Goal: Task Accomplishment & Management: Complete application form

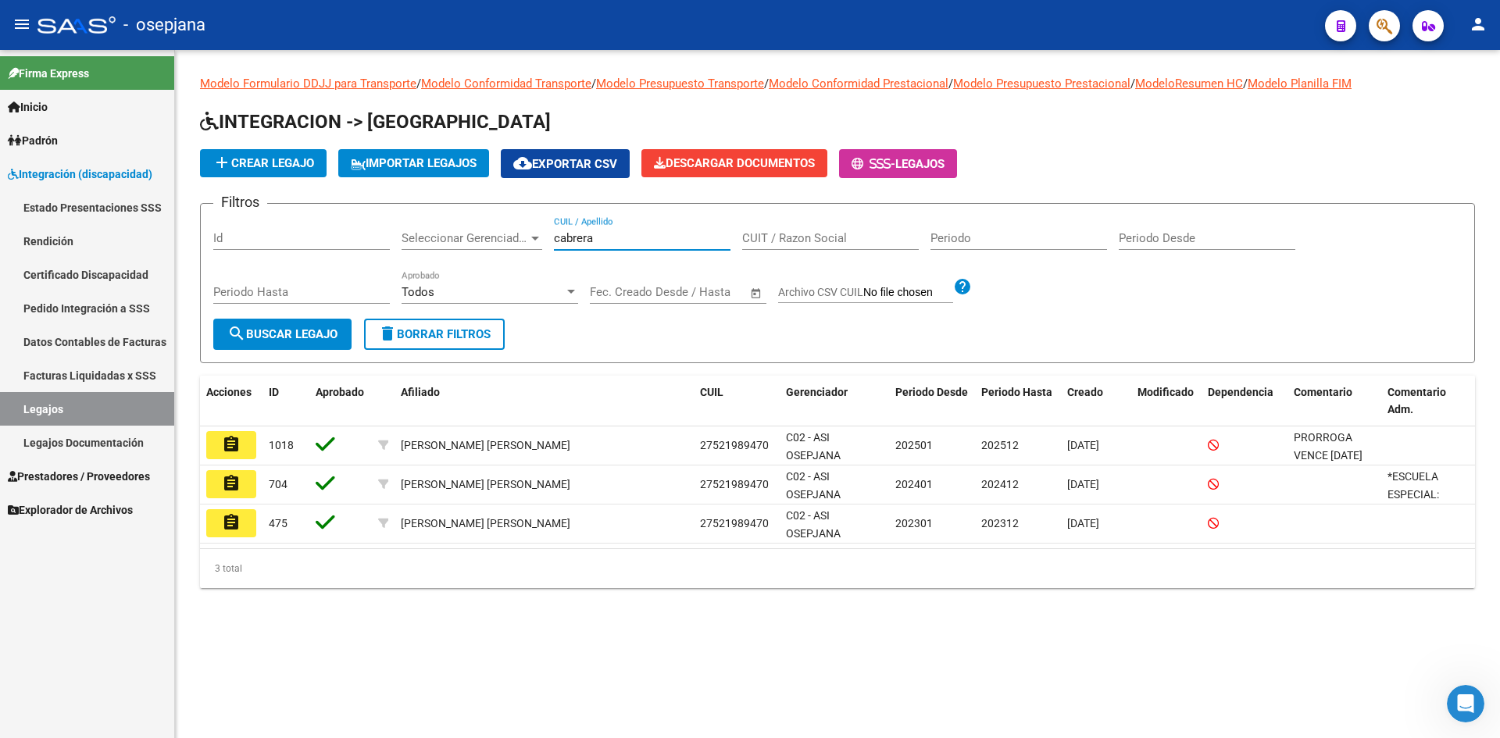
drag, startPoint x: 628, startPoint y: 240, endPoint x: 503, endPoint y: 243, distance: 125.1
click at [503, 243] on div "Filtros Id Seleccionar Gerenciador Seleccionar Gerenciador [PERSON_NAME] CUIL /…" at bounding box center [837, 267] width 1249 height 102
click at [66, 400] on link "Legajos" at bounding box center [87, 409] width 174 height 34
click at [651, 235] on input "cabrera" at bounding box center [642, 238] width 177 height 14
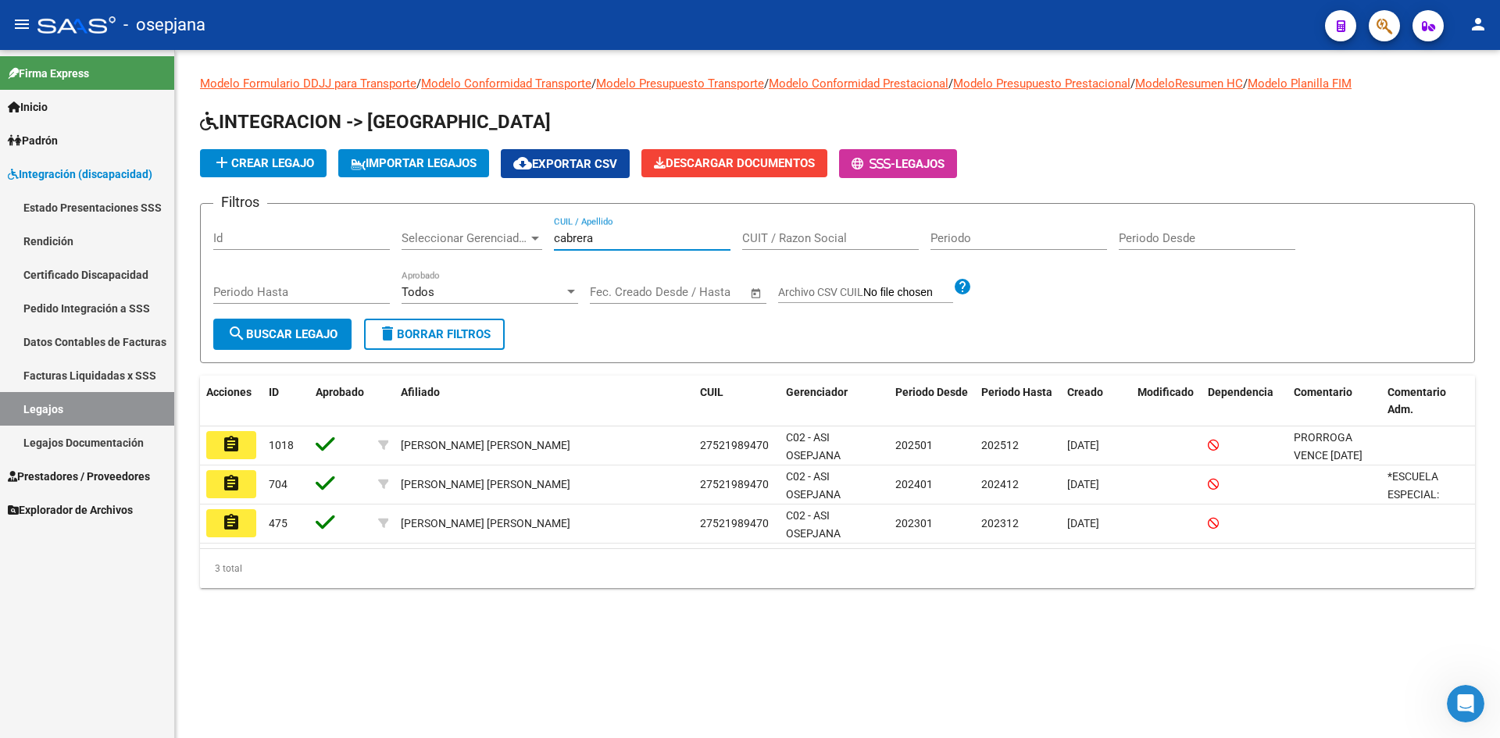
click at [224, 161] on mat-icon "add" at bounding box center [222, 162] width 19 height 19
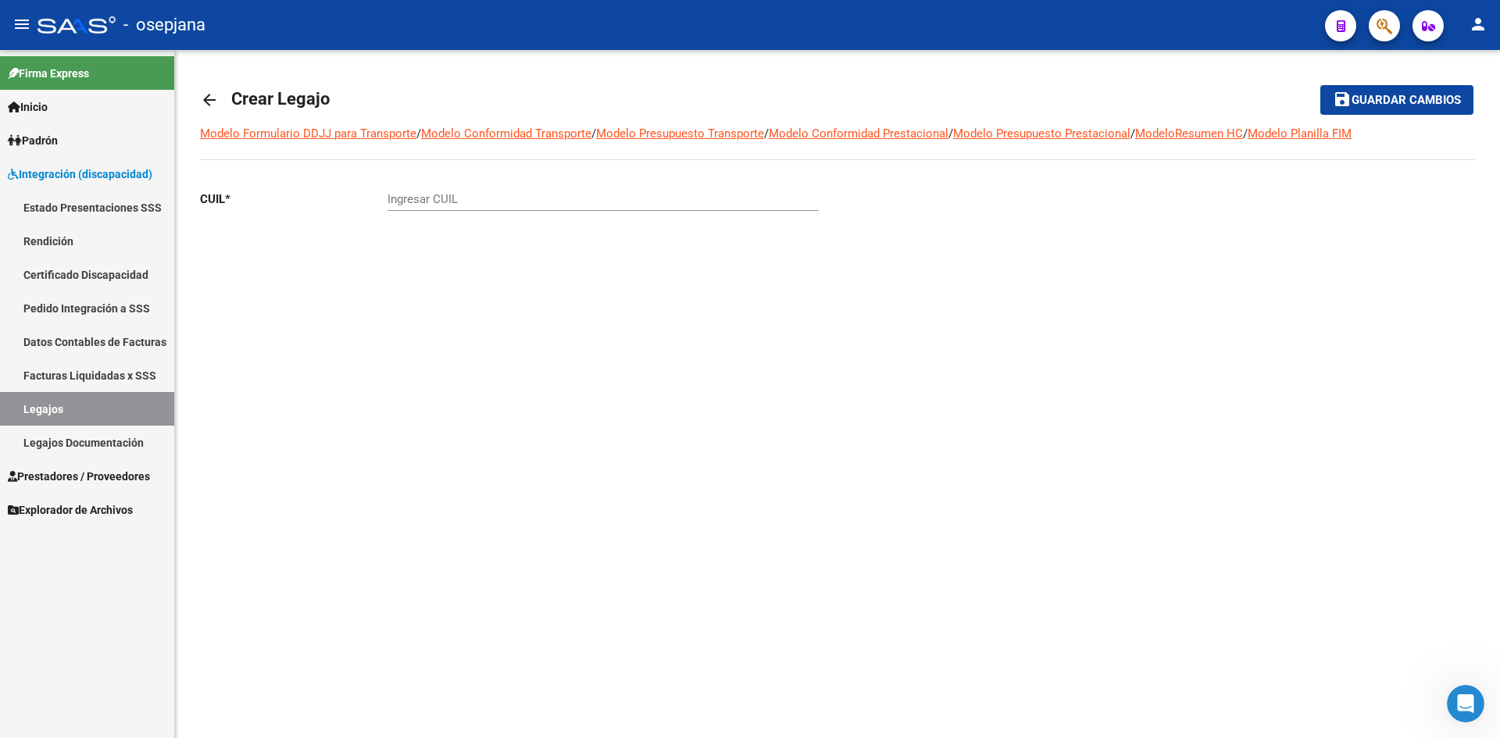
click at [429, 201] on input "Ingresar CUIL" at bounding box center [603, 199] width 431 height 14
type input "20-58208572-3"
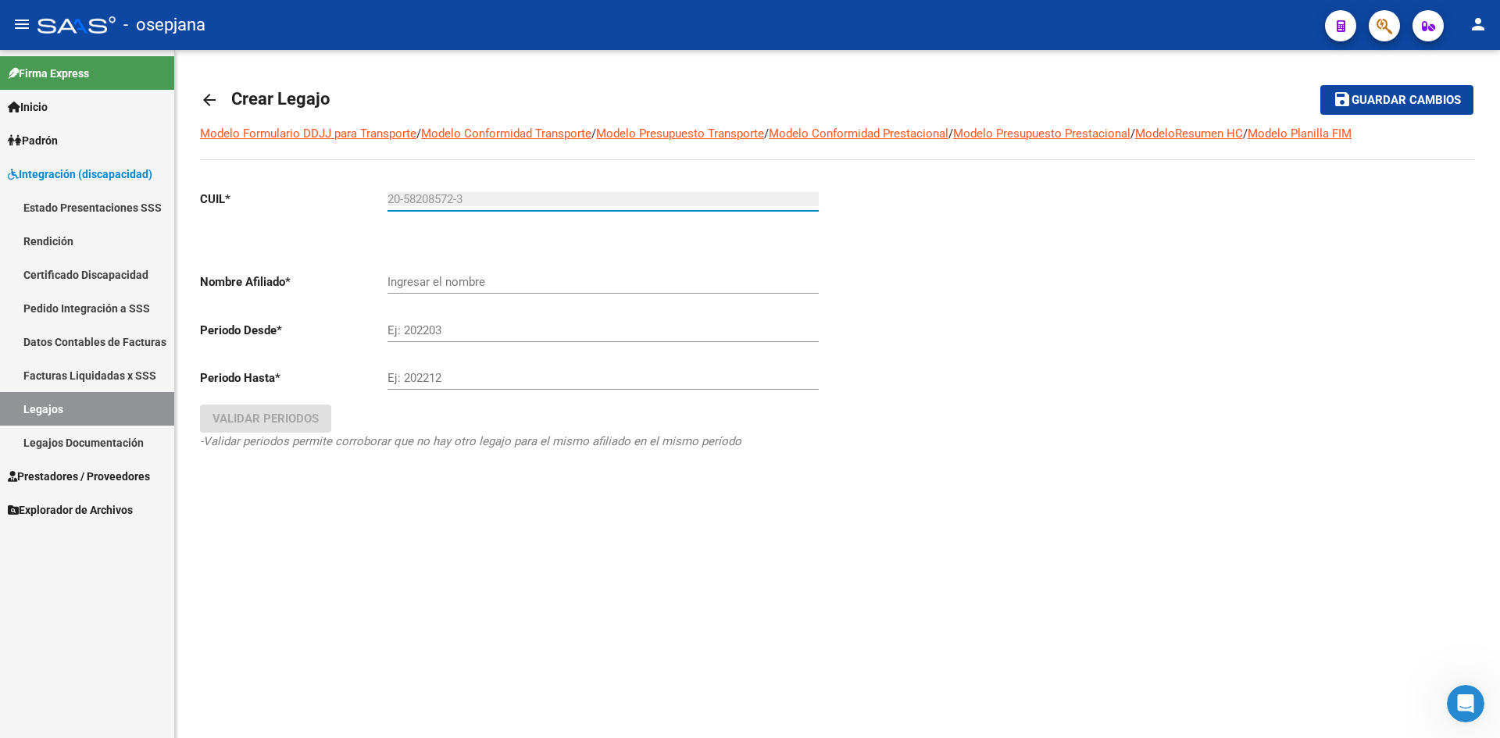
type input "[PERSON_NAME] [PERSON_NAME]"
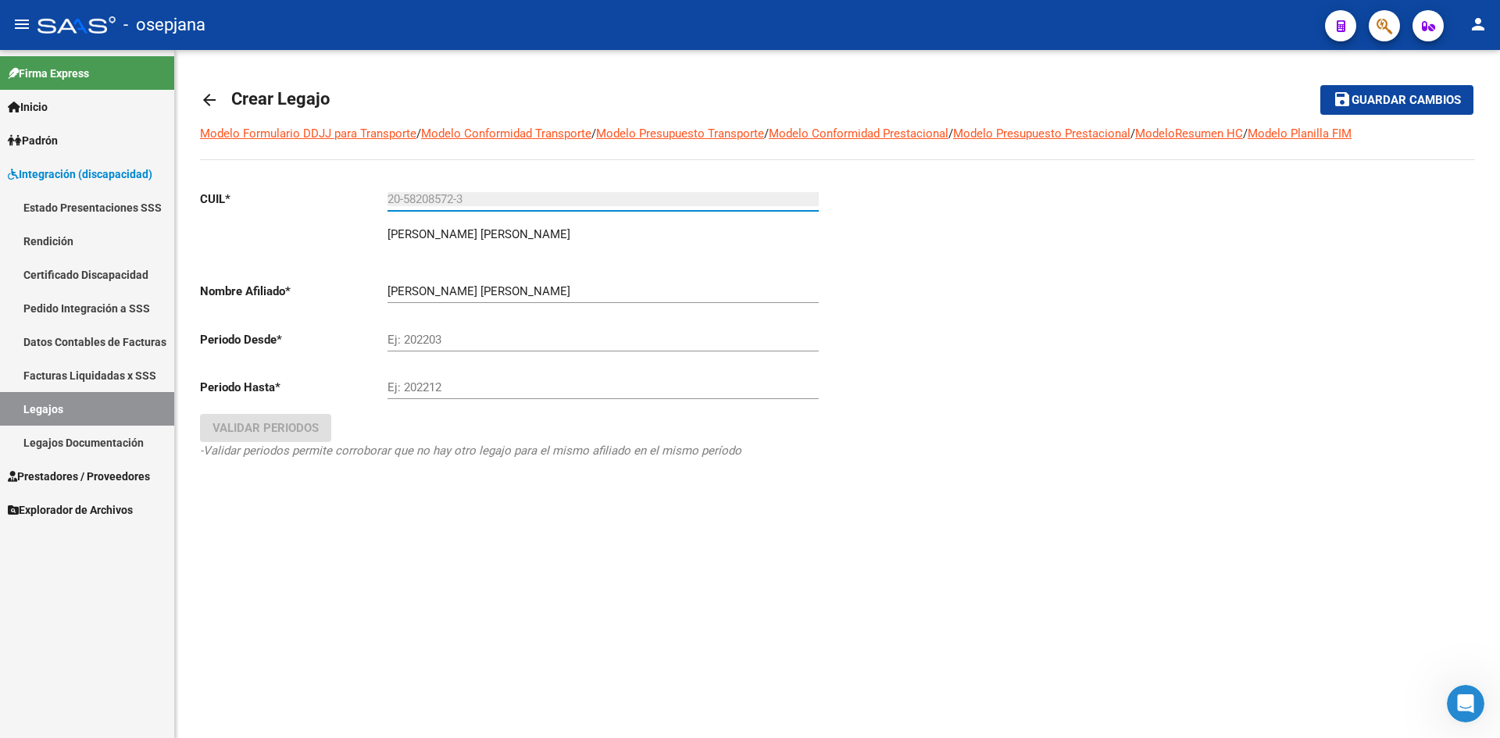
type input "20-58208572-3"
click at [480, 342] on input "Ej: 202203" at bounding box center [603, 340] width 431 height 14
type input "202509"
click at [459, 385] on input "Ej: 202212" at bounding box center [603, 388] width 431 height 14
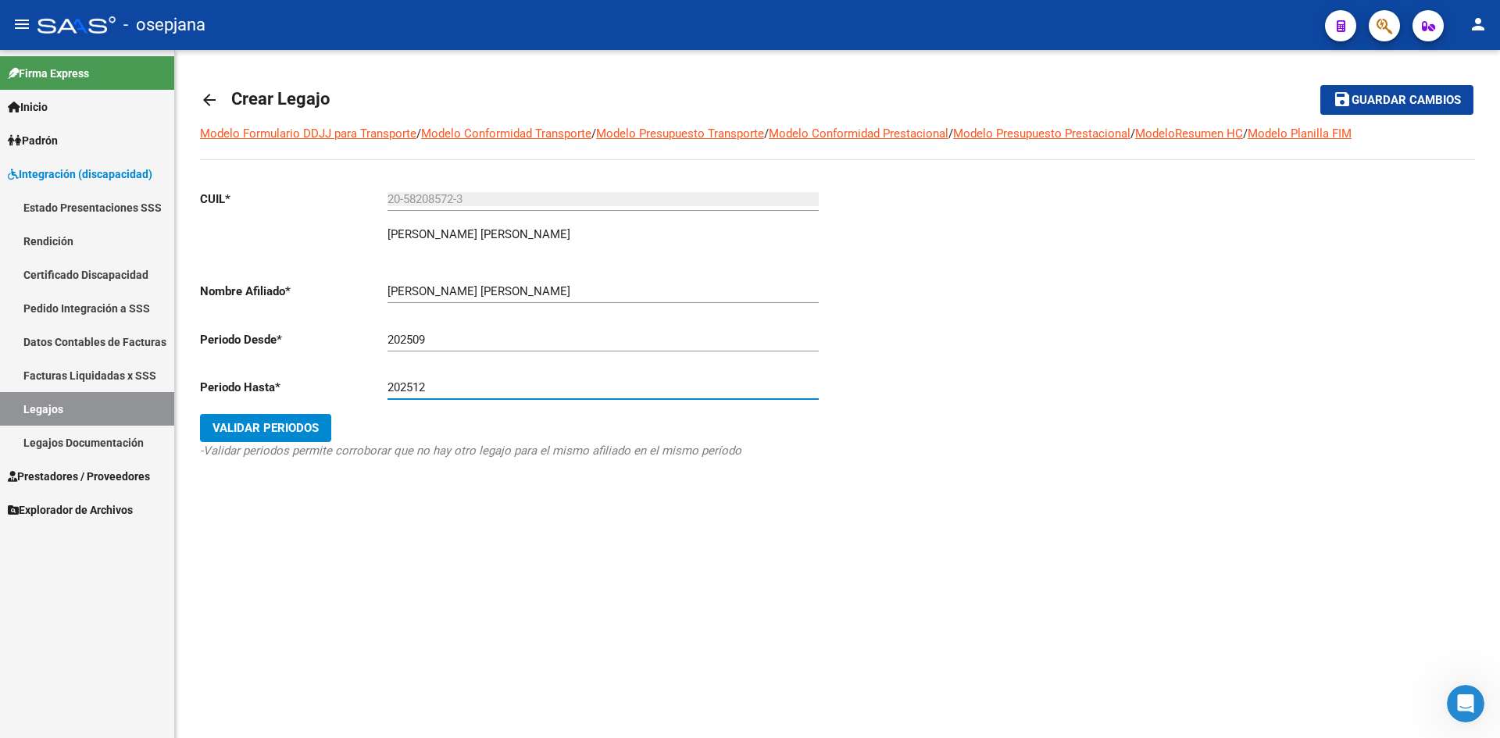
type input "202512"
click at [299, 424] on span "Validar Periodos" at bounding box center [266, 428] width 106 height 14
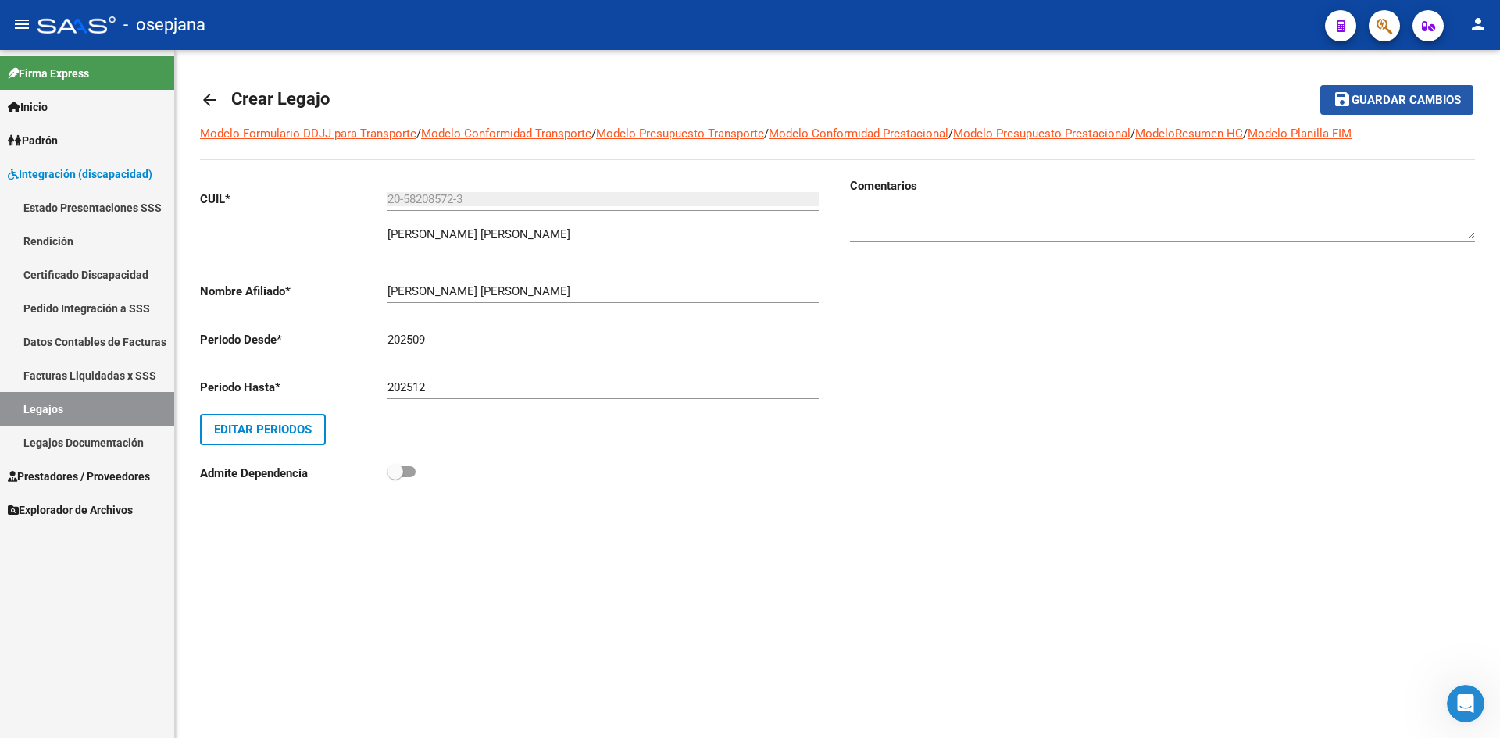
click at [1360, 96] on span "Guardar cambios" at bounding box center [1406, 101] width 109 height 14
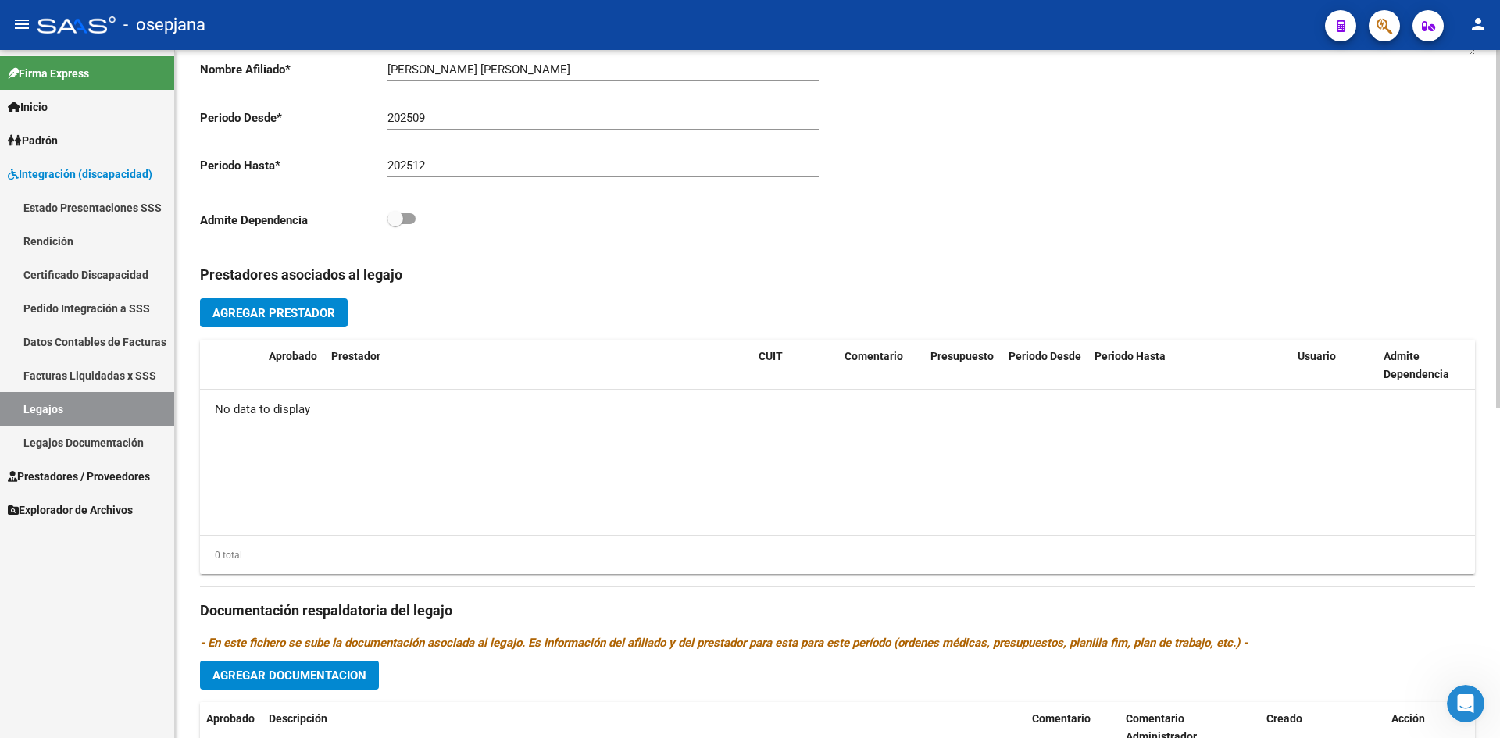
scroll to position [391, 0]
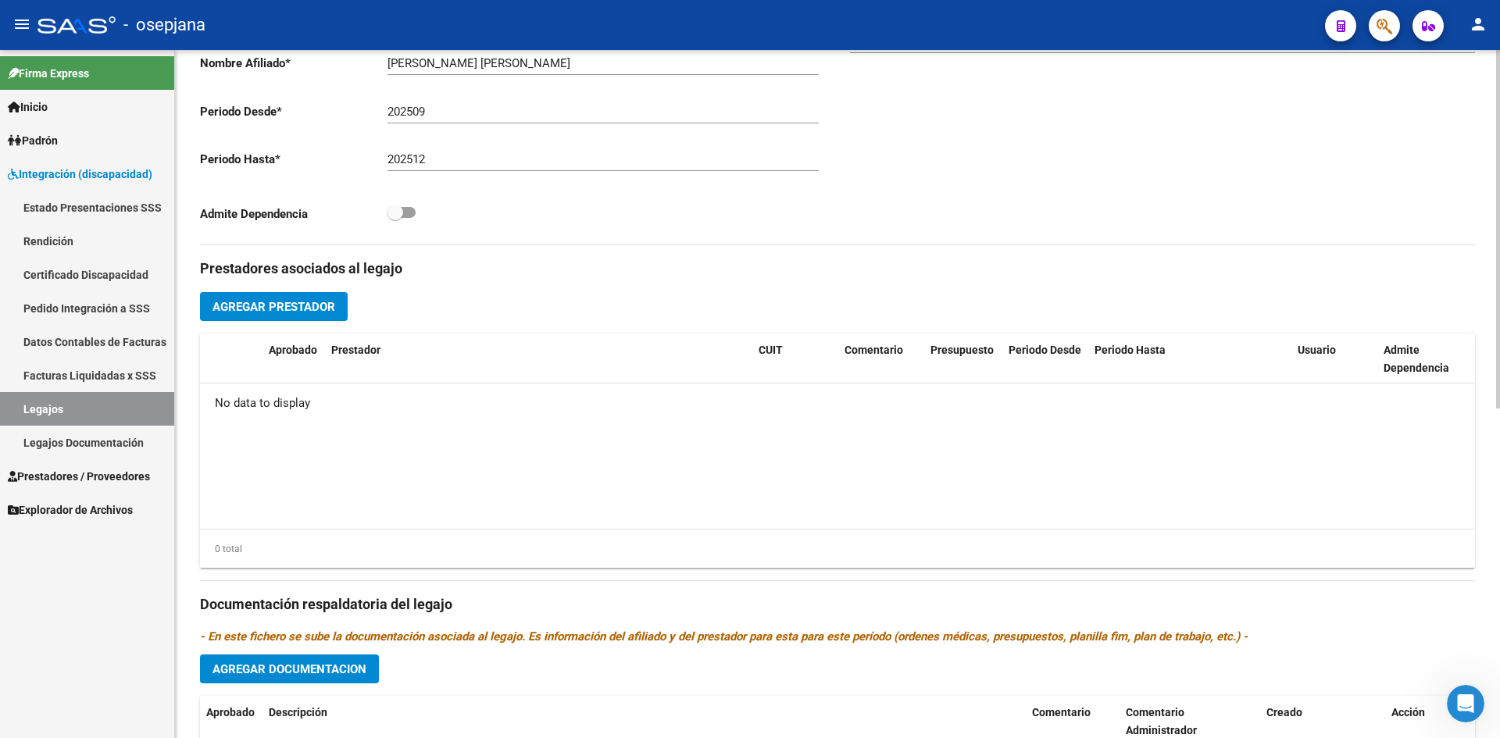
click at [291, 309] on span "Agregar Prestador" at bounding box center [274, 307] width 123 height 14
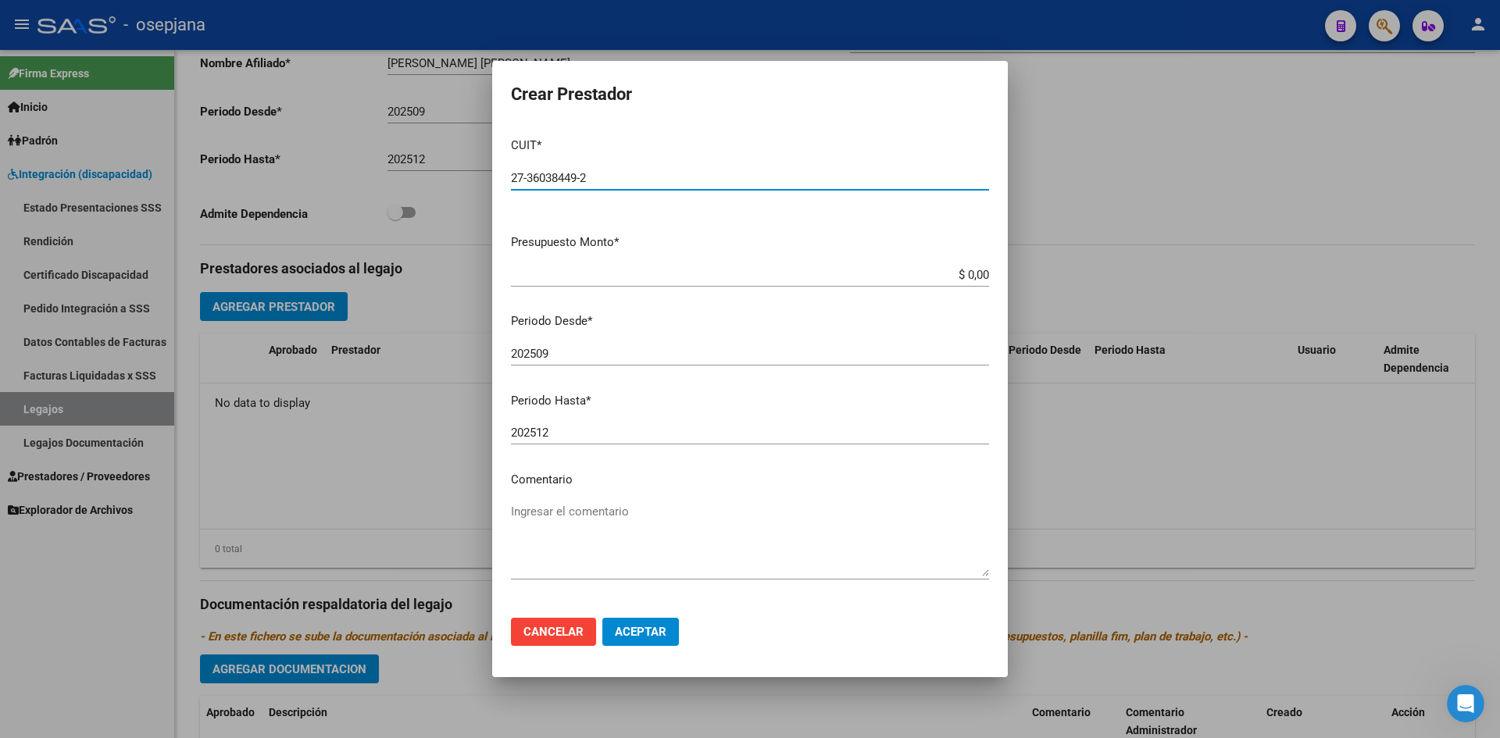
type input "27-36038449-2"
drag, startPoint x: 1051, startPoint y: 286, endPoint x: 1062, endPoint y: 286, distance: 10.9
click at [1062, 286] on div "Crear Prestador CUIT * 27-36038449-2 Ingresar CUIT ARCA Padrón Presupuesto Mont…" at bounding box center [750, 369] width 1500 height 738
type input "$ 98.964,88"
click at [645, 635] on span "Aceptar" at bounding box center [641, 632] width 52 height 14
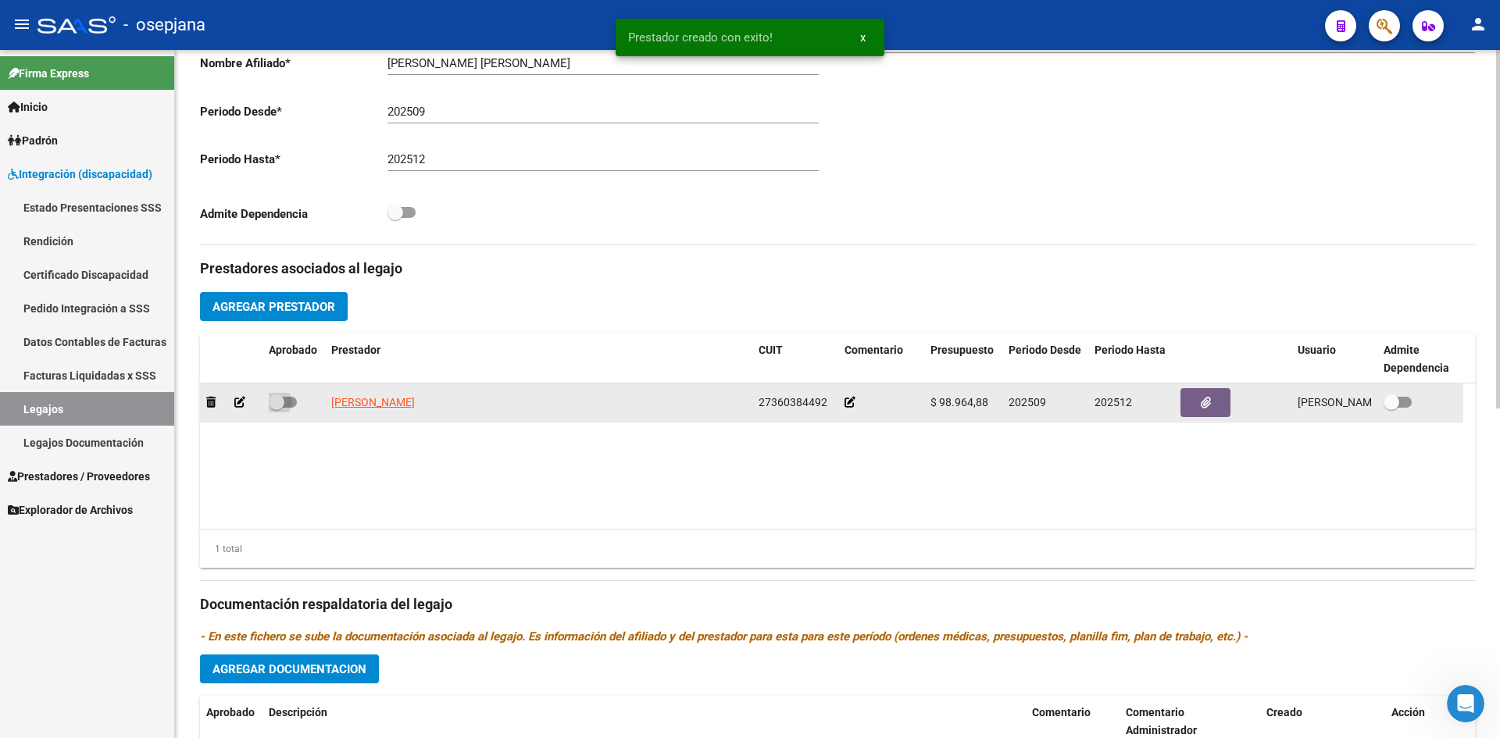
click at [291, 402] on span at bounding box center [283, 402] width 28 height 11
click at [277, 408] on input "checkbox" at bounding box center [276, 408] width 1 height 1
checkbox input "true"
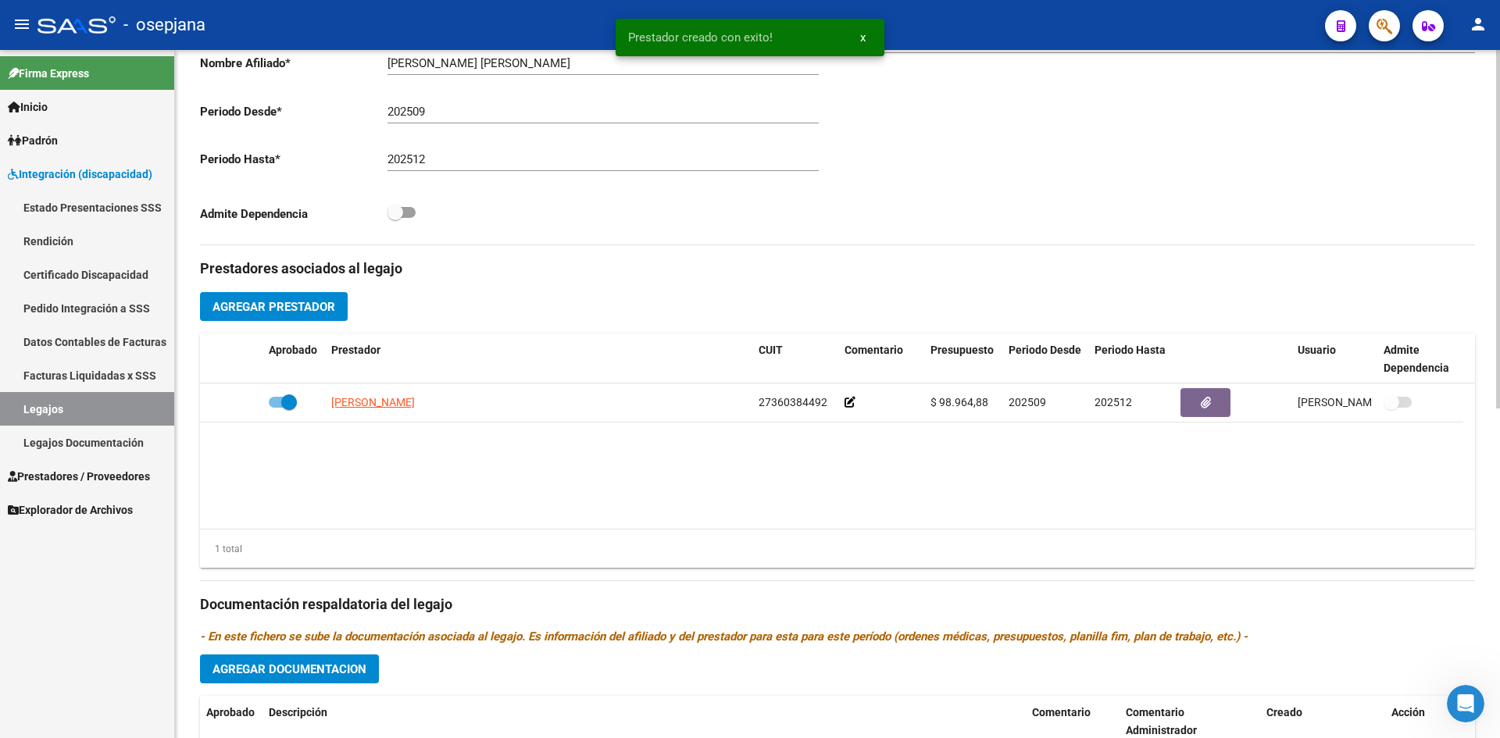
click at [266, 299] on button "Agregar Prestador" at bounding box center [274, 306] width 148 height 29
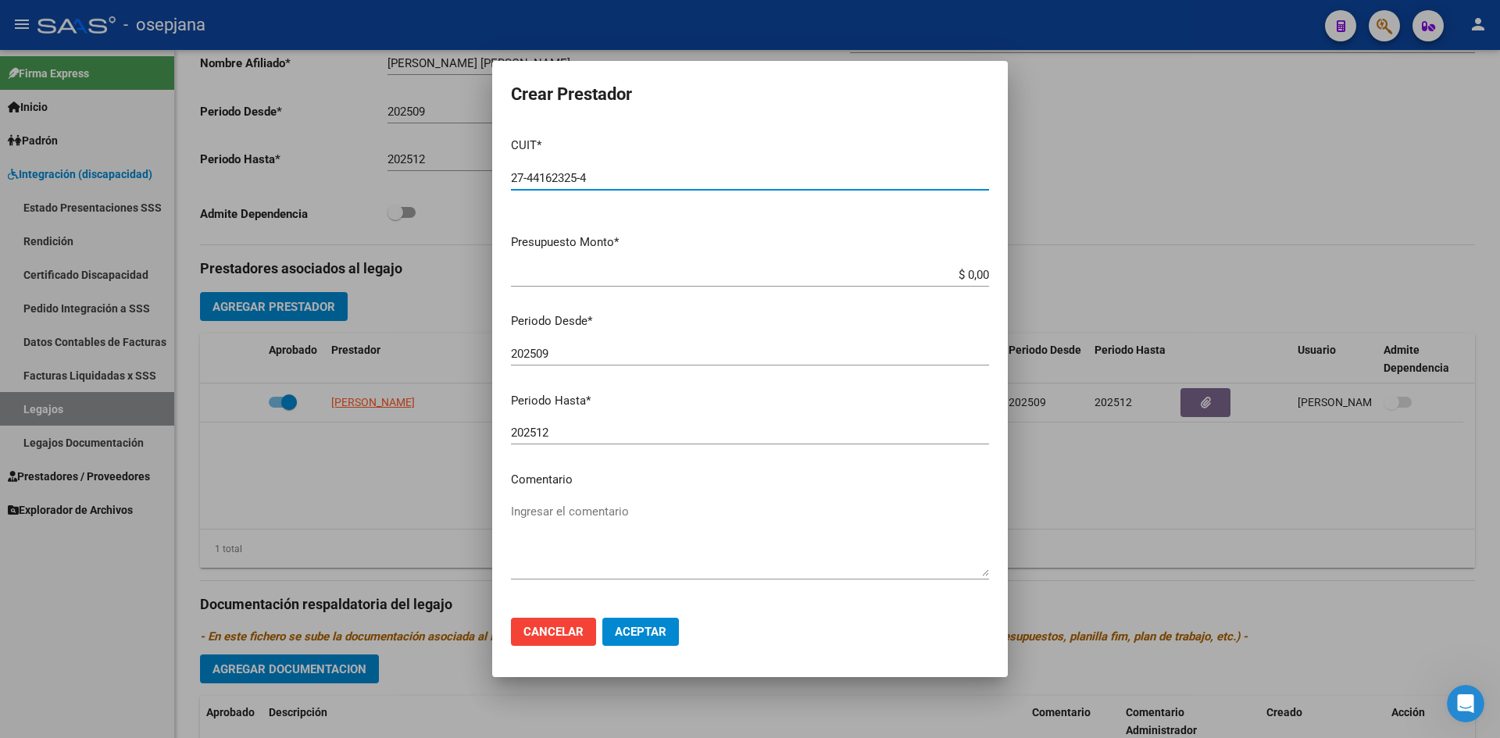
type input "27-44162325-4"
drag, startPoint x: 899, startPoint y: 275, endPoint x: 1062, endPoint y: 286, distance: 162.9
click at [1062, 286] on div "Crear Prestador CUIT * 27-44162325-4 Ingresar CUIT ARCA Padrón Presupuesto Mont…" at bounding box center [750, 369] width 1500 height 738
type input "$ 98.964,88"
click at [642, 628] on span "Aceptar" at bounding box center [641, 632] width 52 height 14
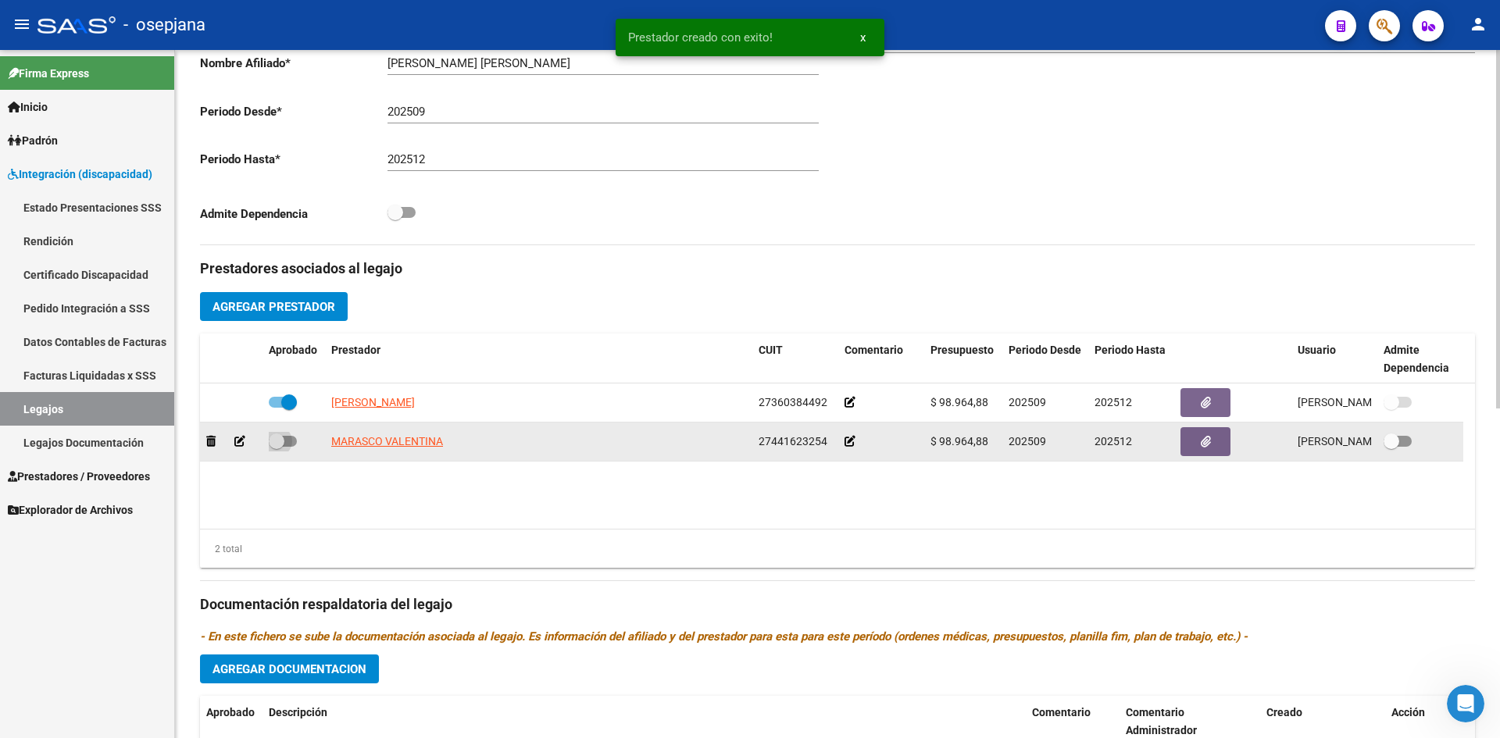
click at [291, 442] on span at bounding box center [283, 441] width 28 height 11
click at [277, 447] on input "checkbox" at bounding box center [276, 447] width 1 height 1
checkbox input "true"
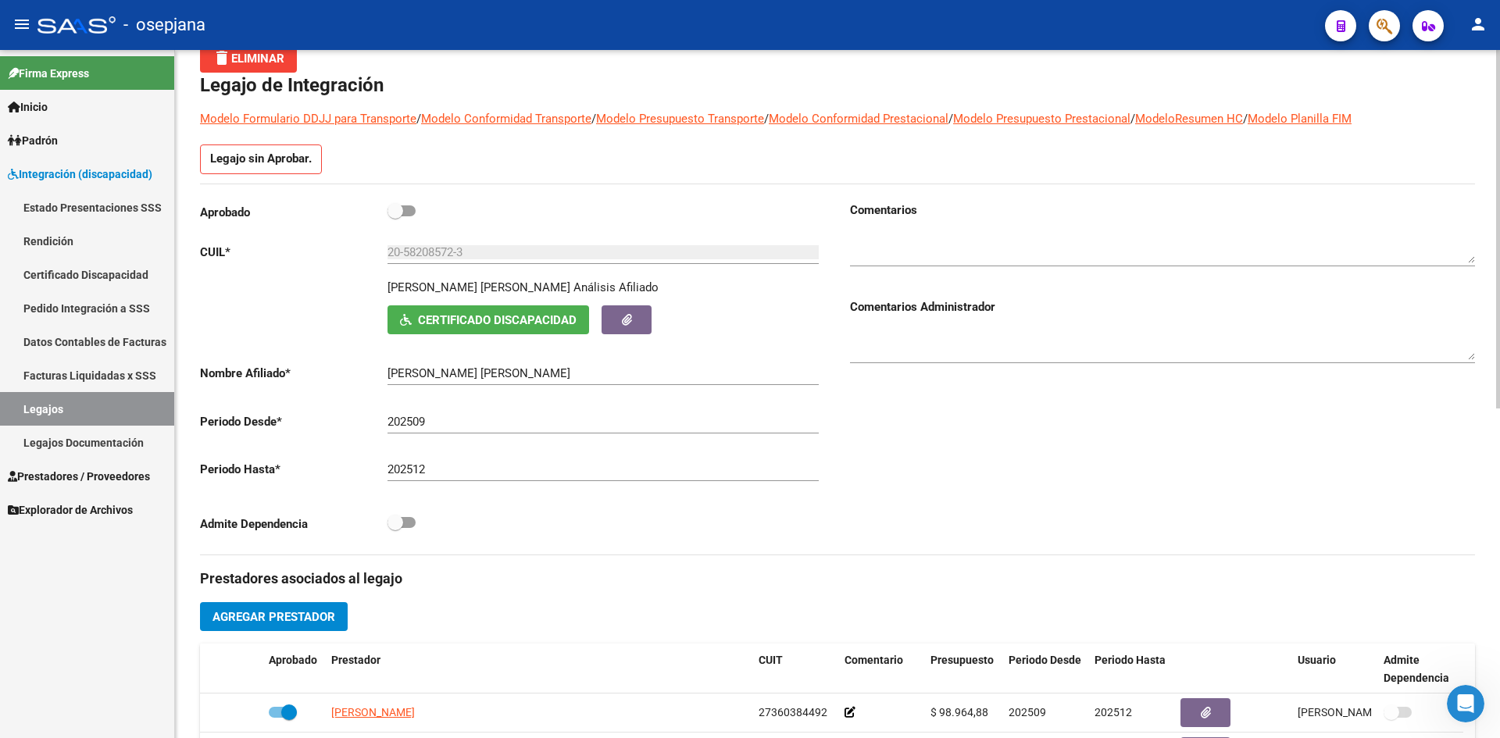
scroll to position [0, 0]
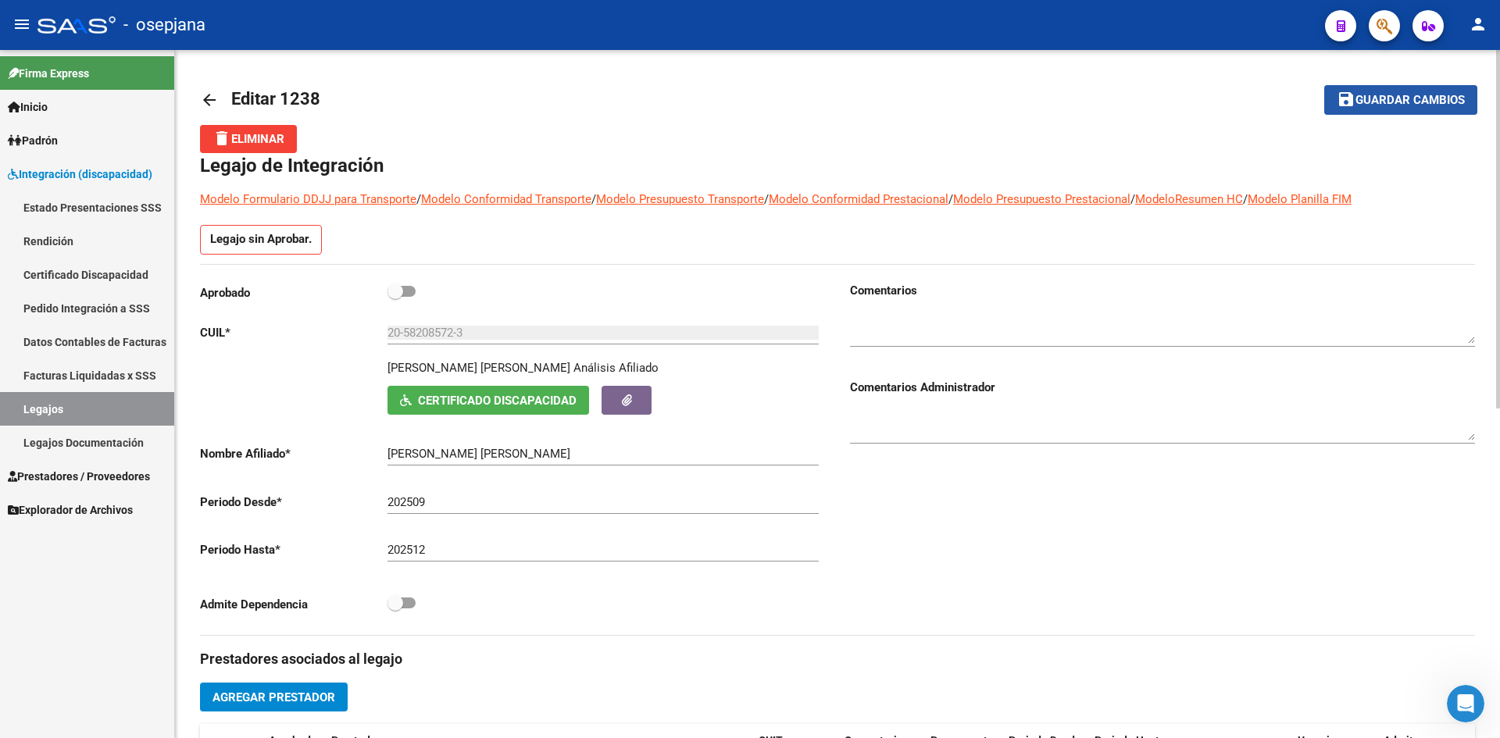
click at [1398, 97] on span "Guardar cambios" at bounding box center [1410, 101] width 109 height 14
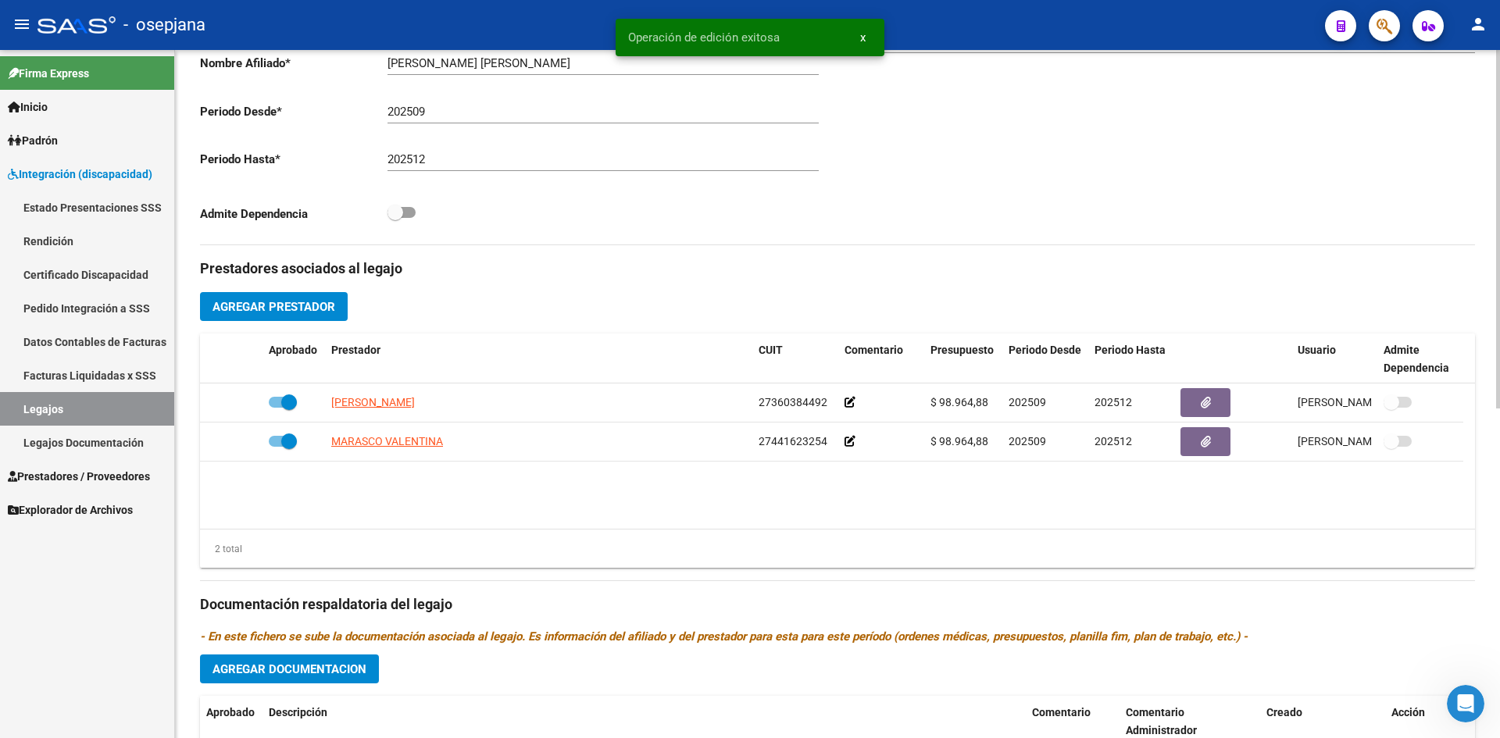
scroll to position [633, 0]
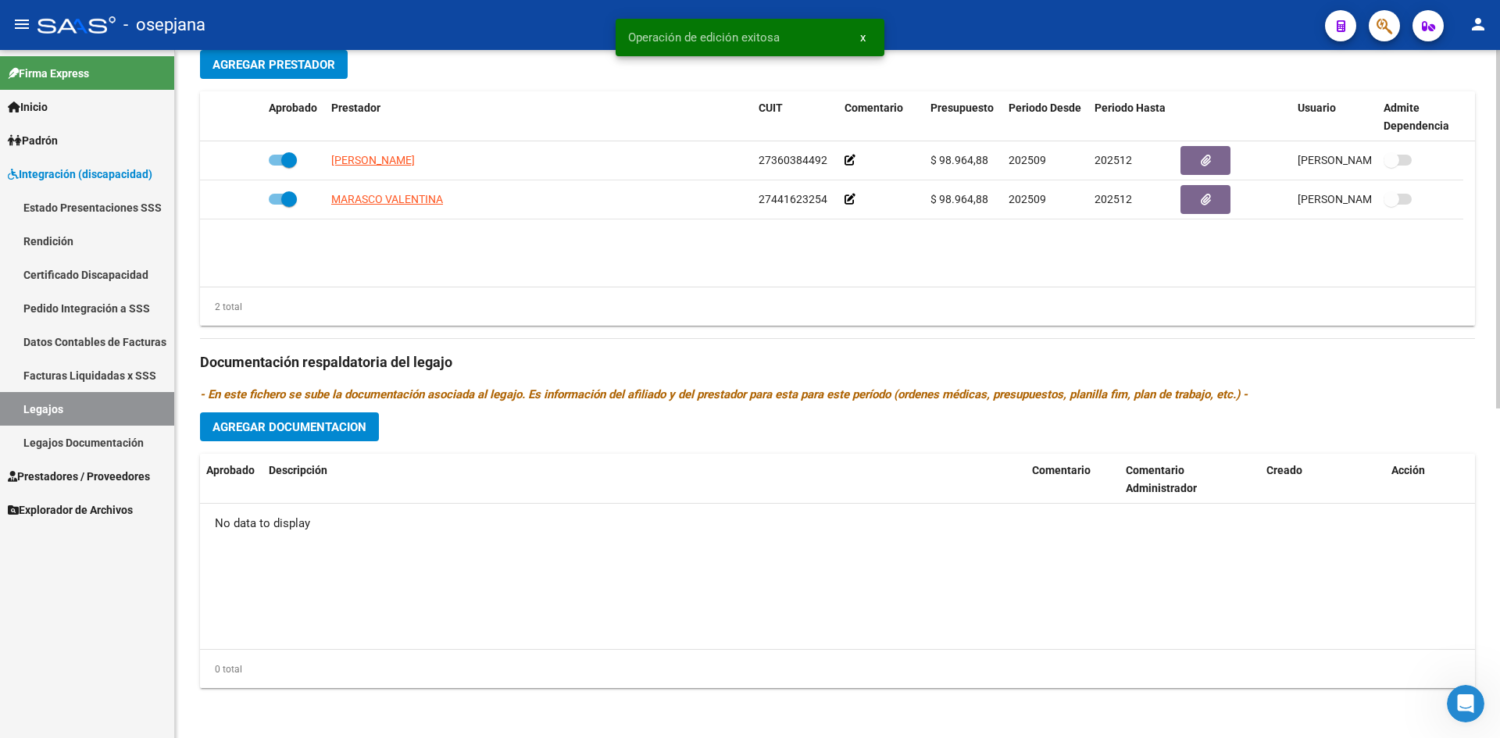
click at [331, 424] on span "Agregar Documentacion" at bounding box center [290, 427] width 154 height 14
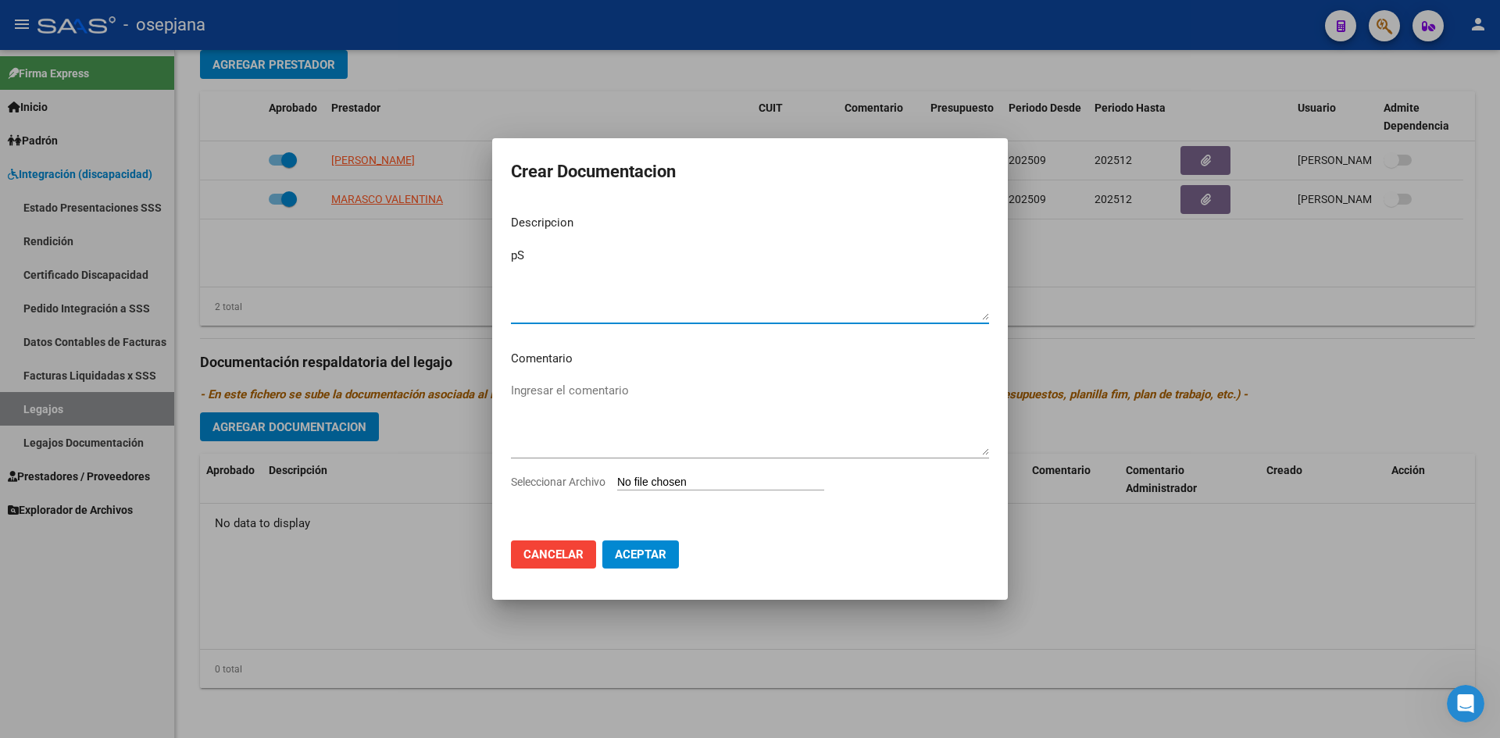
type textarea "p"
type textarea "P"
type textarea "Psicología- Documentación"
click at [663, 476] on input "Seleccionar Archivo" at bounding box center [720, 483] width 207 height 15
type input "C:\fakepath\PSICOLOGÍA [PERSON_NAME] 2025.pdf"
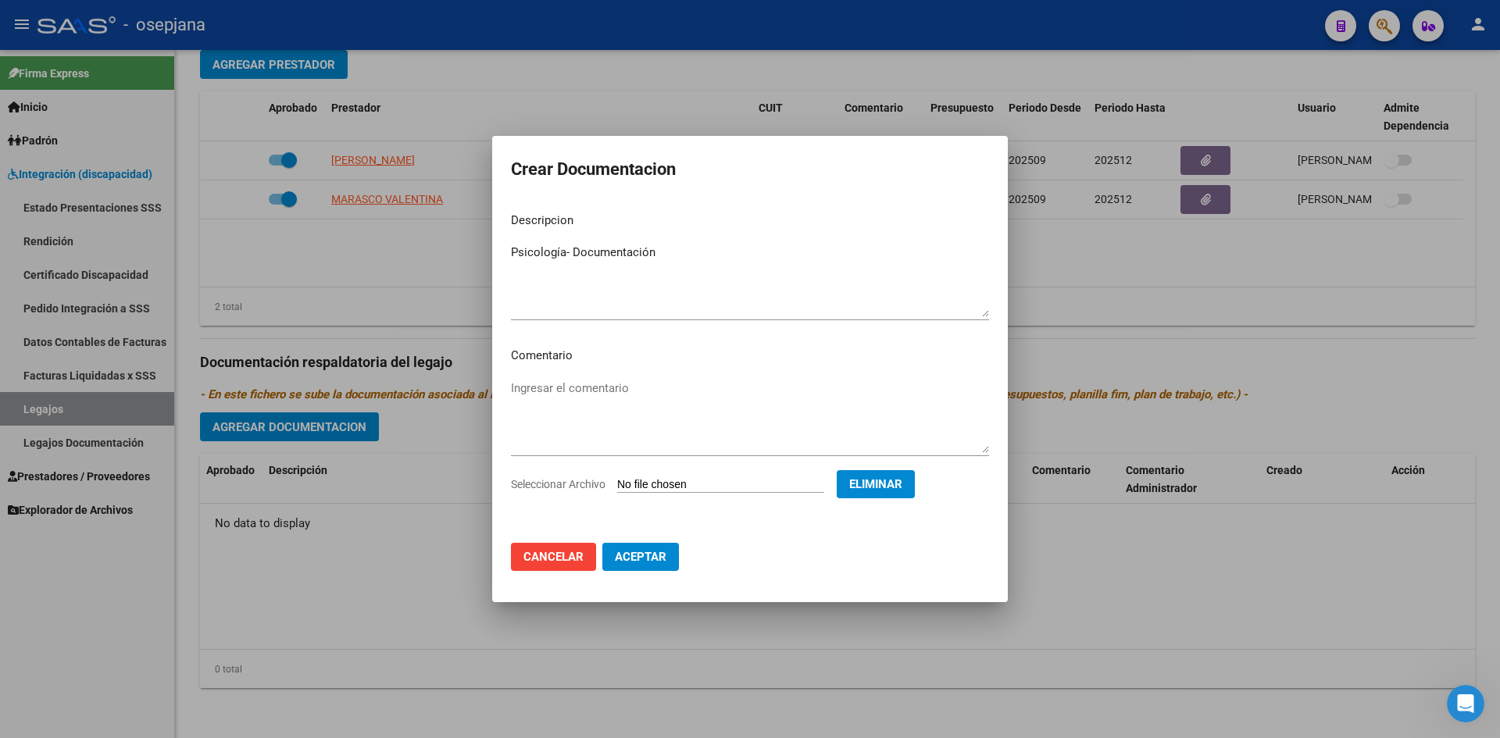
click at [649, 560] on span "Aceptar" at bounding box center [641, 557] width 52 height 14
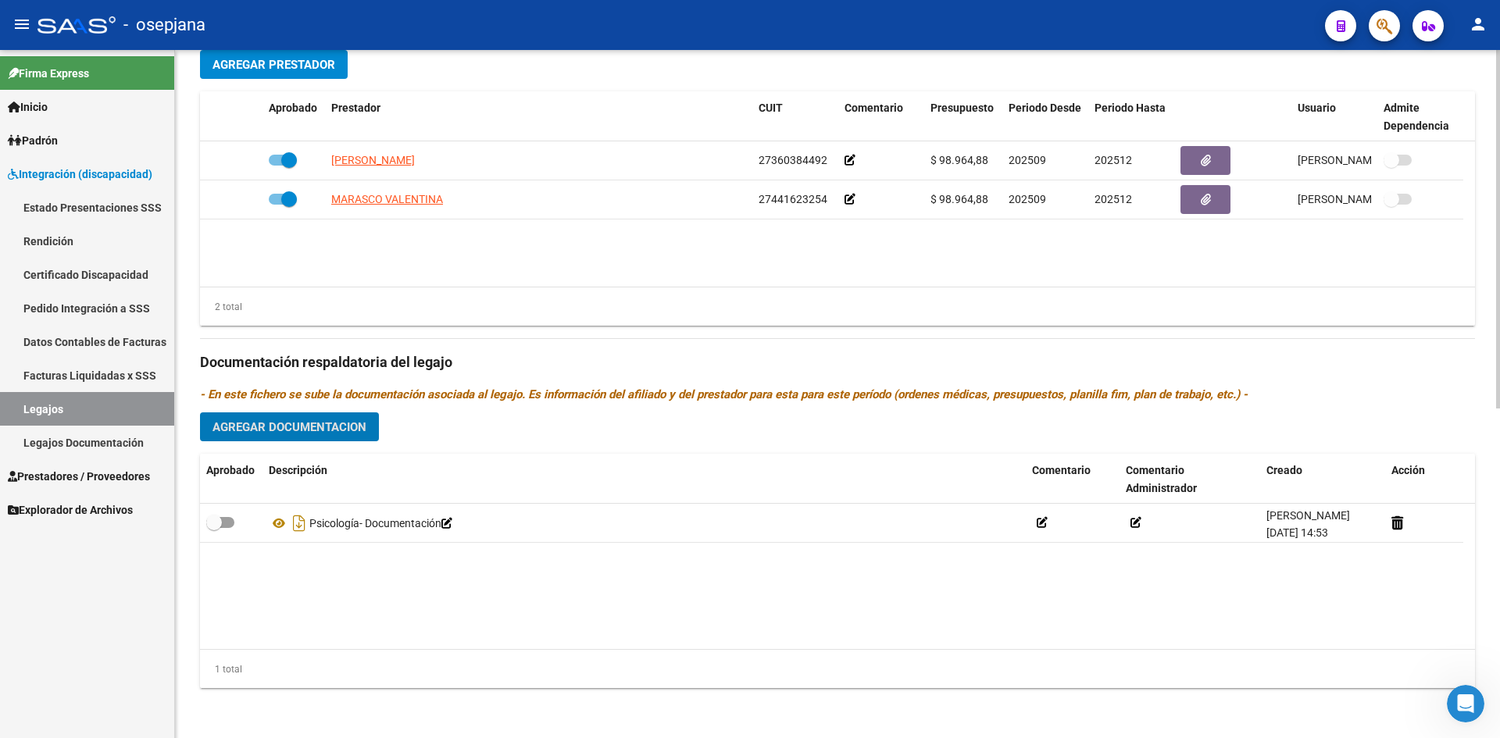
click at [235, 423] on span "Agregar Documentacion" at bounding box center [290, 427] width 154 height 14
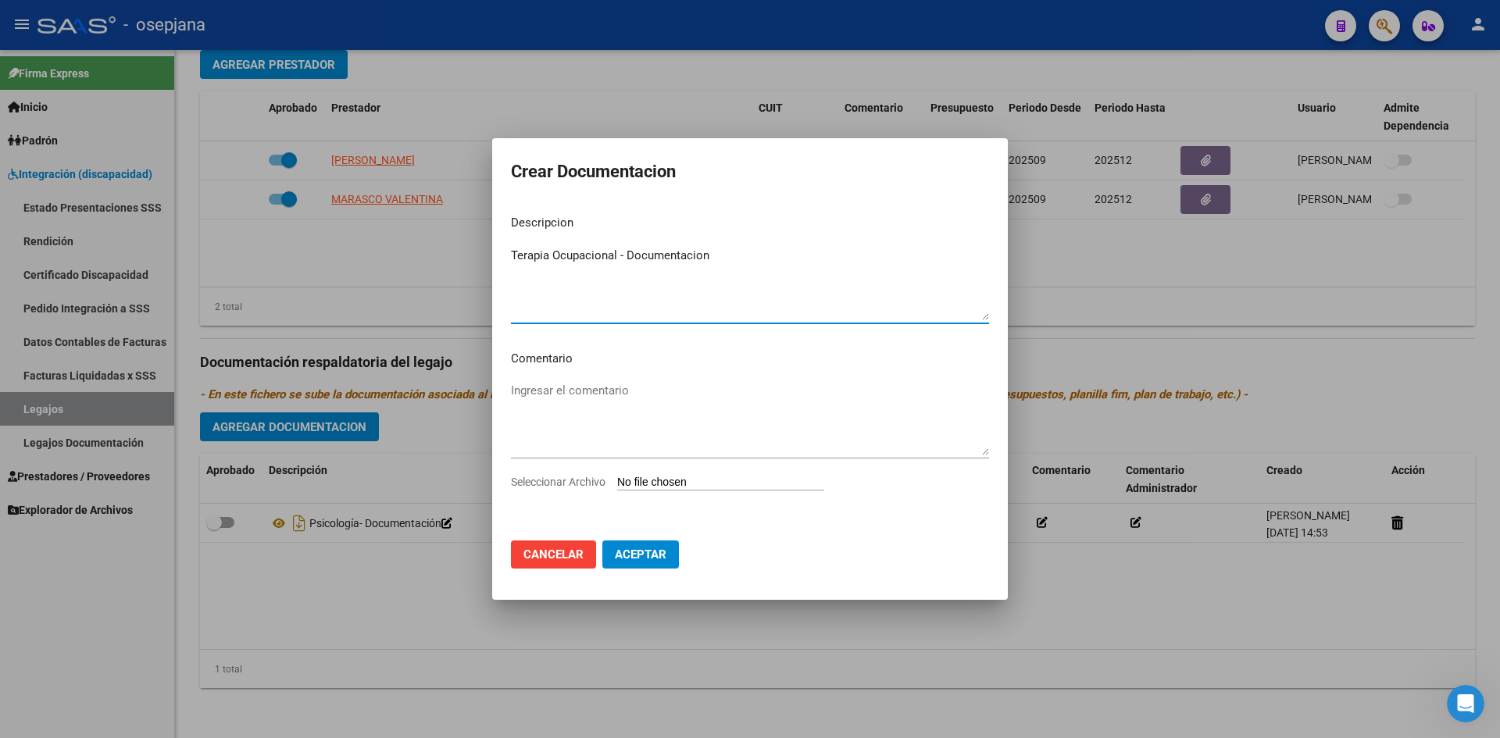
type textarea "Terapia Ocupacional - Documentacion"
click at [699, 481] on input "Seleccionar Archivo" at bounding box center [720, 483] width 207 height 15
type input "C:\fakepath\[PERSON_NAME] TO 2025.pdf"
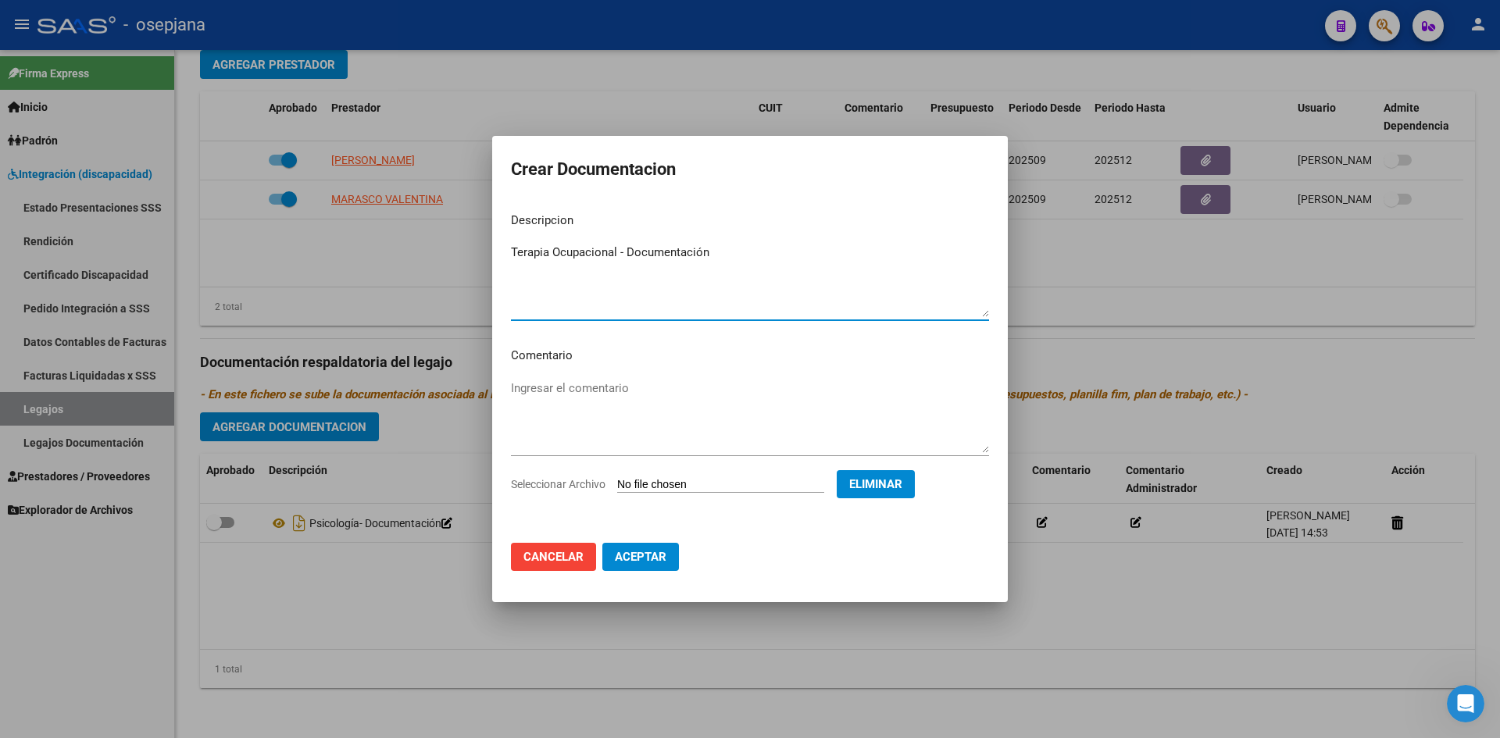
type textarea "Terapia Ocupacional - Documentación"
click at [638, 569] on button "Aceptar" at bounding box center [640, 557] width 77 height 28
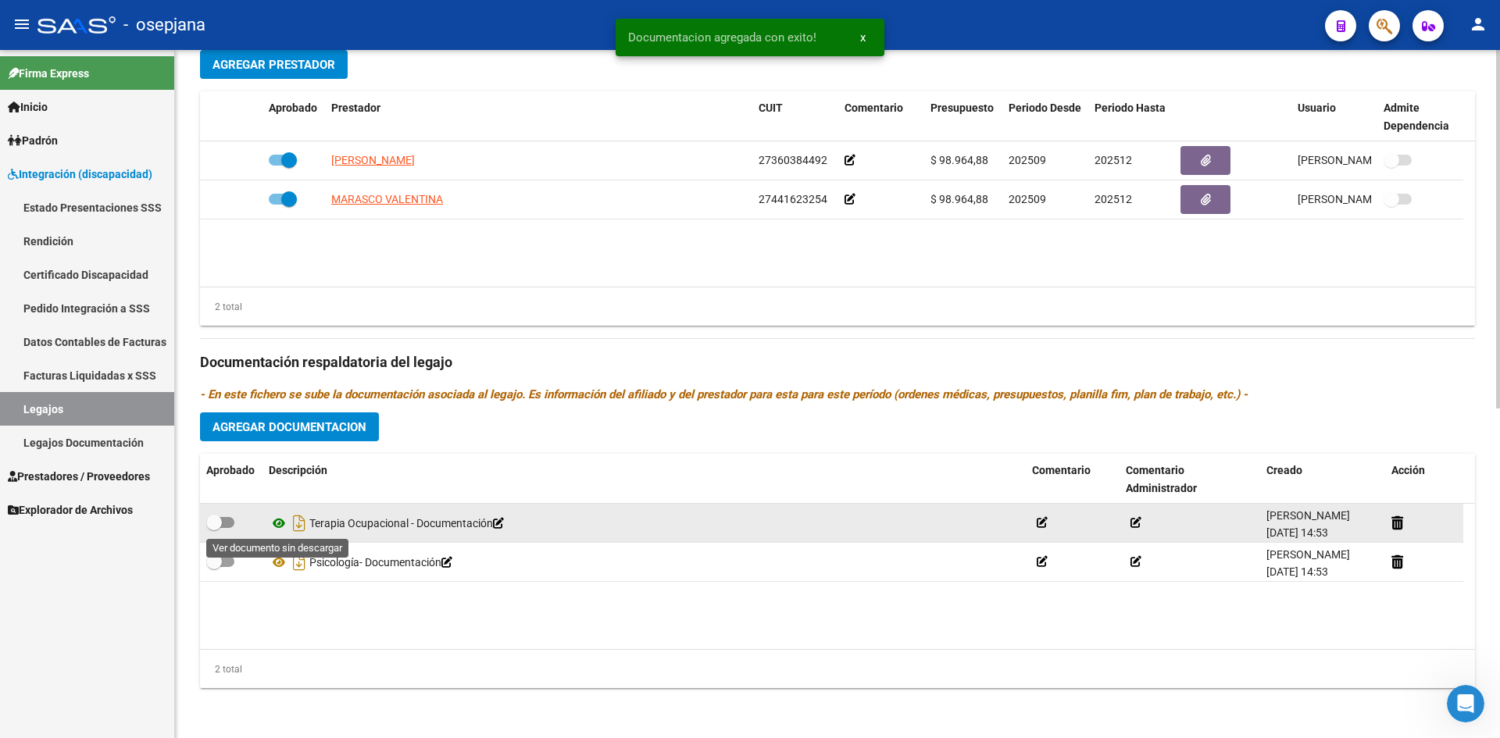
click at [274, 520] on icon at bounding box center [279, 523] width 20 height 19
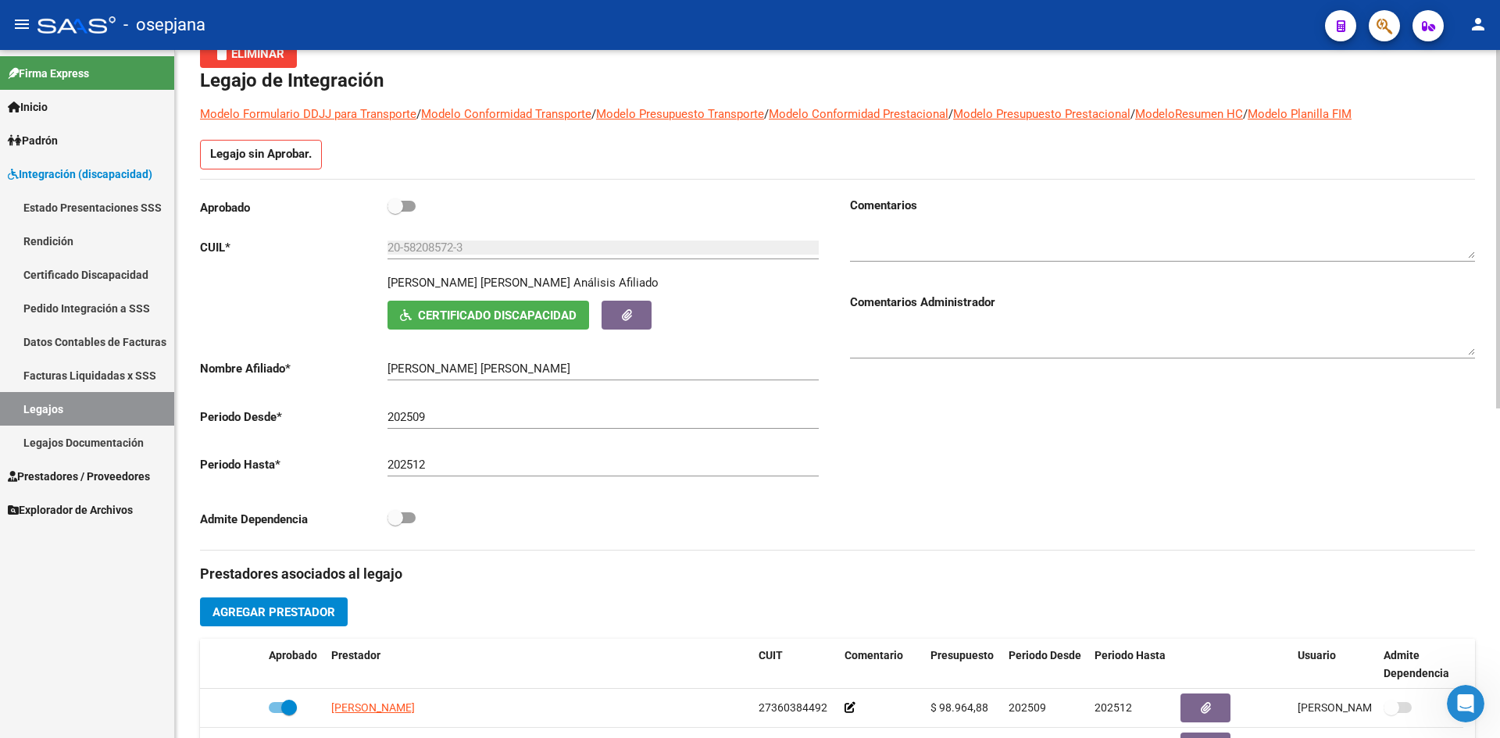
scroll to position [0, 0]
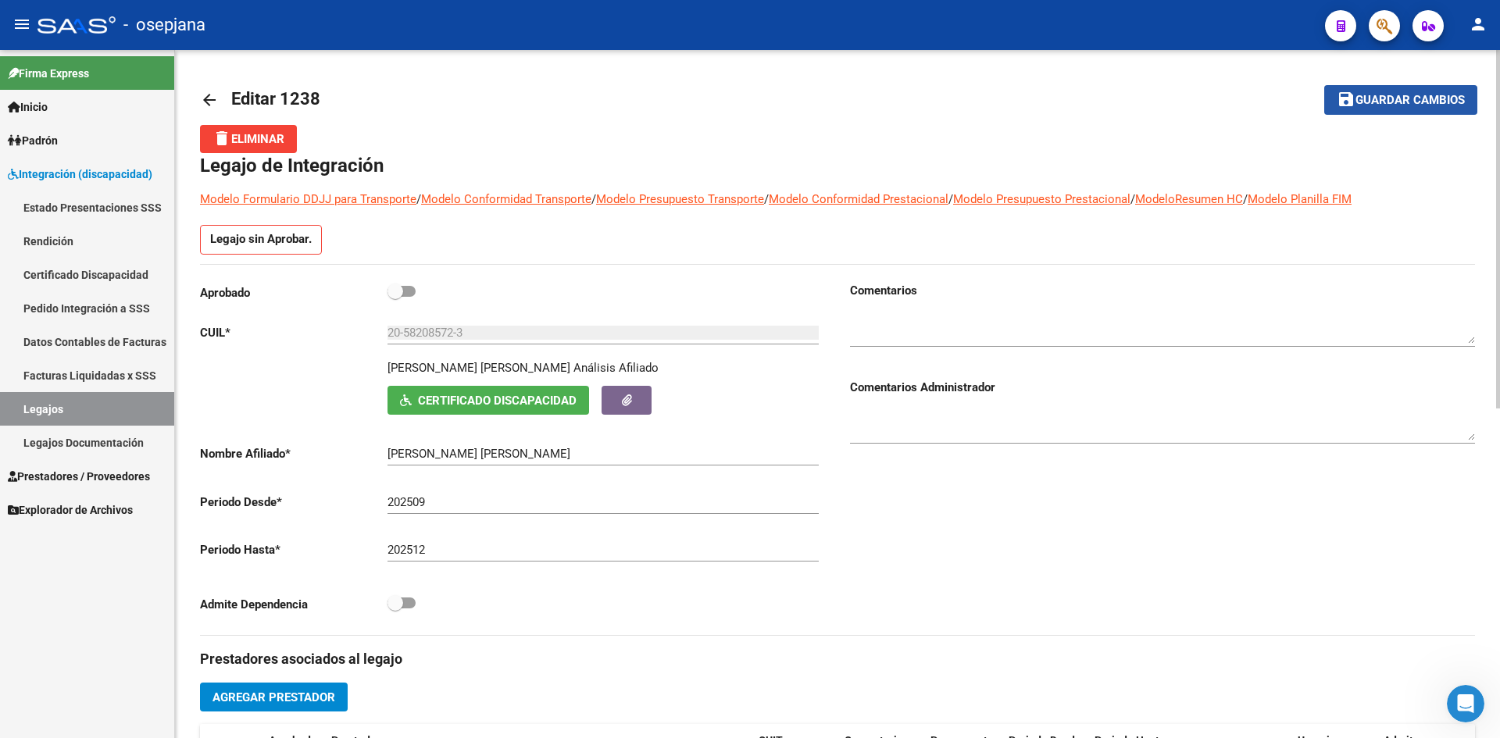
click at [1389, 101] on span "Guardar cambios" at bounding box center [1410, 101] width 109 height 14
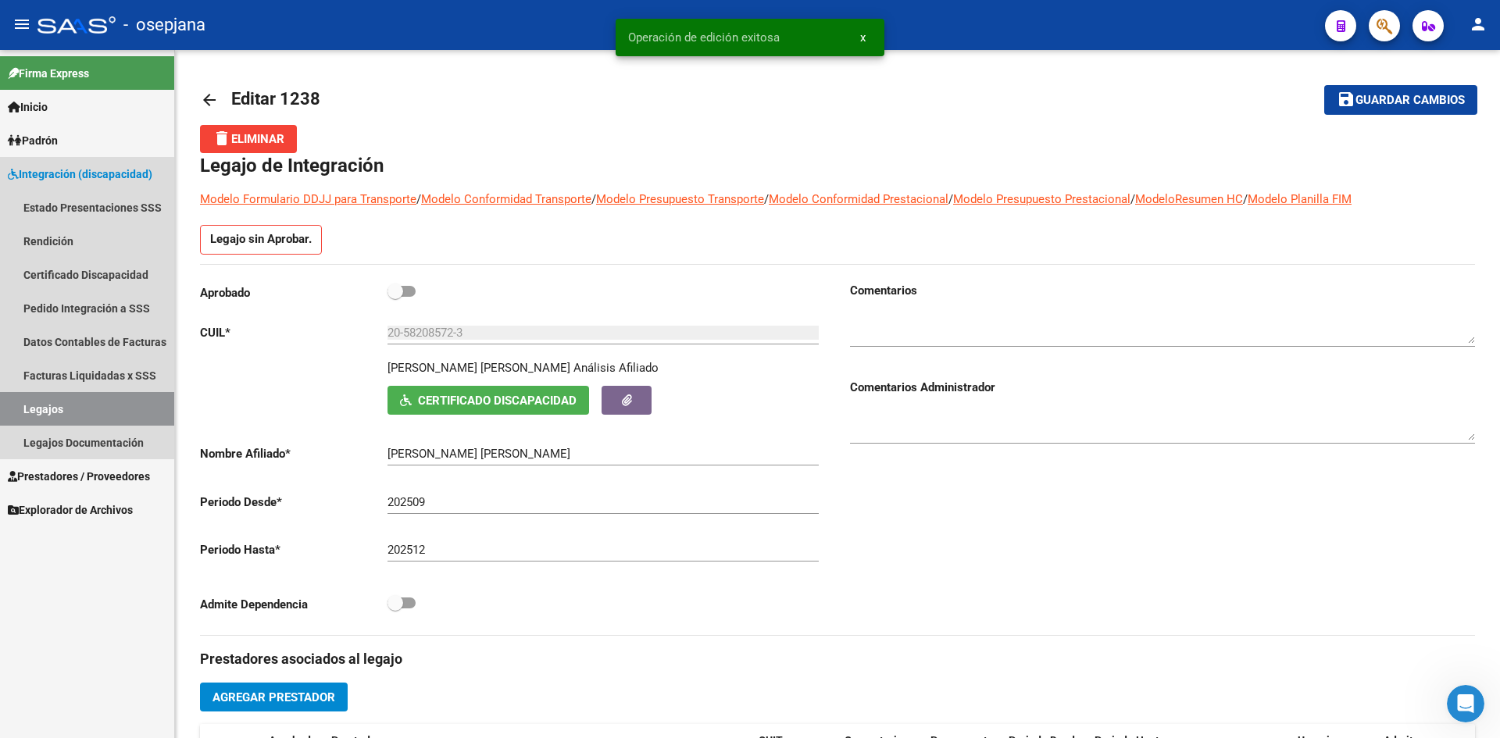
click at [65, 399] on link "Legajos" at bounding box center [87, 409] width 174 height 34
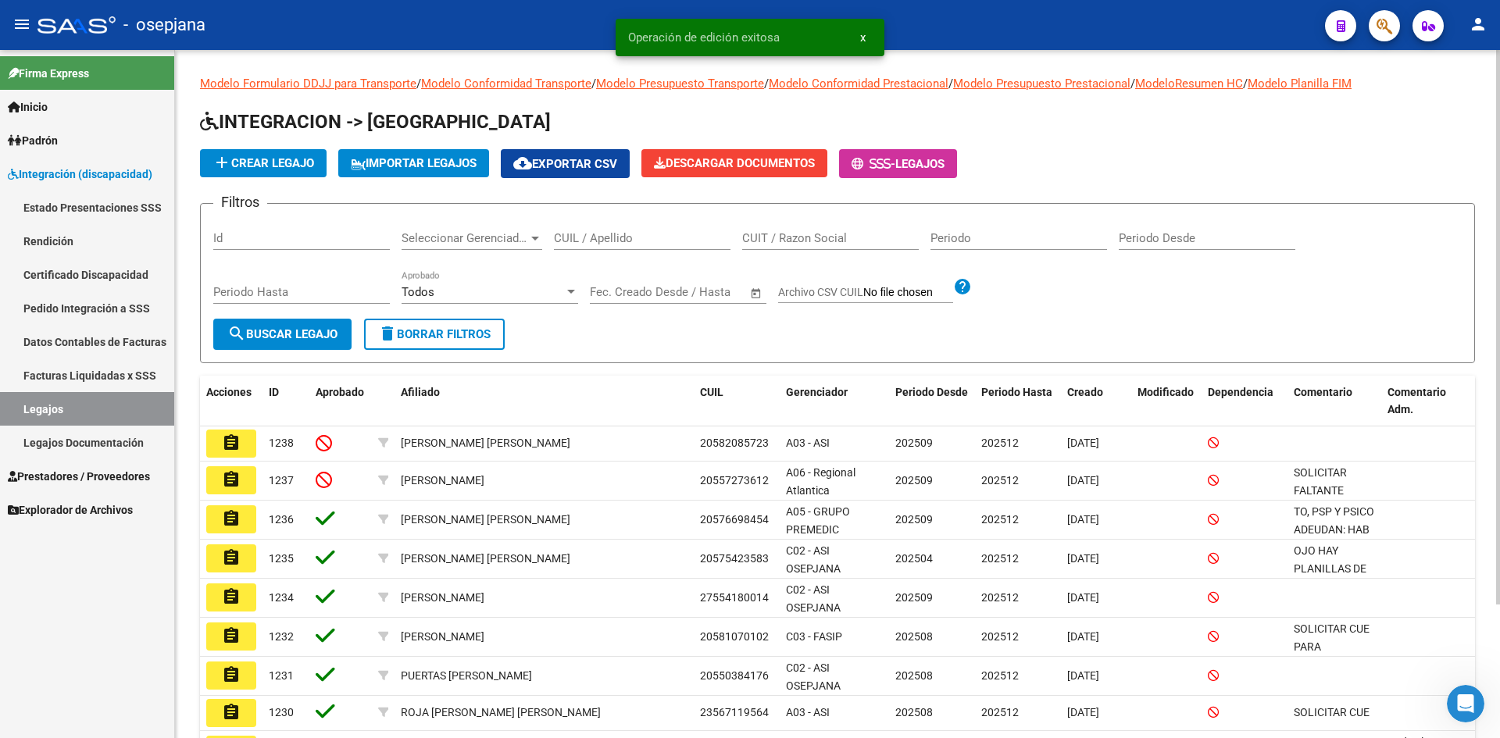
click at [614, 232] on input "CUIL / Apellido" at bounding box center [642, 238] width 177 height 14
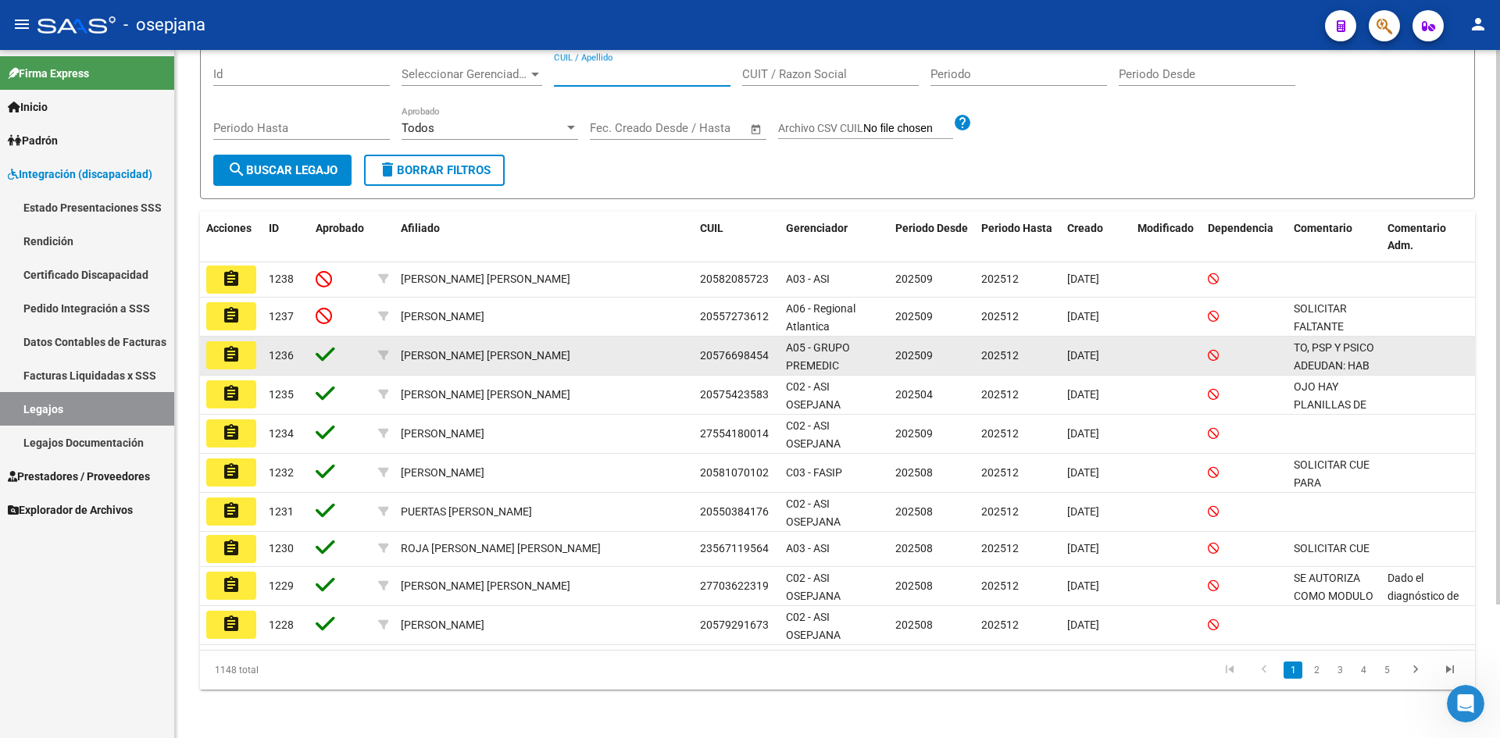
scroll to position [166, 0]
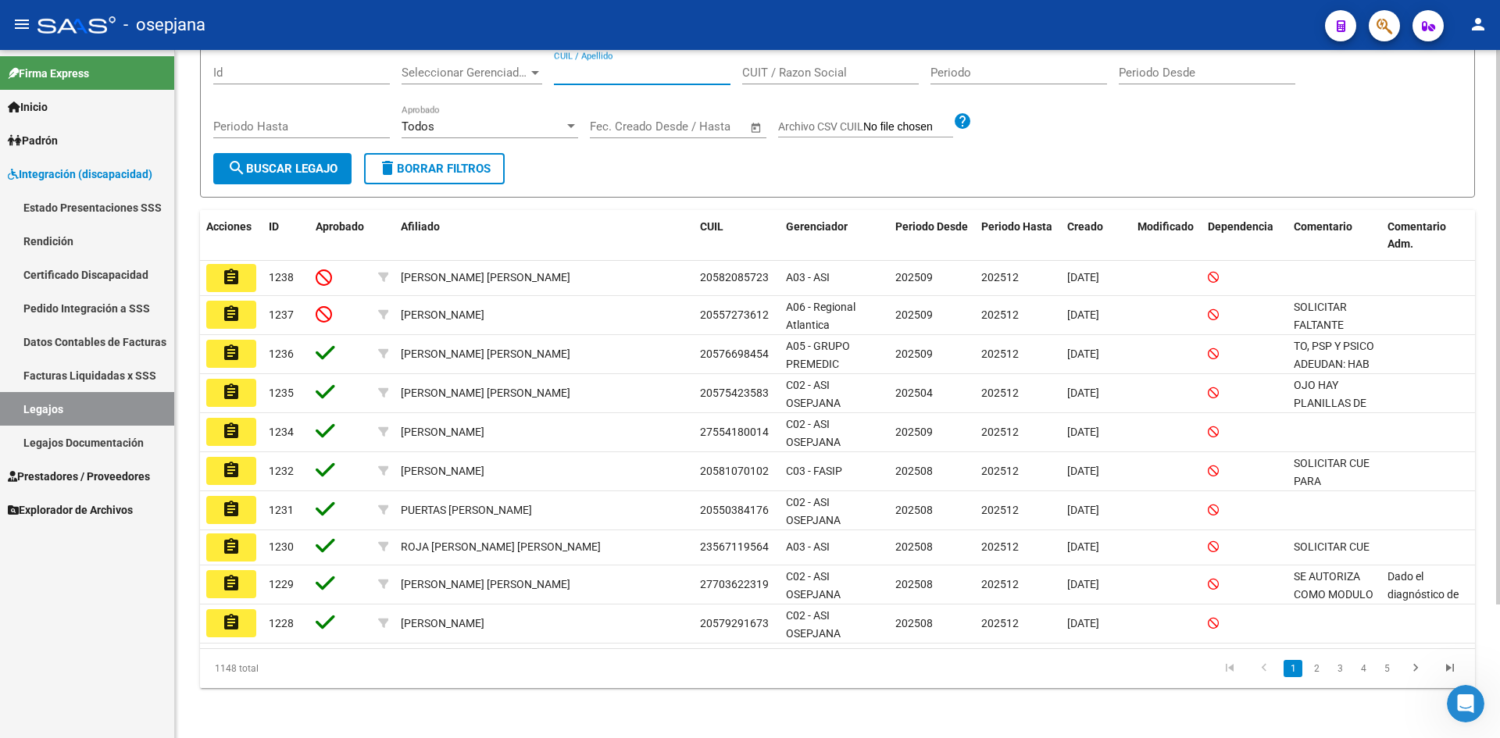
click at [619, 72] on input "CUIL / Apellido" at bounding box center [642, 73] width 177 height 14
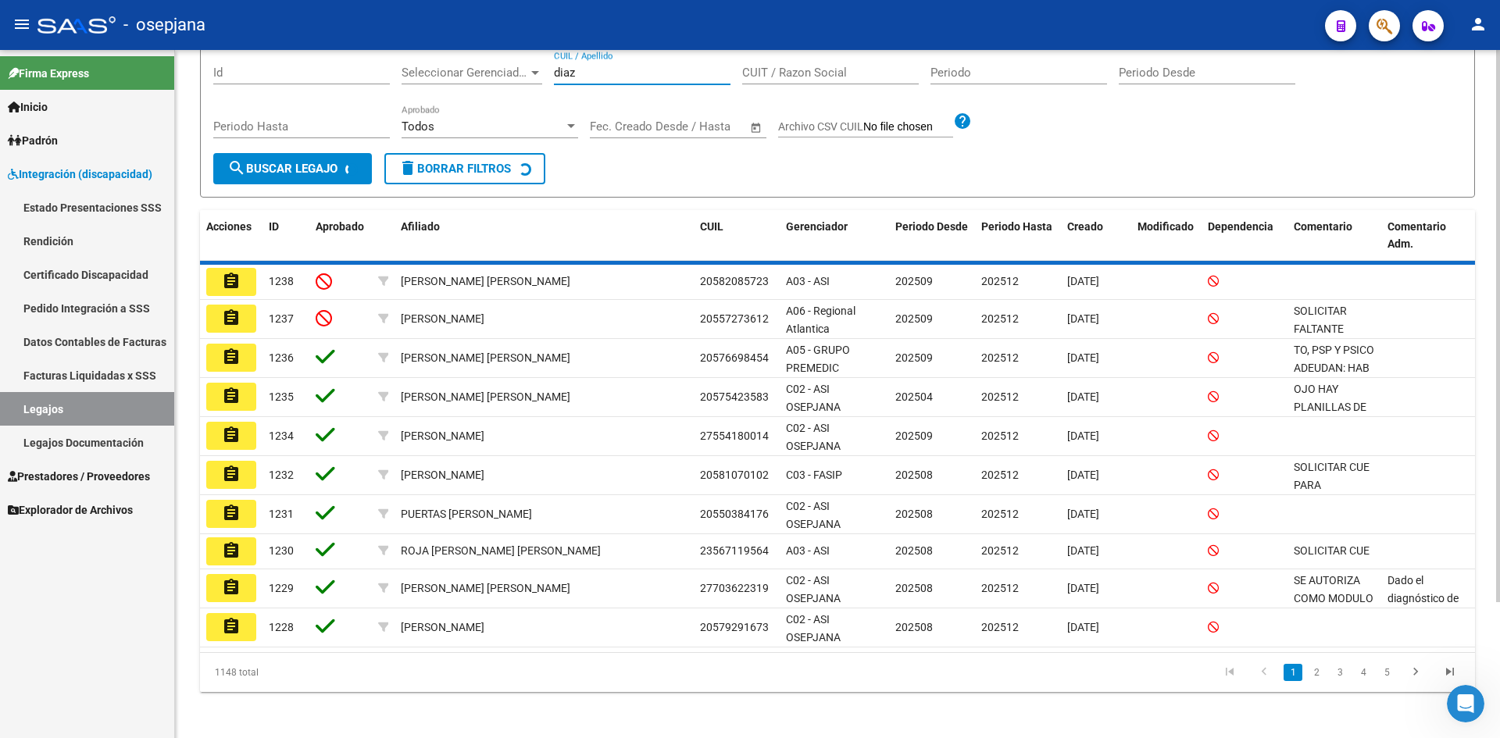
scroll to position [154, 0]
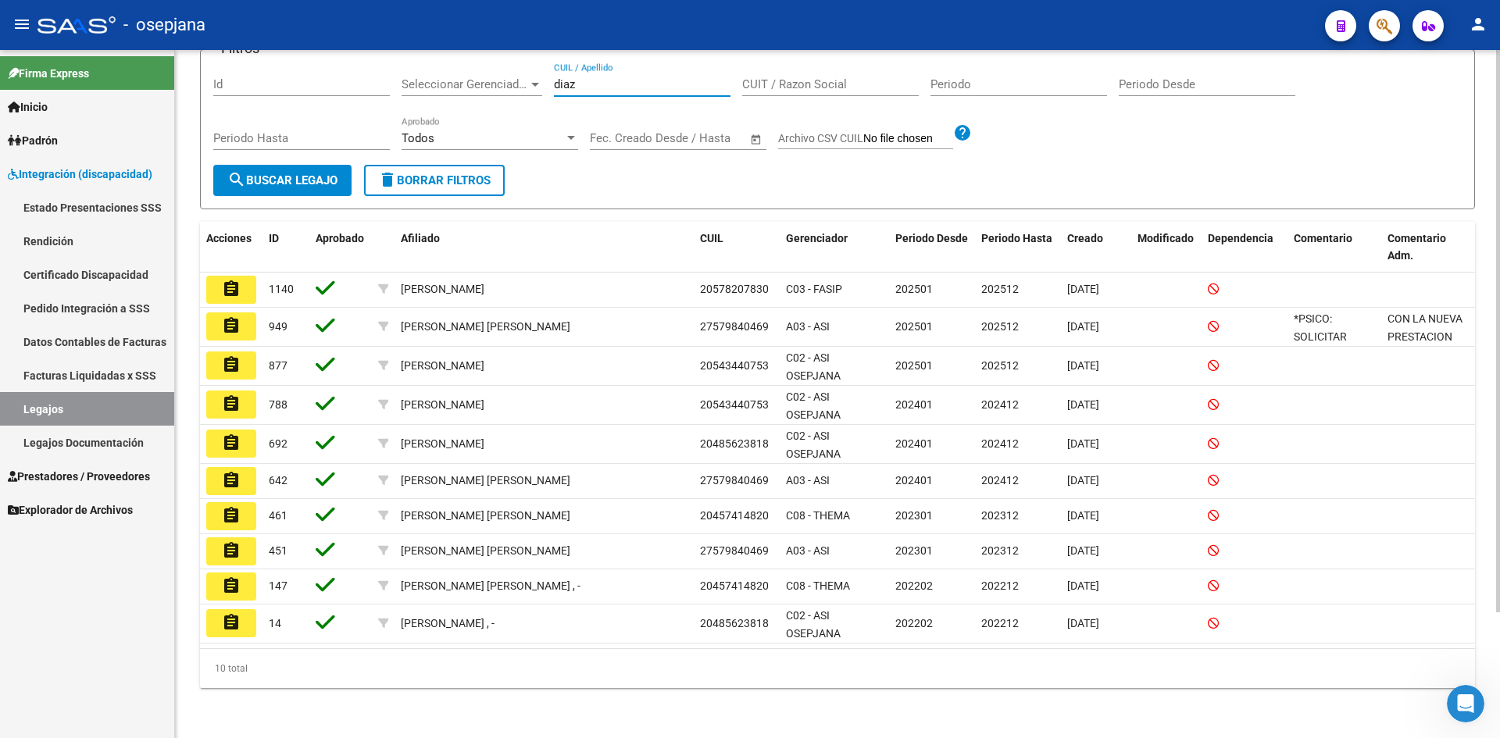
type input "diaz"
click at [80, 415] on link "Legajos" at bounding box center [87, 409] width 174 height 34
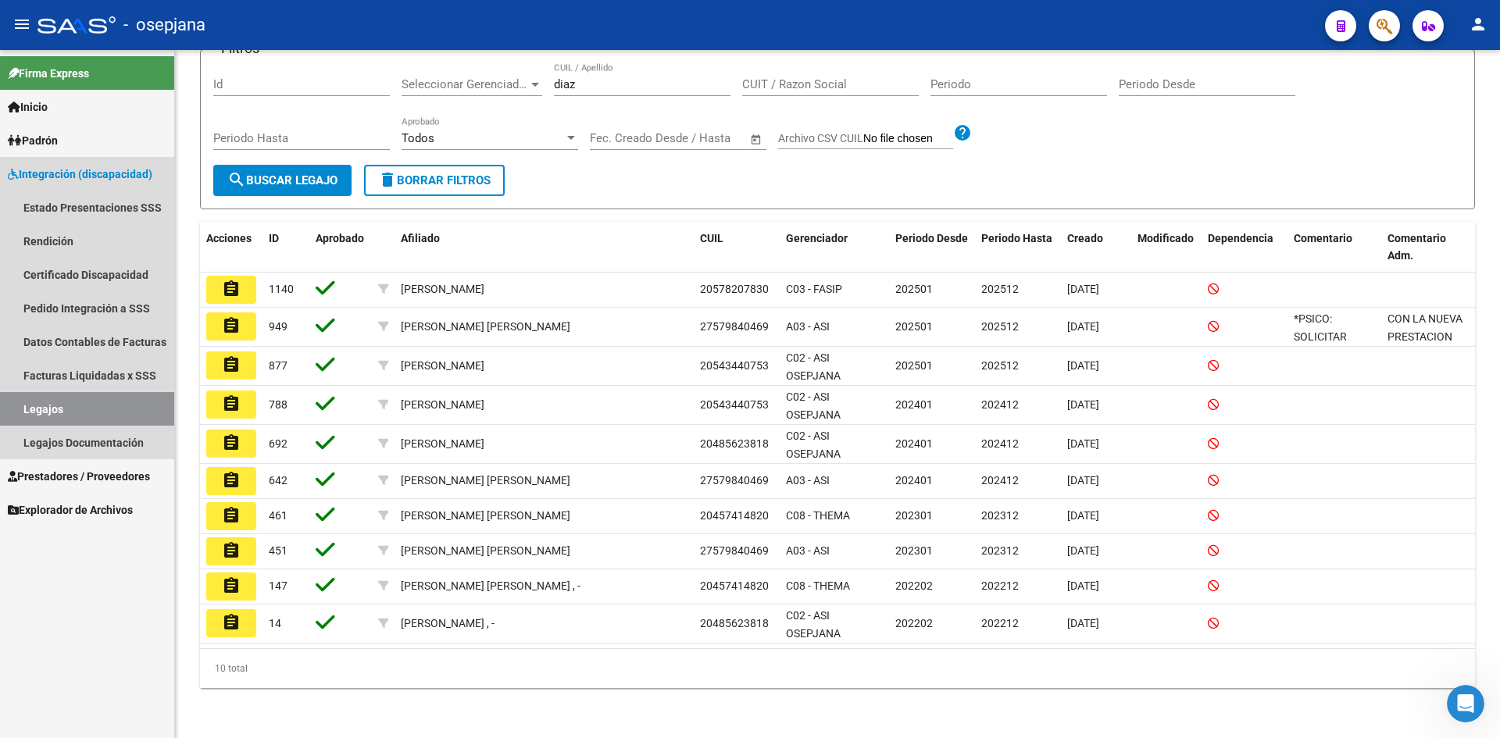
click at [80, 415] on link "Legajos" at bounding box center [87, 409] width 174 height 34
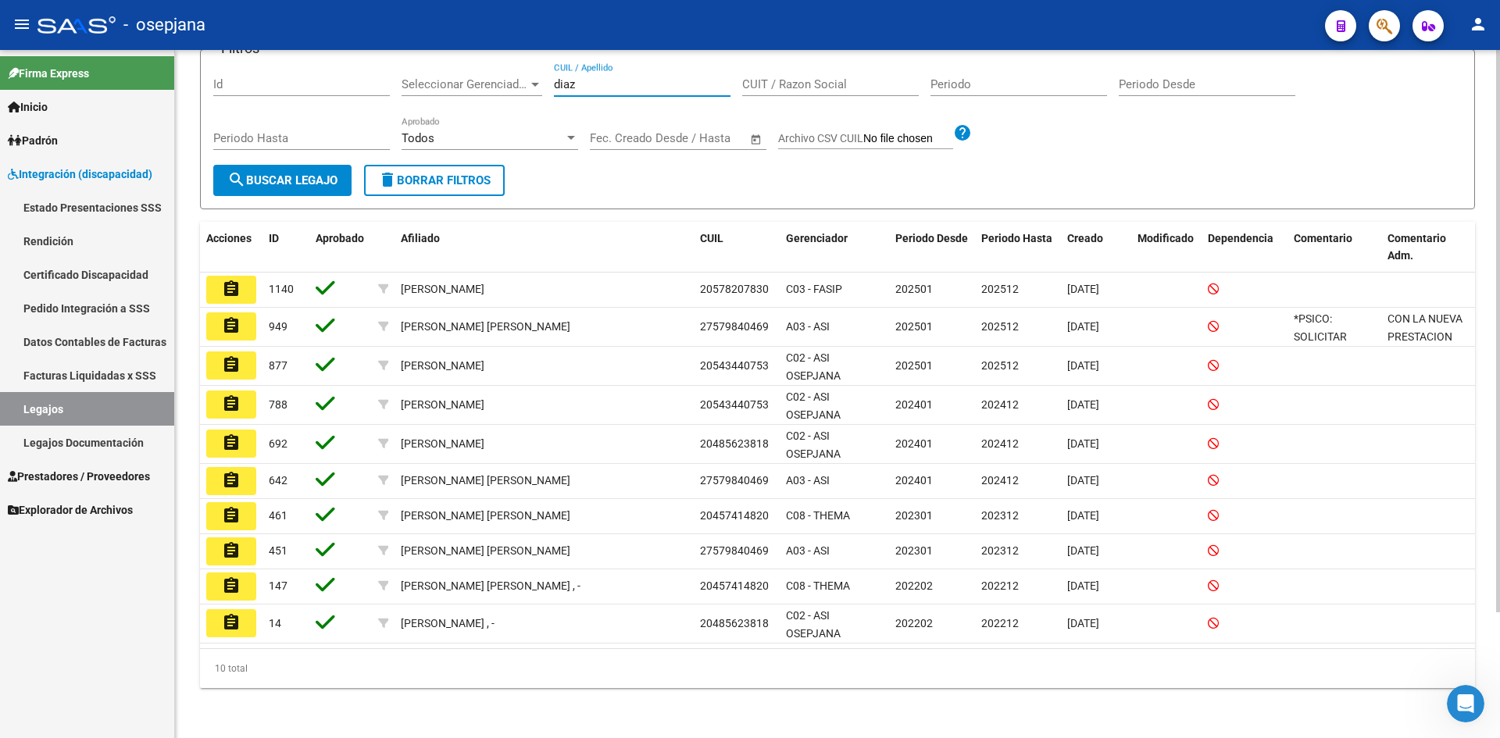
click at [612, 88] on input "diaz" at bounding box center [642, 84] width 177 height 14
drag, startPoint x: 611, startPoint y: 88, endPoint x: 530, endPoint y: 86, distance: 81.3
click at [530, 86] on div "Filtros Id Seleccionar Gerenciador Seleccionar Gerenciador [PERSON_NAME] CUIL /…" at bounding box center [837, 114] width 1249 height 102
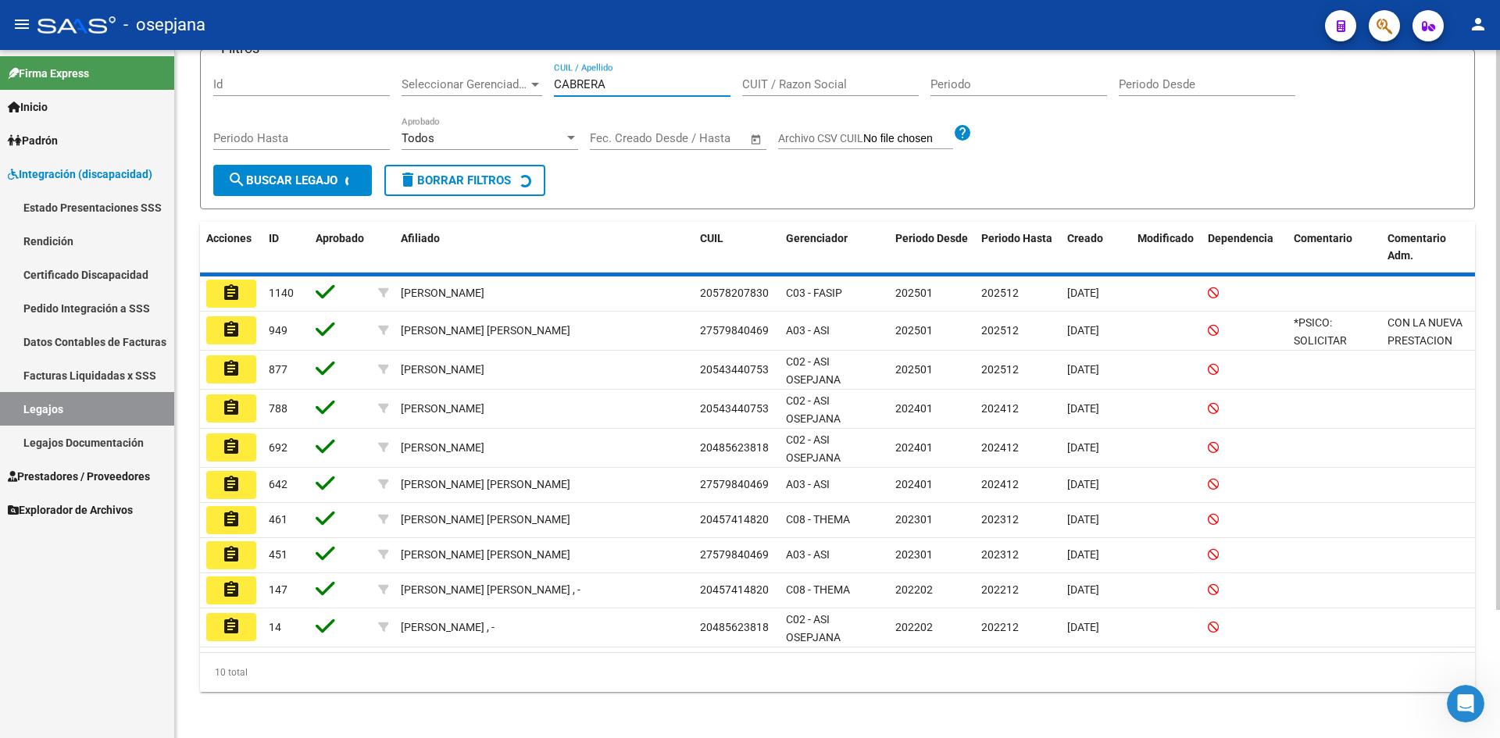
scroll to position [0, 0]
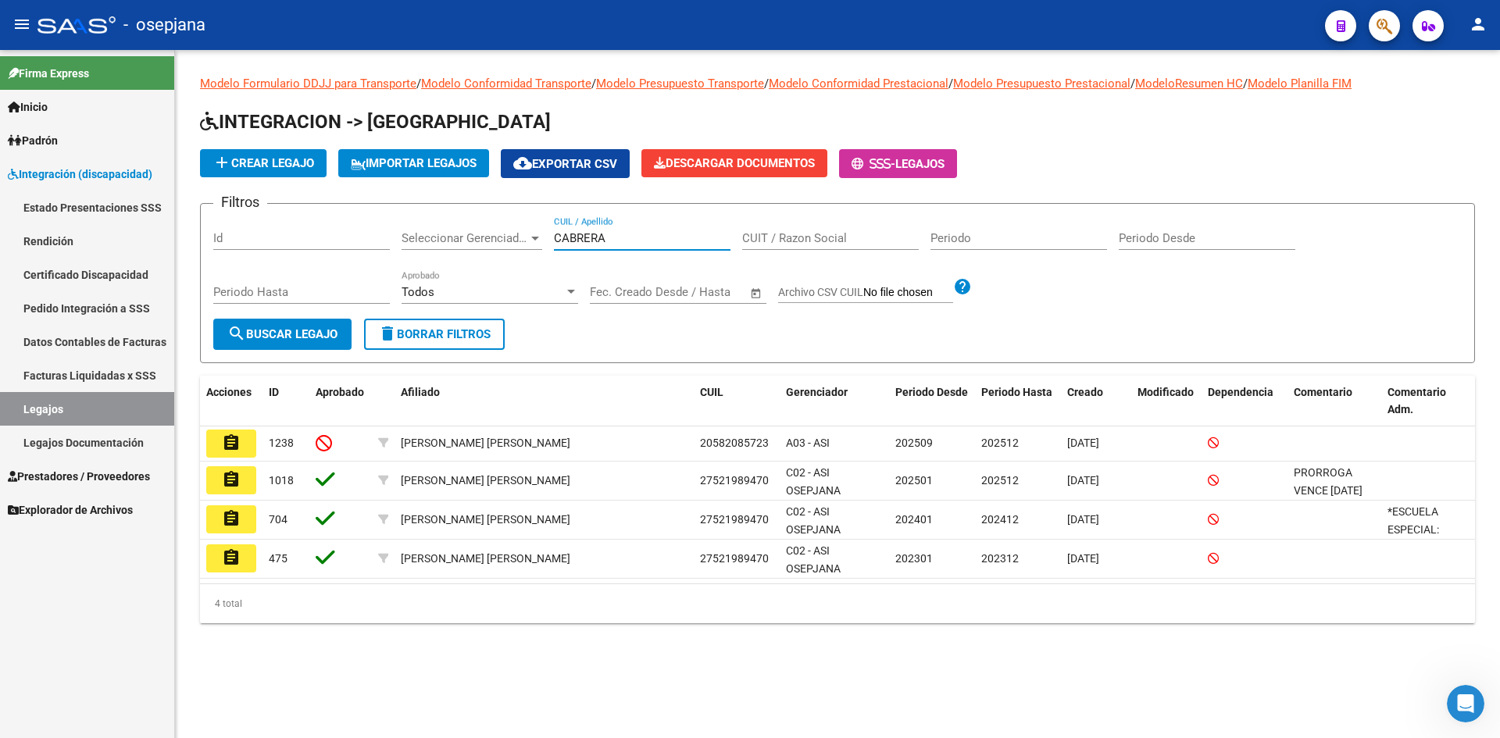
type input "CABRERA"
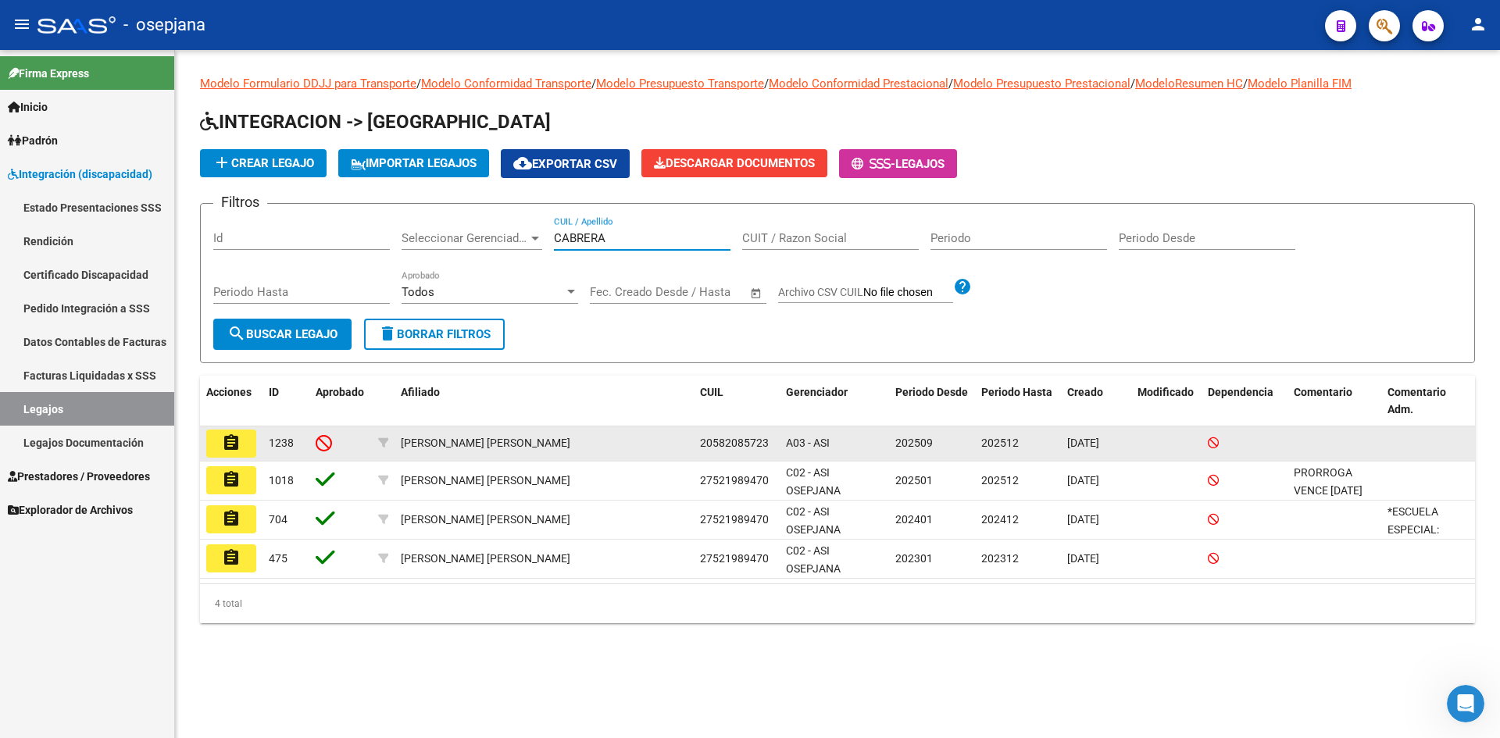
click at [238, 442] on mat-icon "assignment" at bounding box center [231, 443] width 19 height 19
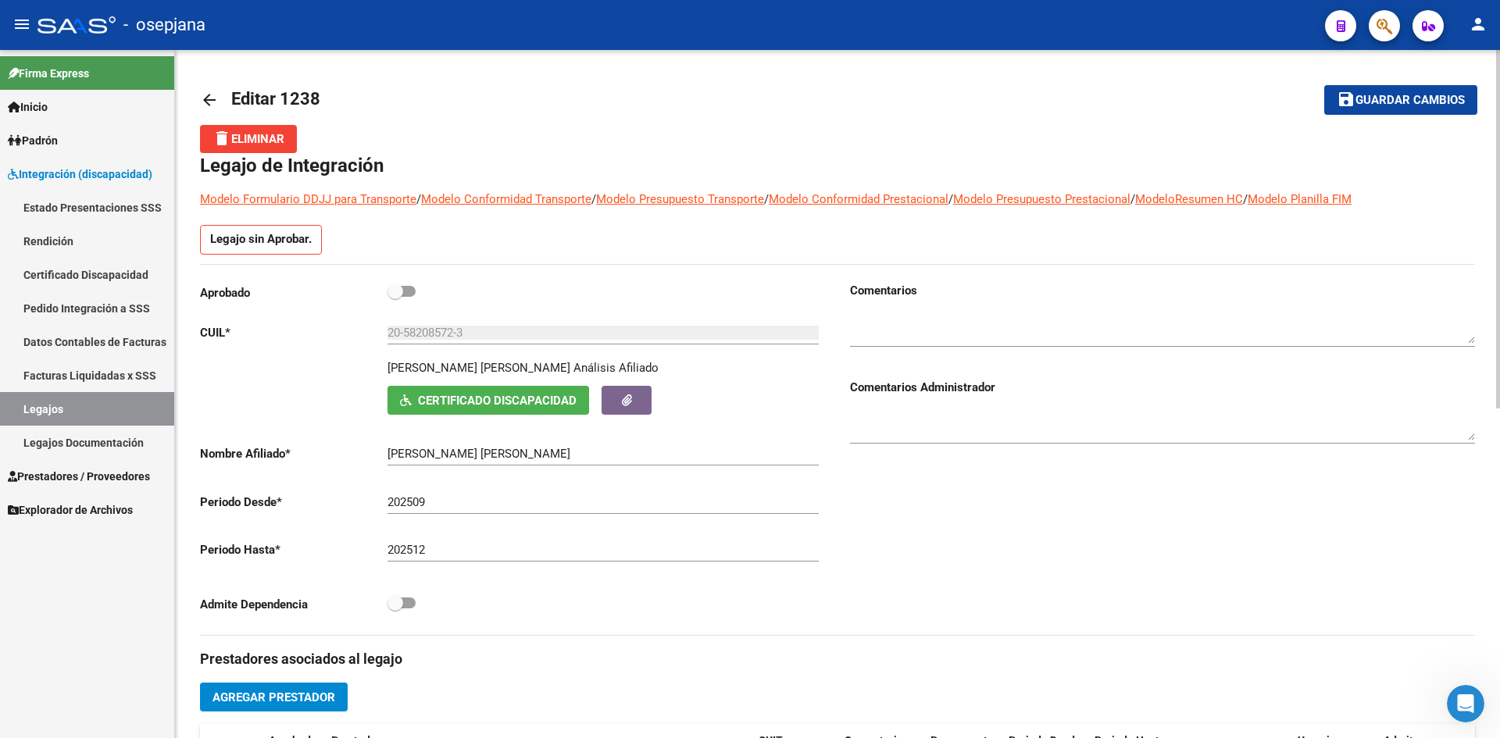
click at [442, 403] on span "Certificado Discapacidad" at bounding box center [497, 401] width 159 height 14
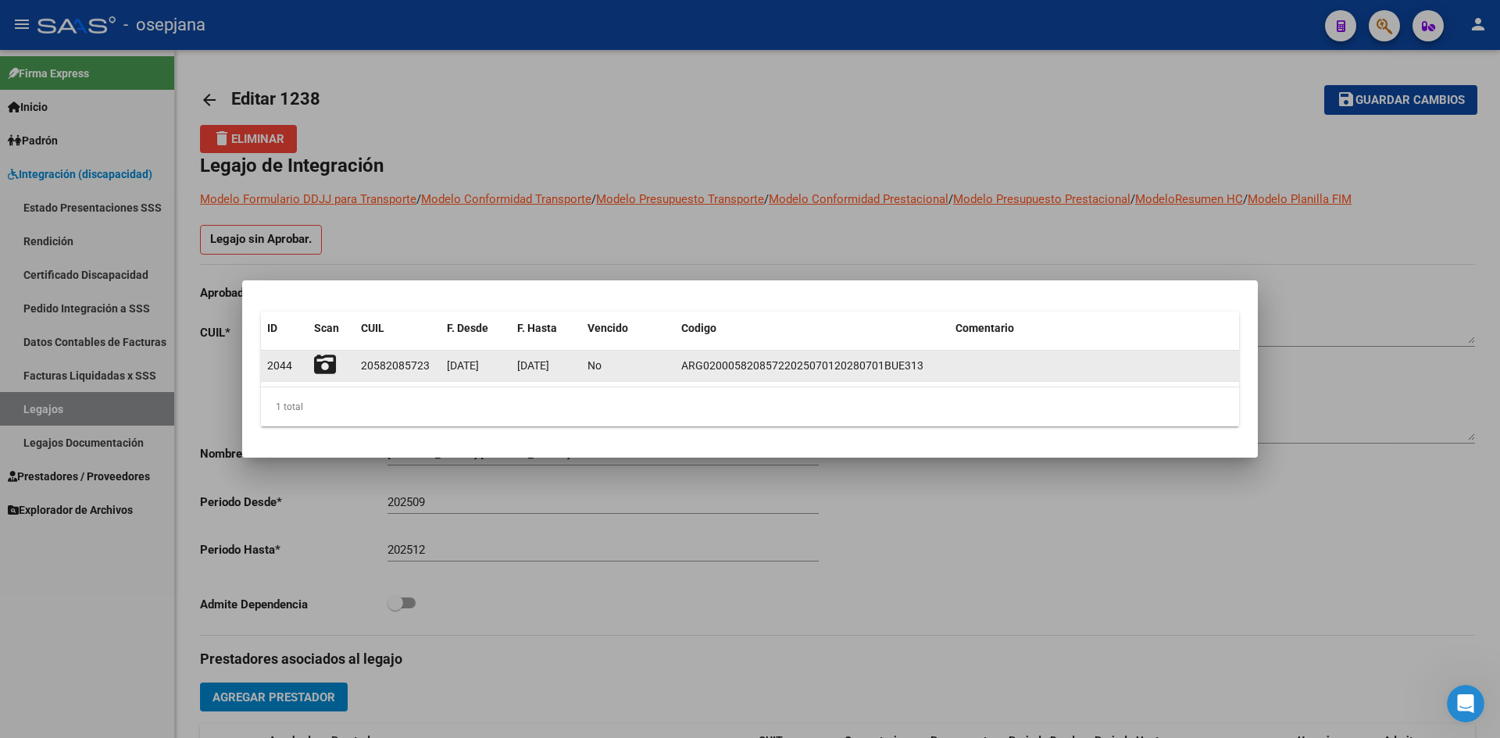
click at [330, 363] on icon at bounding box center [325, 365] width 22 height 22
click at [327, 364] on icon at bounding box center [325, 365] width 22 height 22
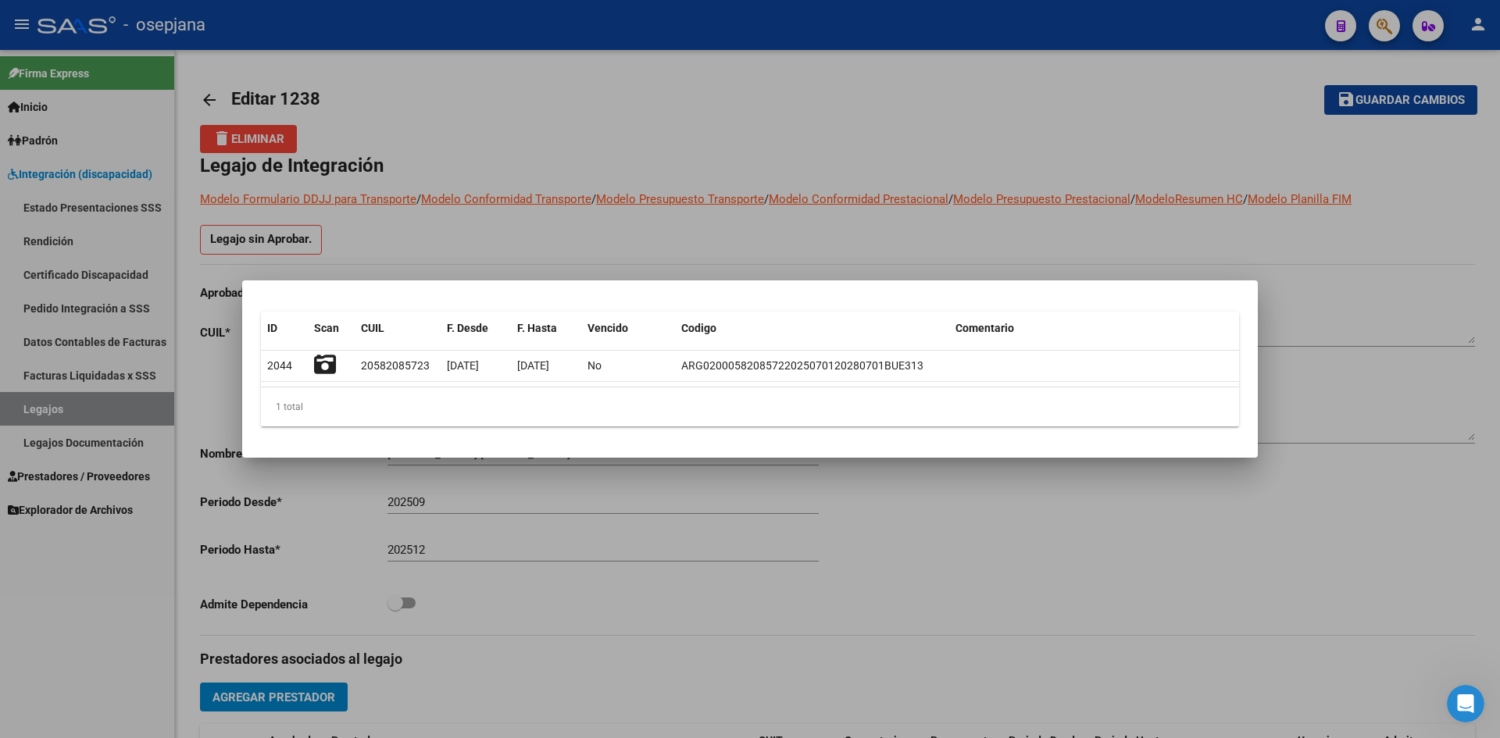
click at [766, 213] on div at bounding box center [750, 369] width 1500 height 738
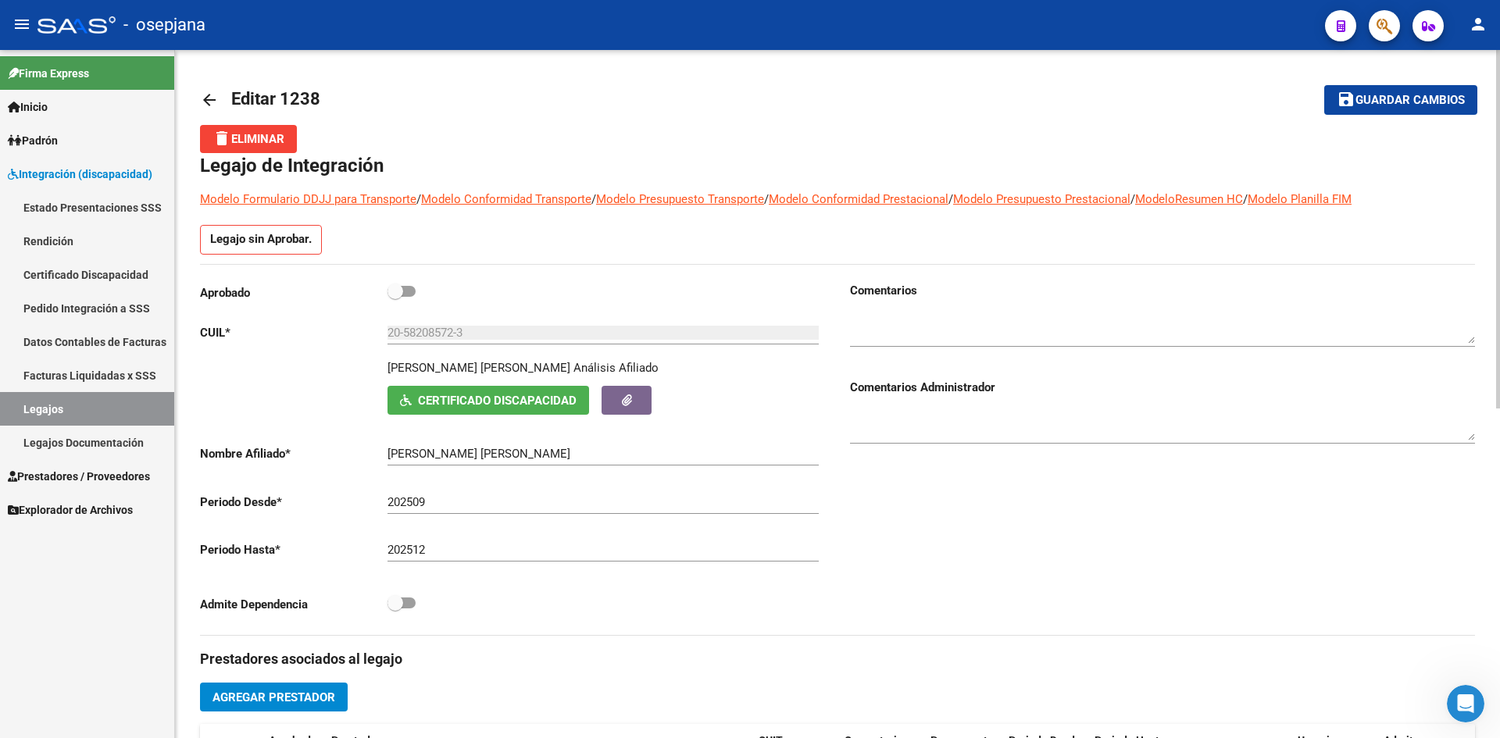
click at [1434, 105] on span "Guardar cambios" at bounding box center [1410, 101] width 109 height 14
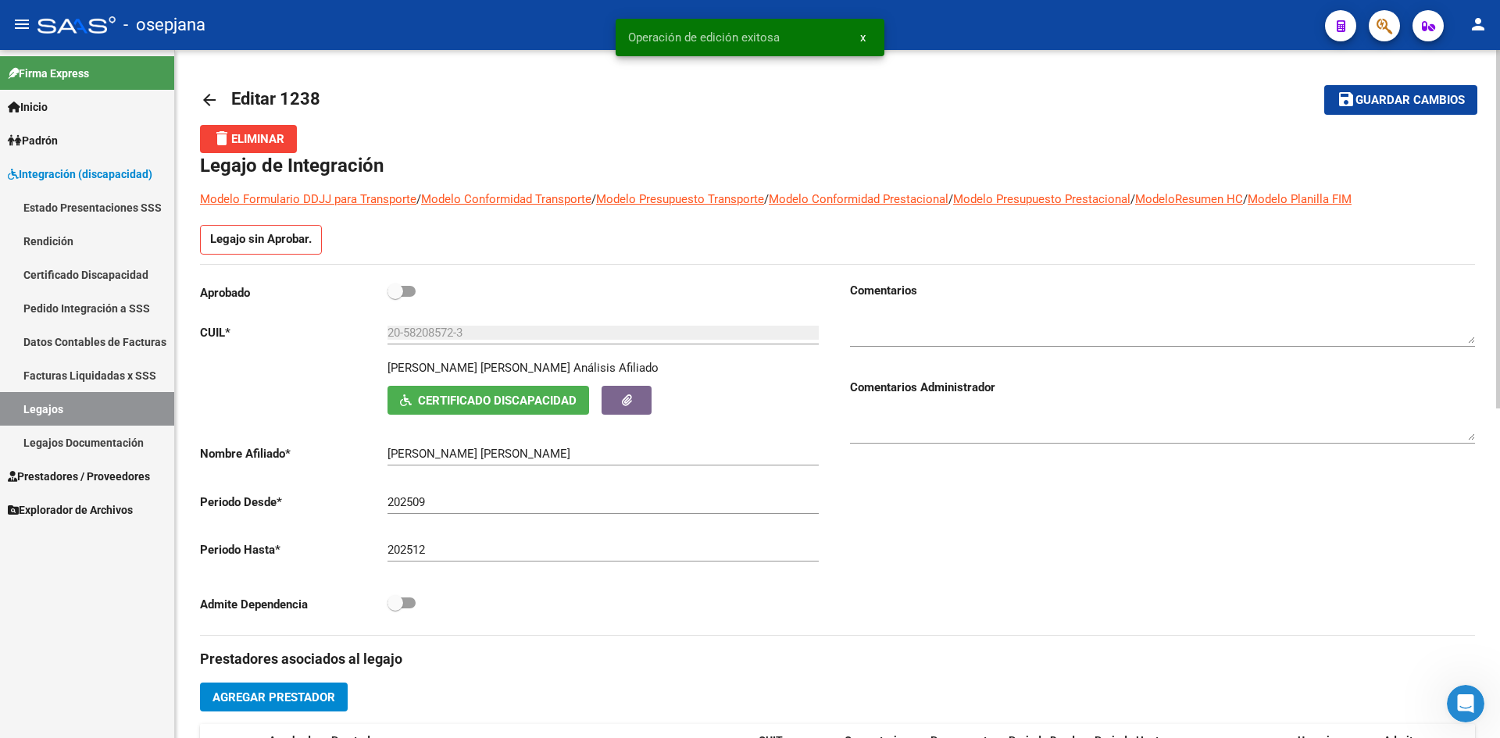
scroll to position [78, 0]
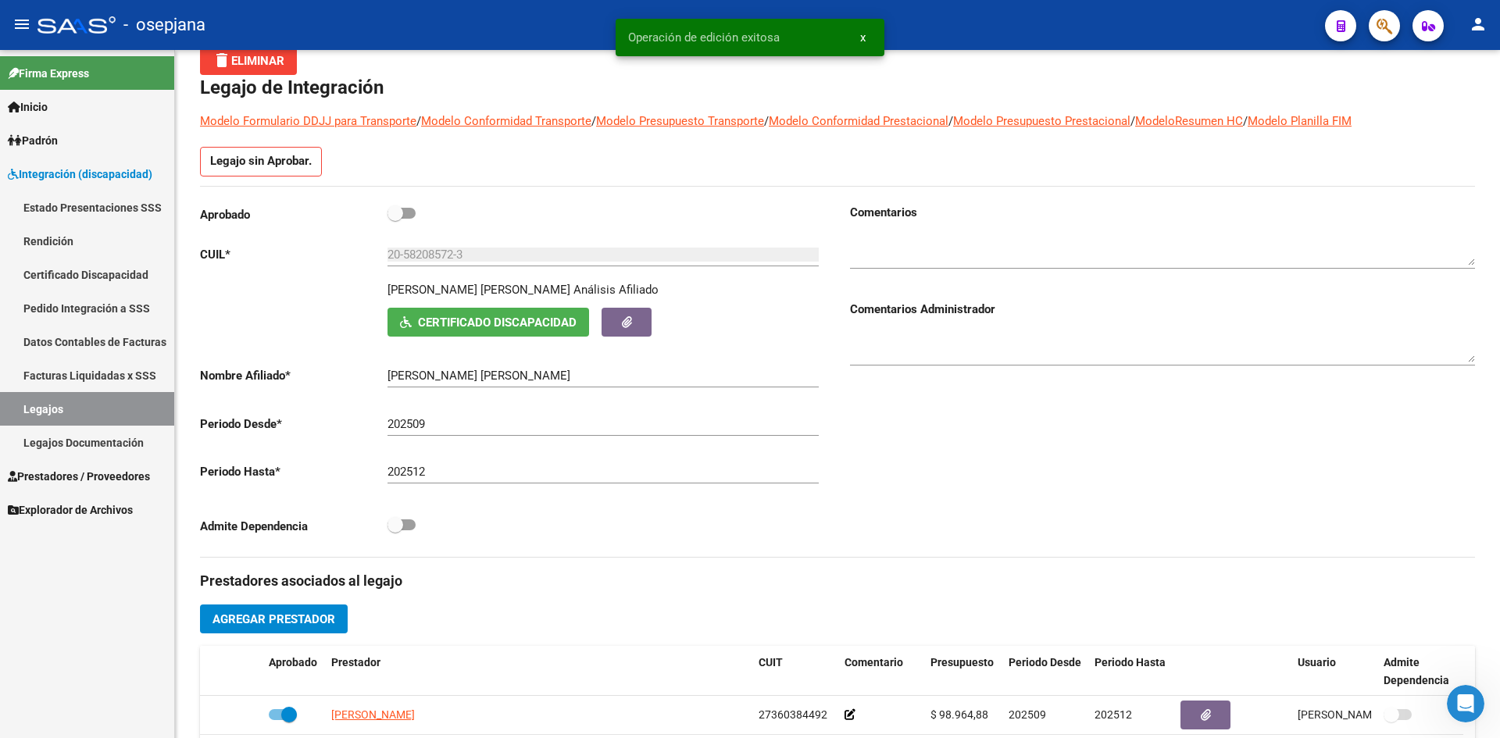
click at [88, 402] on link "Legajos" at bounding box center [87, 409] width 174 height 34
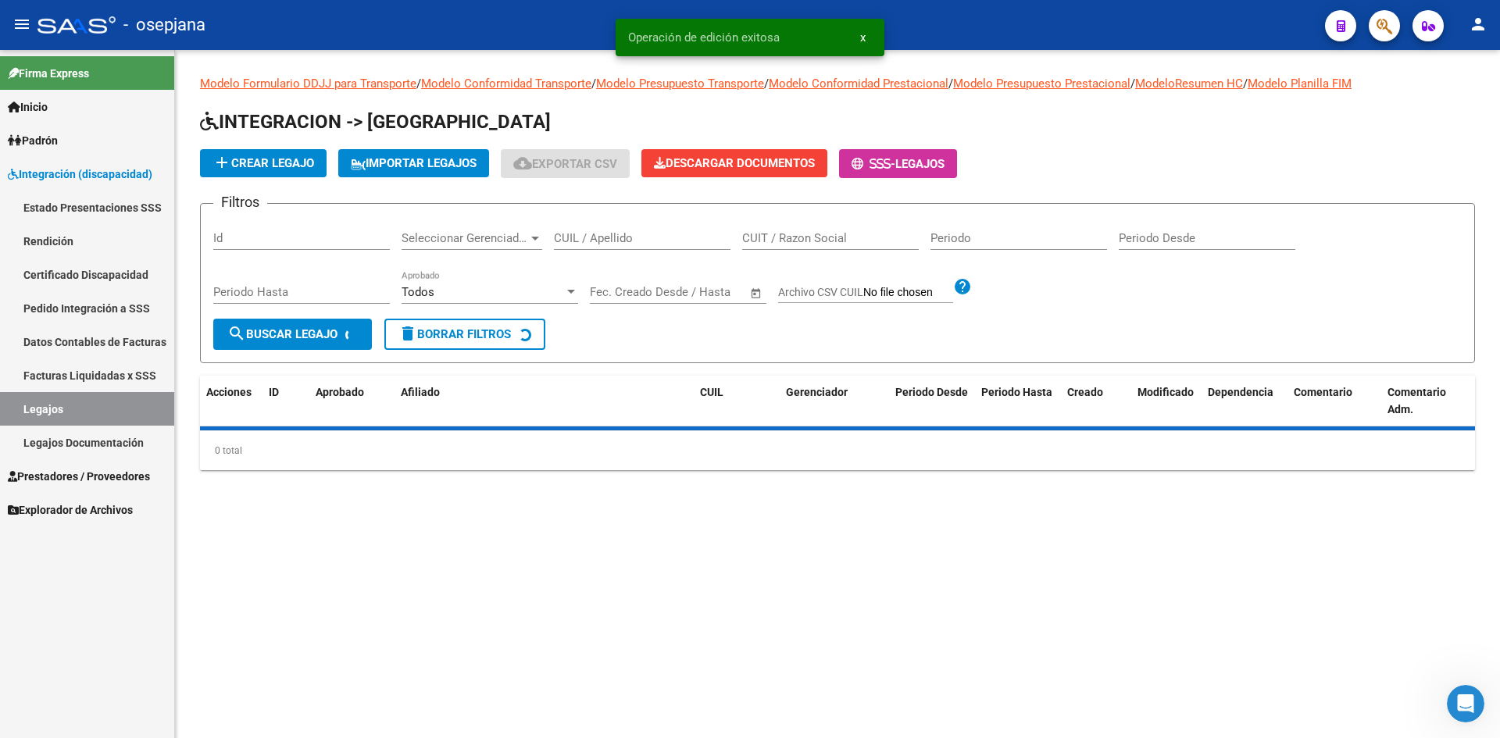
click at [595, 239] on input "CUIL / Apellido" at bounding box center [642, 238] width 177 height 14
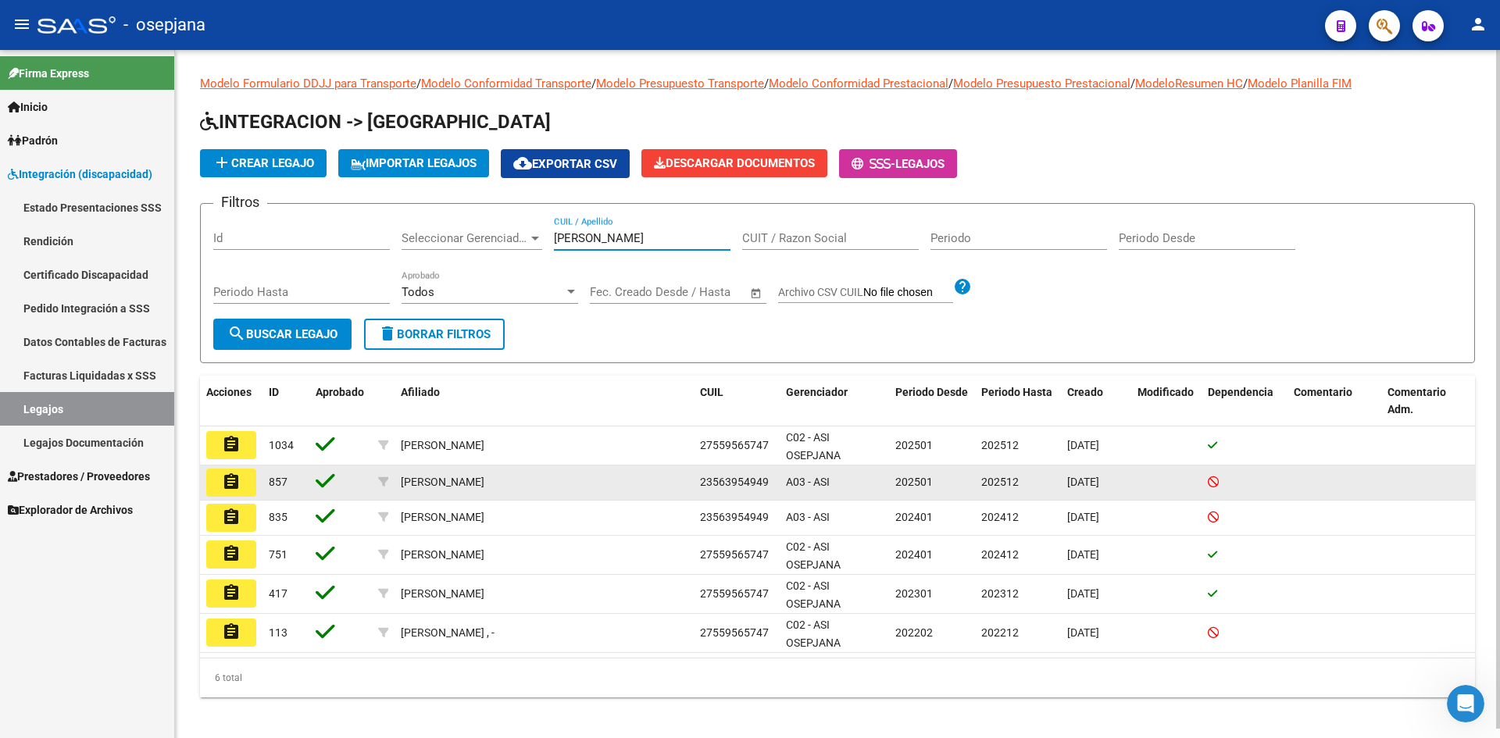
type input "[PERSON_NAME]"
click at [233, 482] on mat-icon "assignment" at bounding box center [231, 482] width 19 height 19
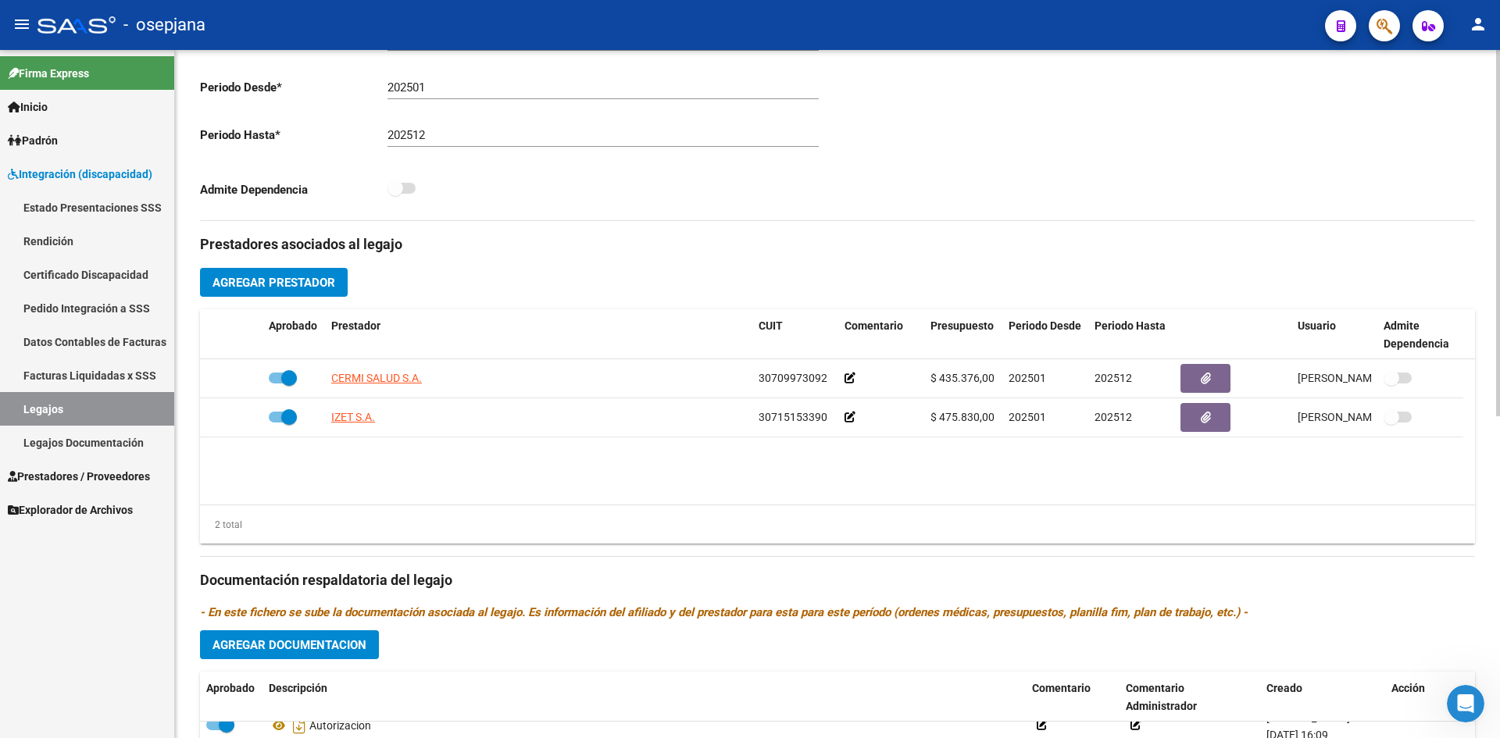
scroll to position [527, 0]
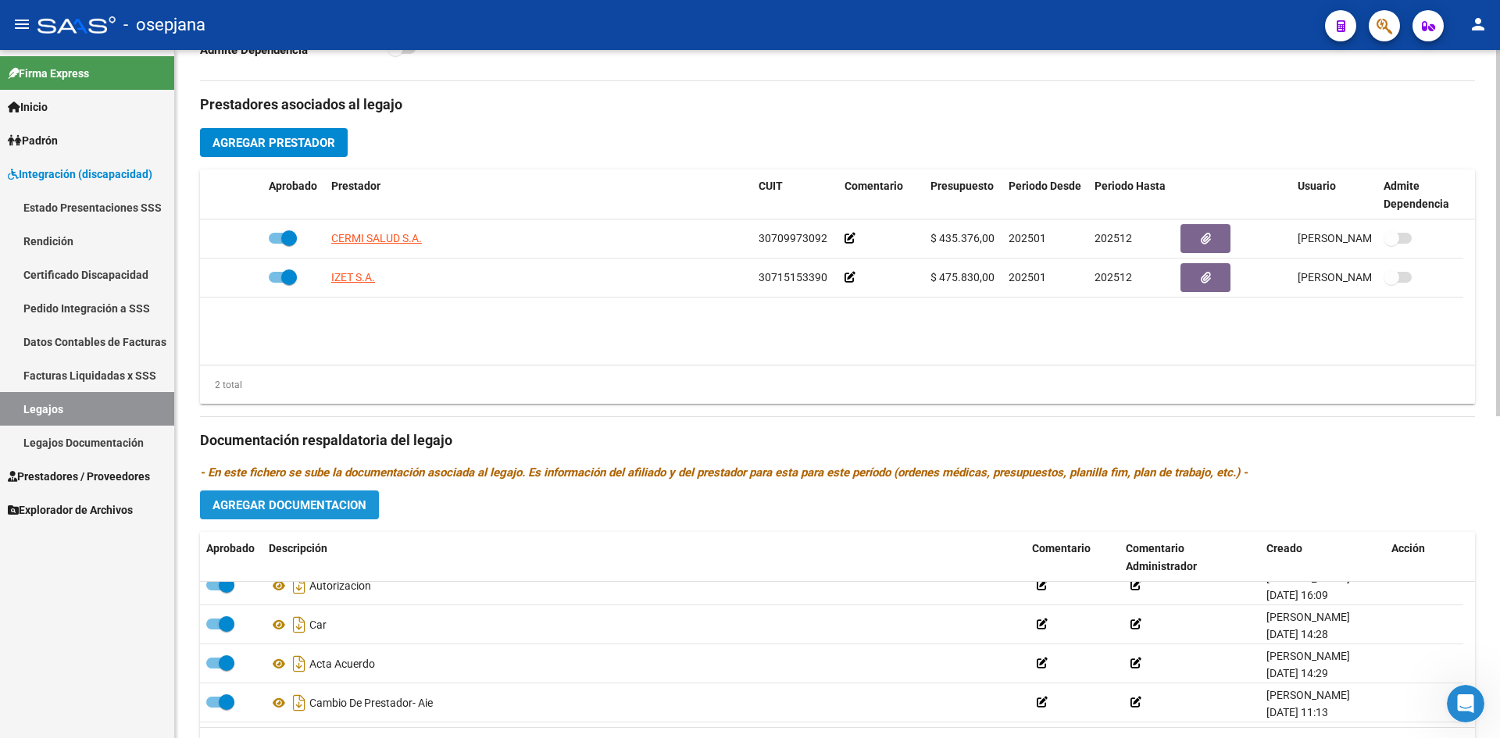
click at [317, 506] on span "Agregar Documentacion" at bounding box center [290, 506] width 154 height 14
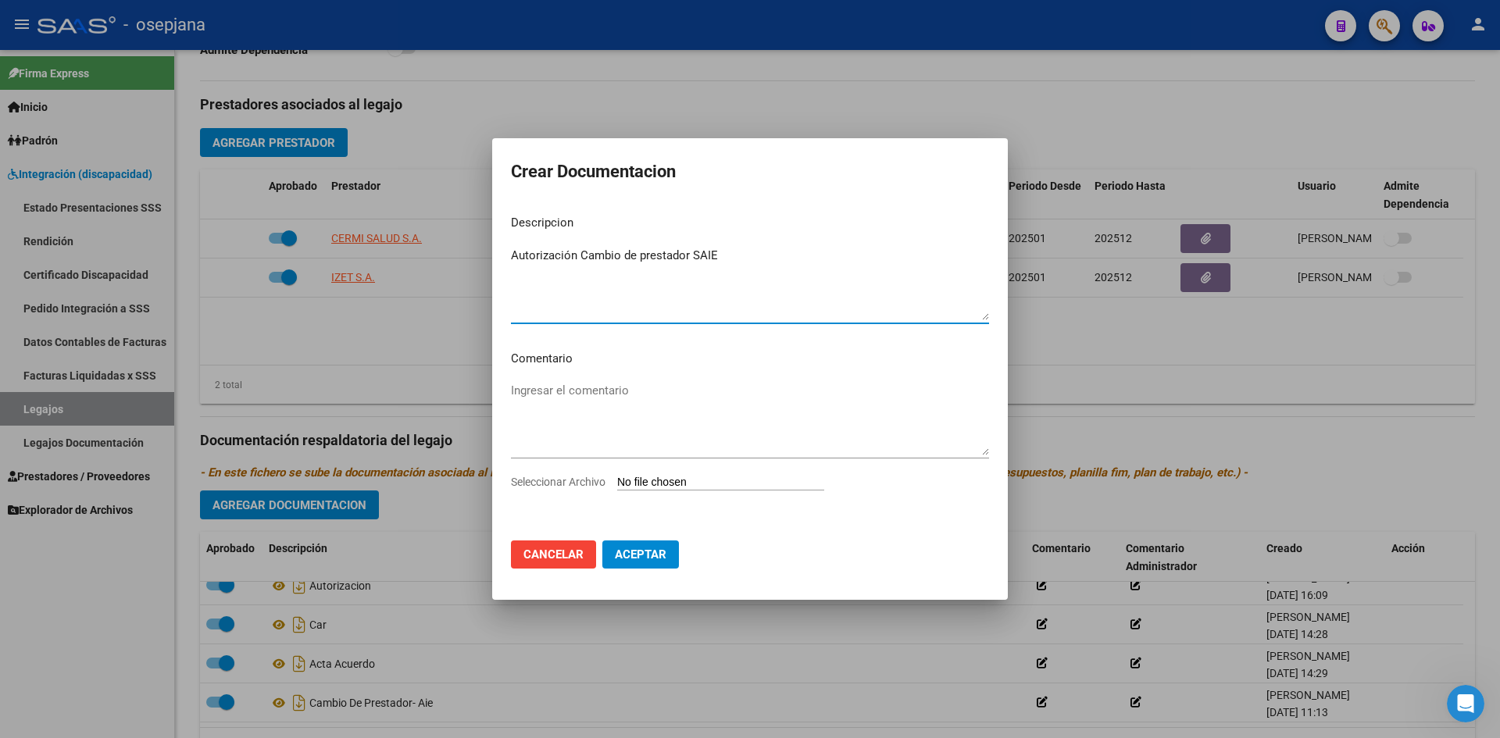
type textarea "Autorización Cambio de prestador SAIE"
click at [659, 481] on input "Seleccionar Archivo" at bounding box center [720, 483] width 207 height 15
type input "C:\fakepath\[PERSON_NAME] AUTORI.pdf"
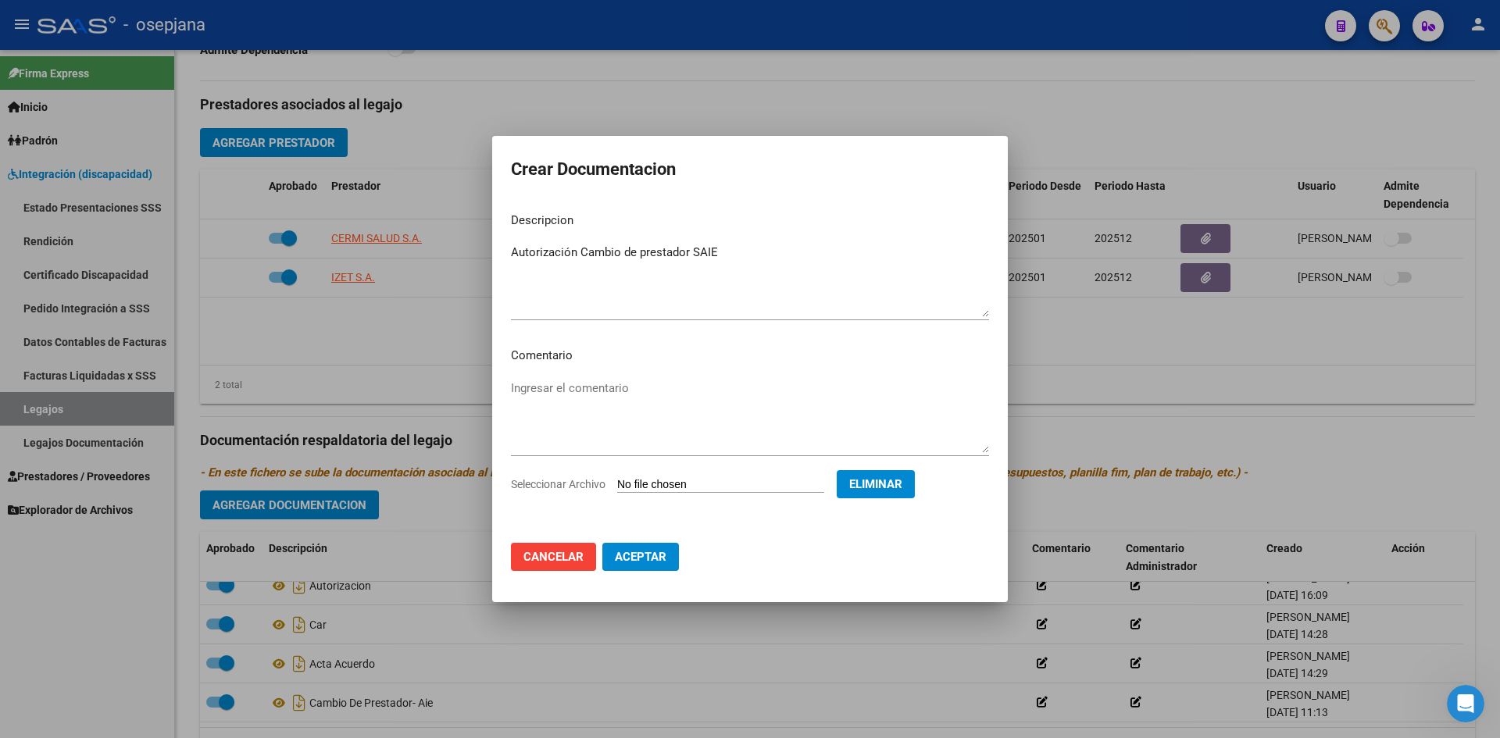
click at [623, 559] on span "Aceptar" at bounding box center [641, 557] width 52 height 14
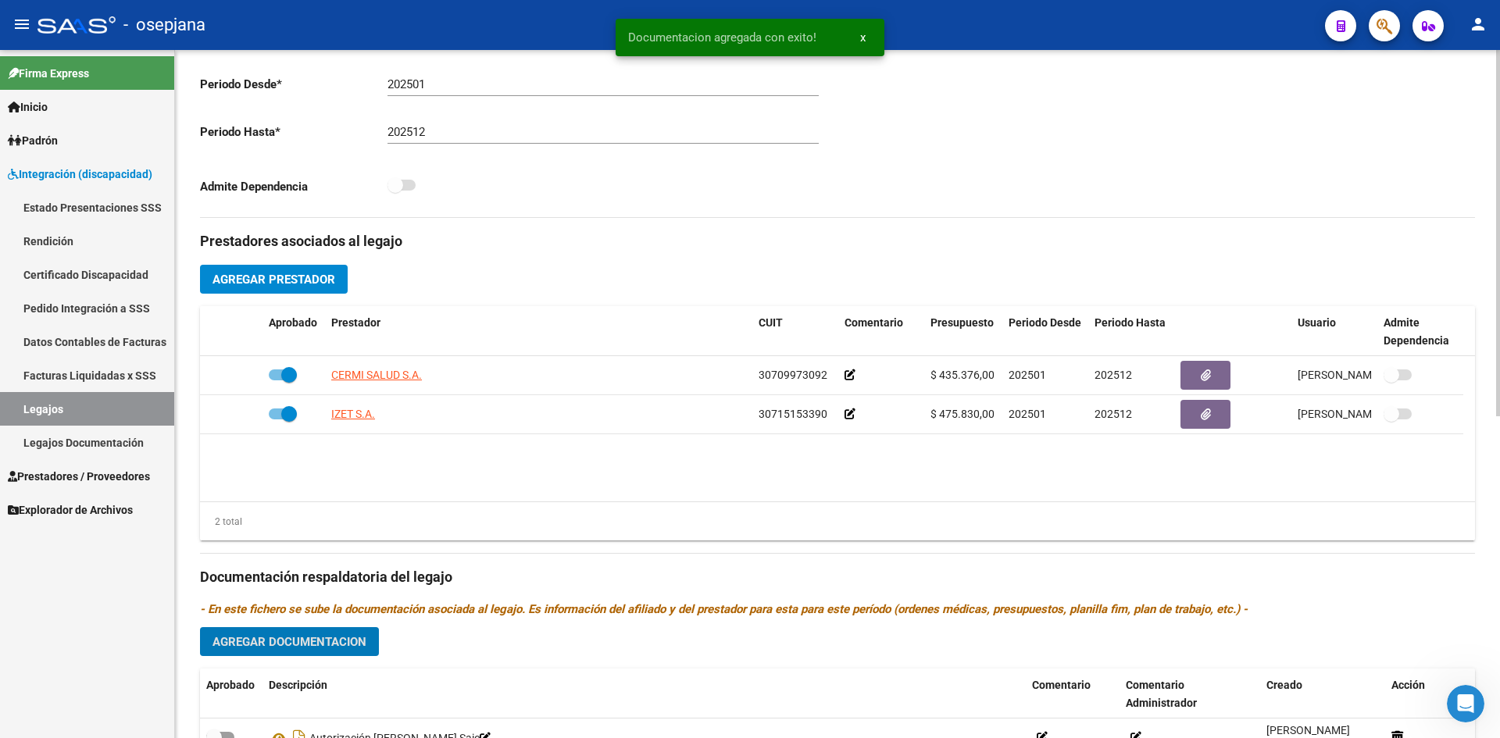
scroll to position [605, 0]
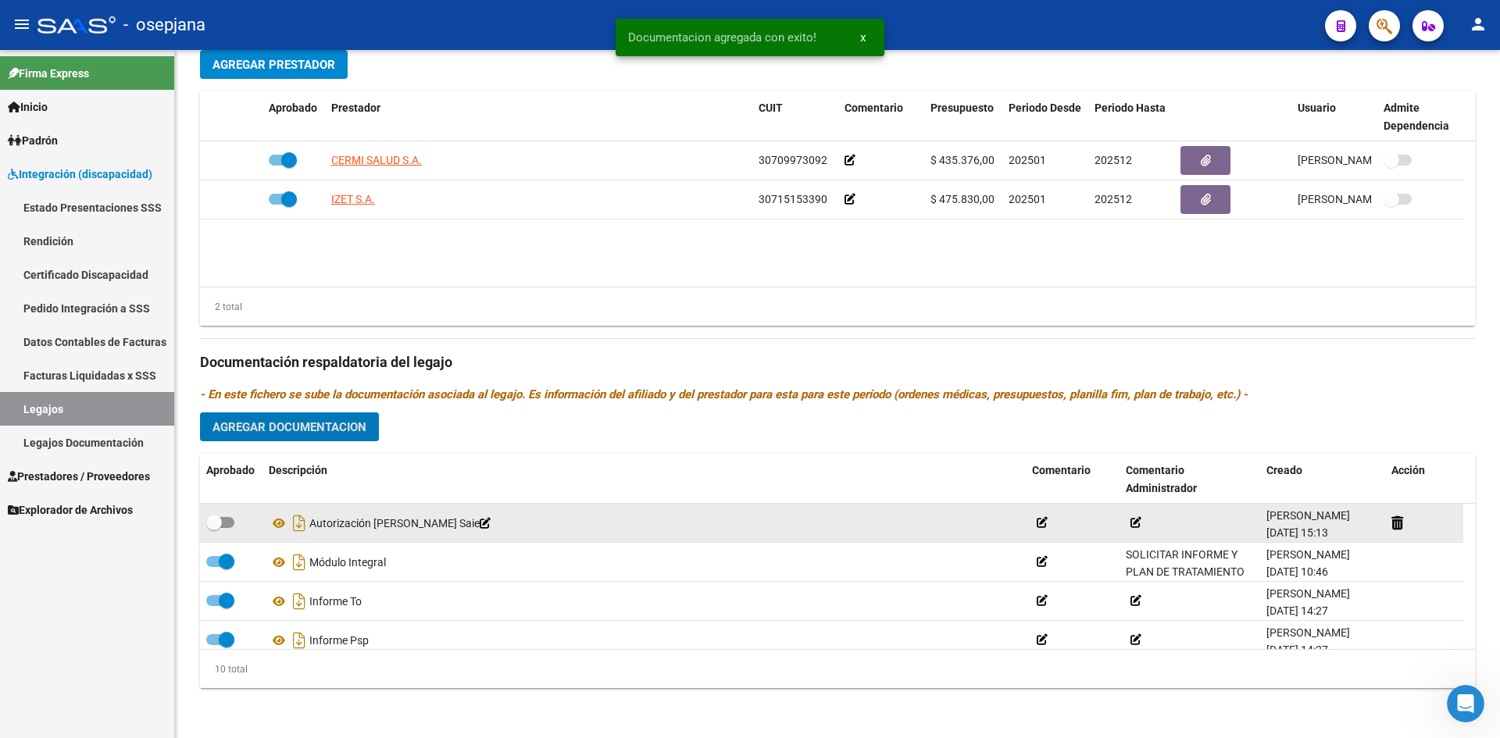
click at [226, 517] on span at bounding box center [220, 522] width 28 height 11
click at [214, 528] on input "checkbox" at bounding box center [213, 528] width 1 height 1
checkbox input "true"
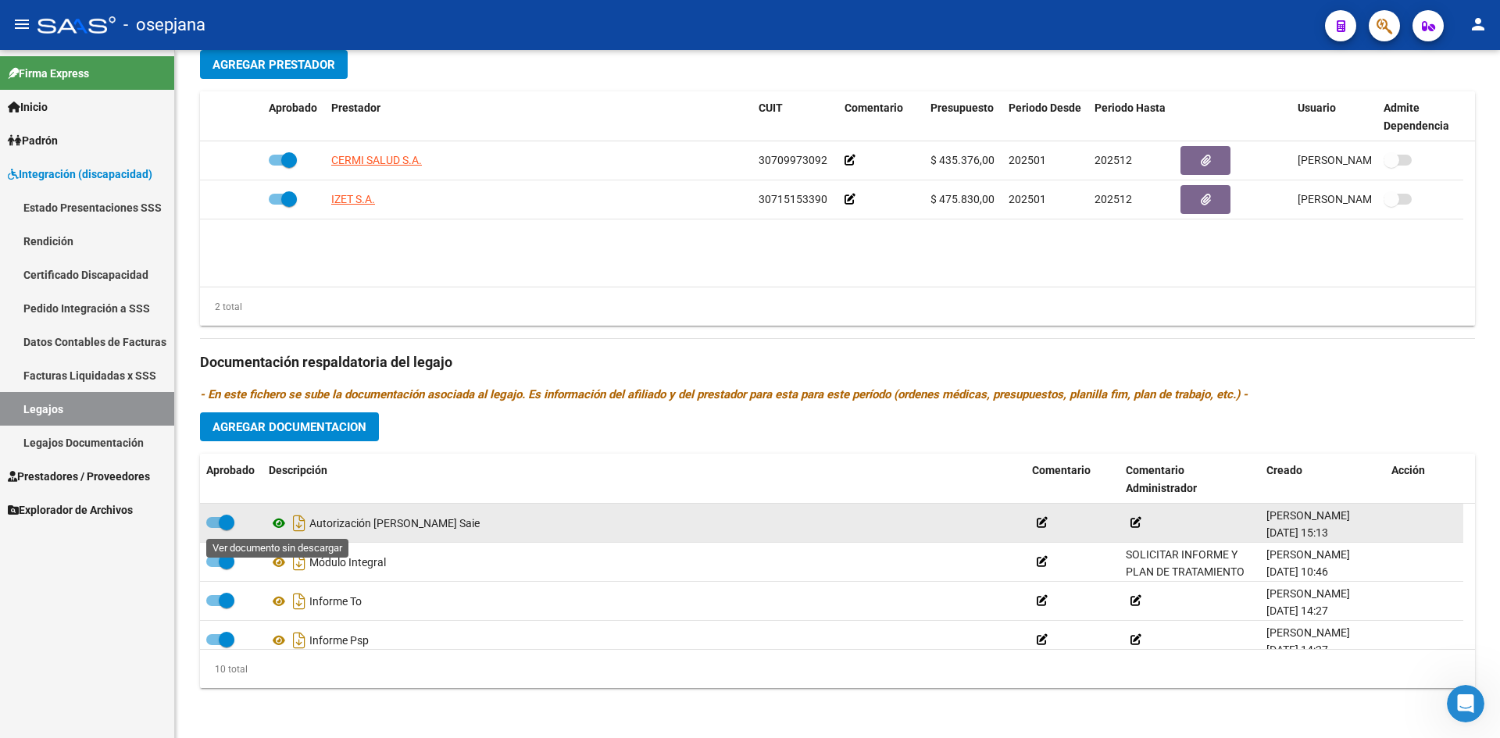
click at [282, 524] on icon at bounding box center [279, 523] width 20 height 19
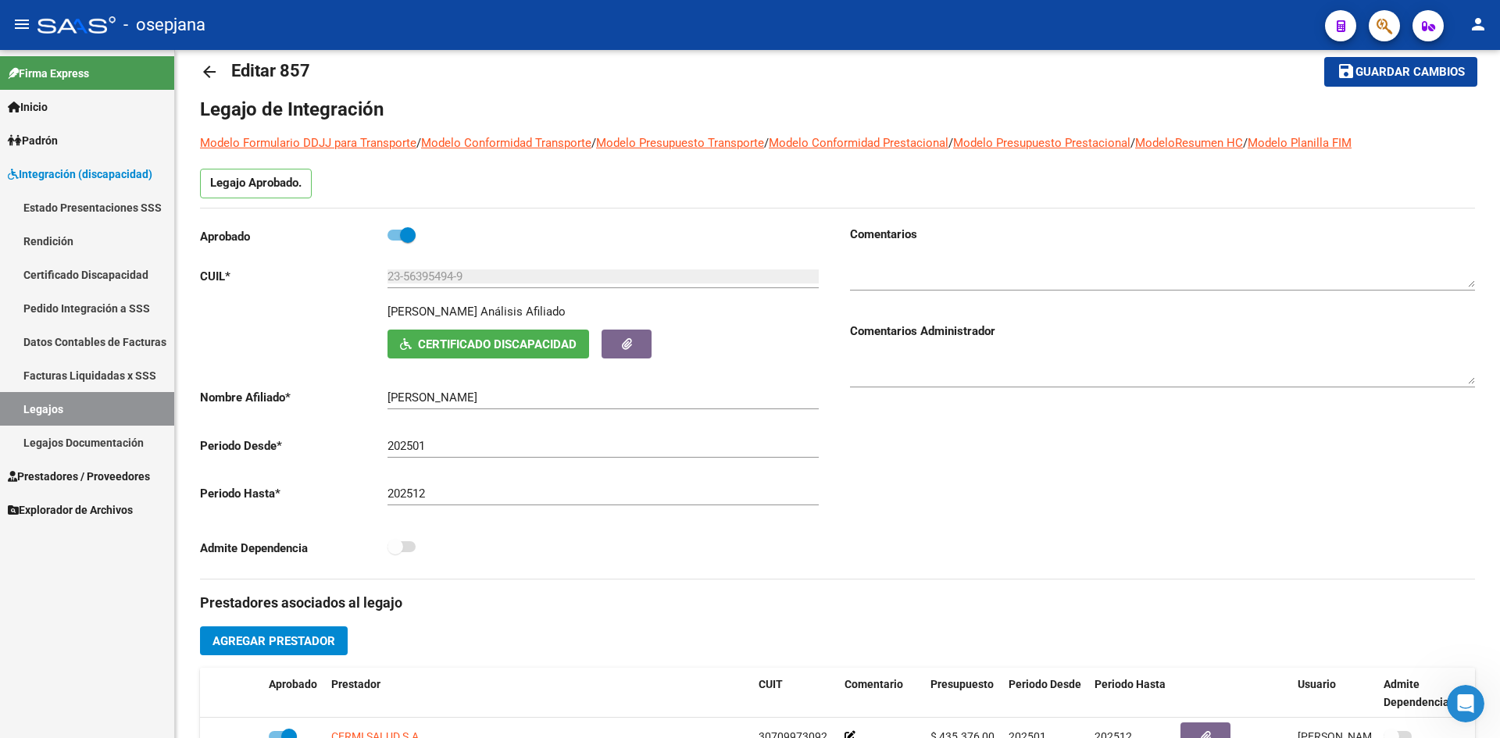
scroll to position [0, 0]
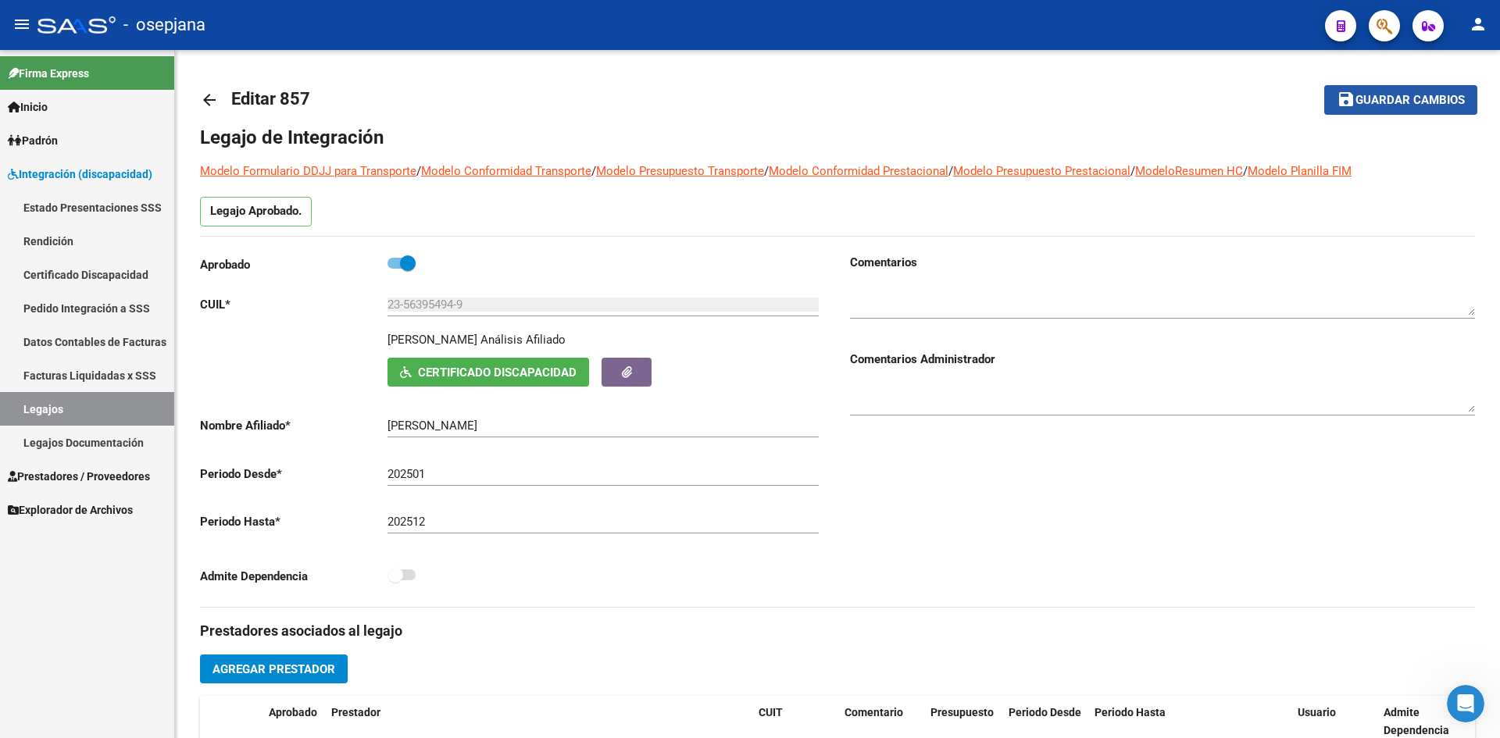
click at [1374, 91] on button "save Guardar cambios" at bounding box center [1401, 99] width 153 height 29
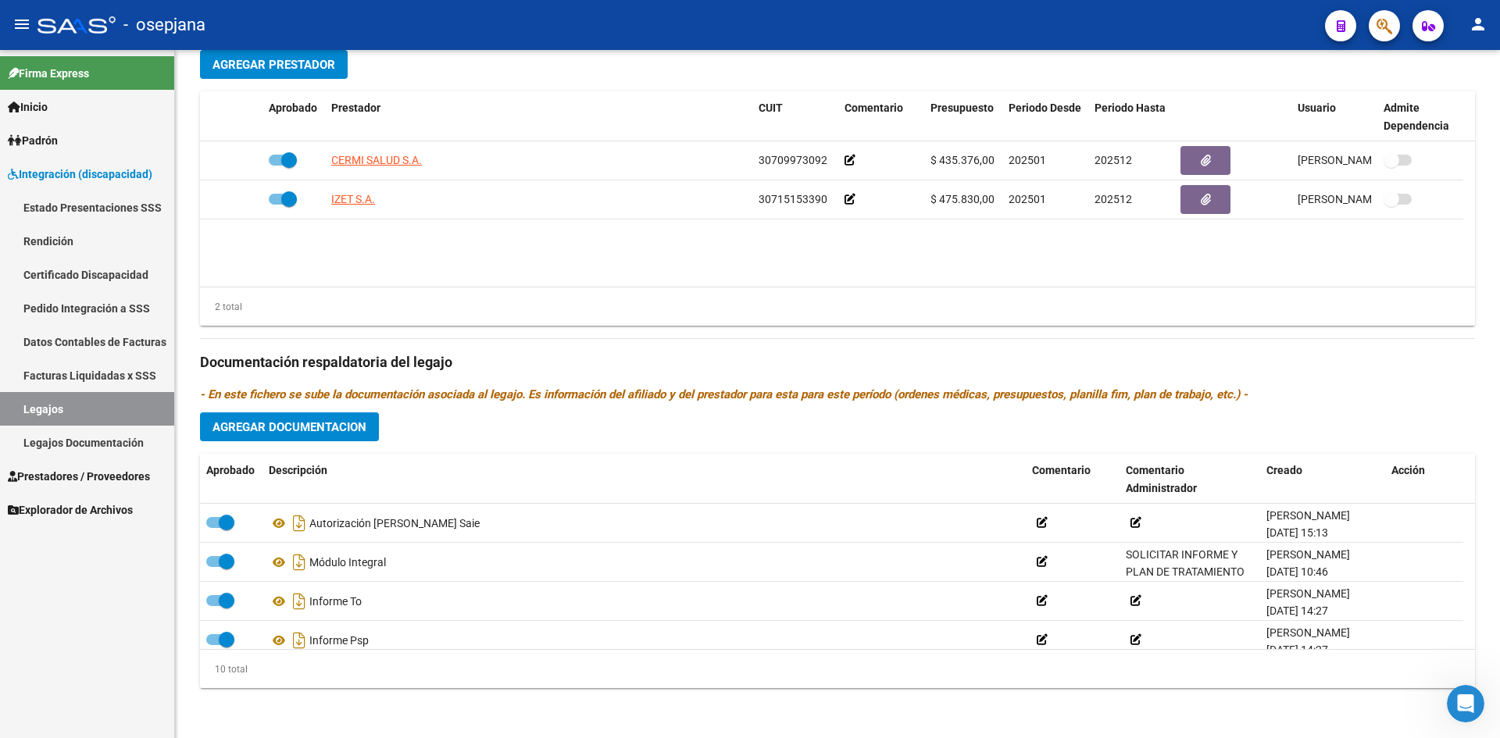
scroll to position [136, 0]
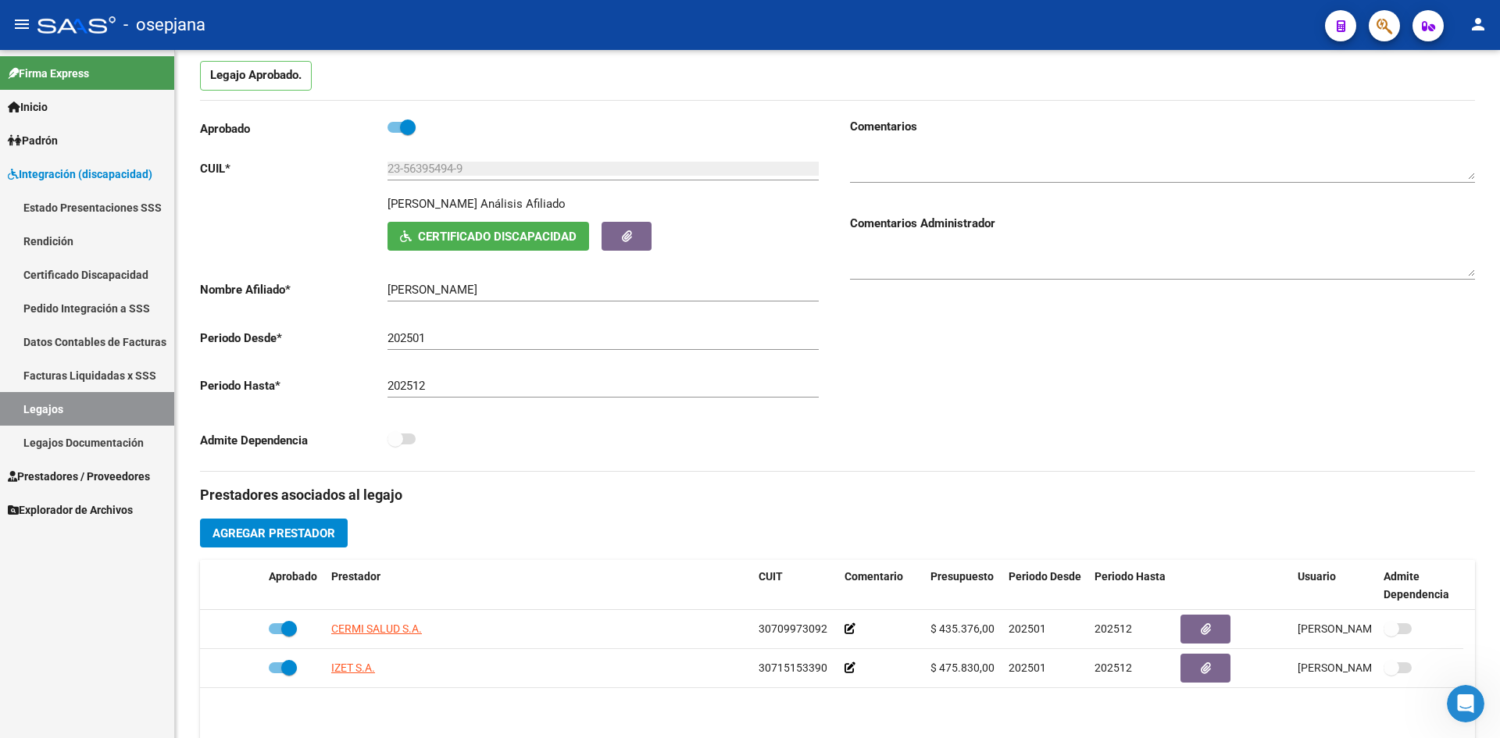
click at [292, 537] on span "Agregar Prestador" at bounding box center [274, 534] width 123 height 14
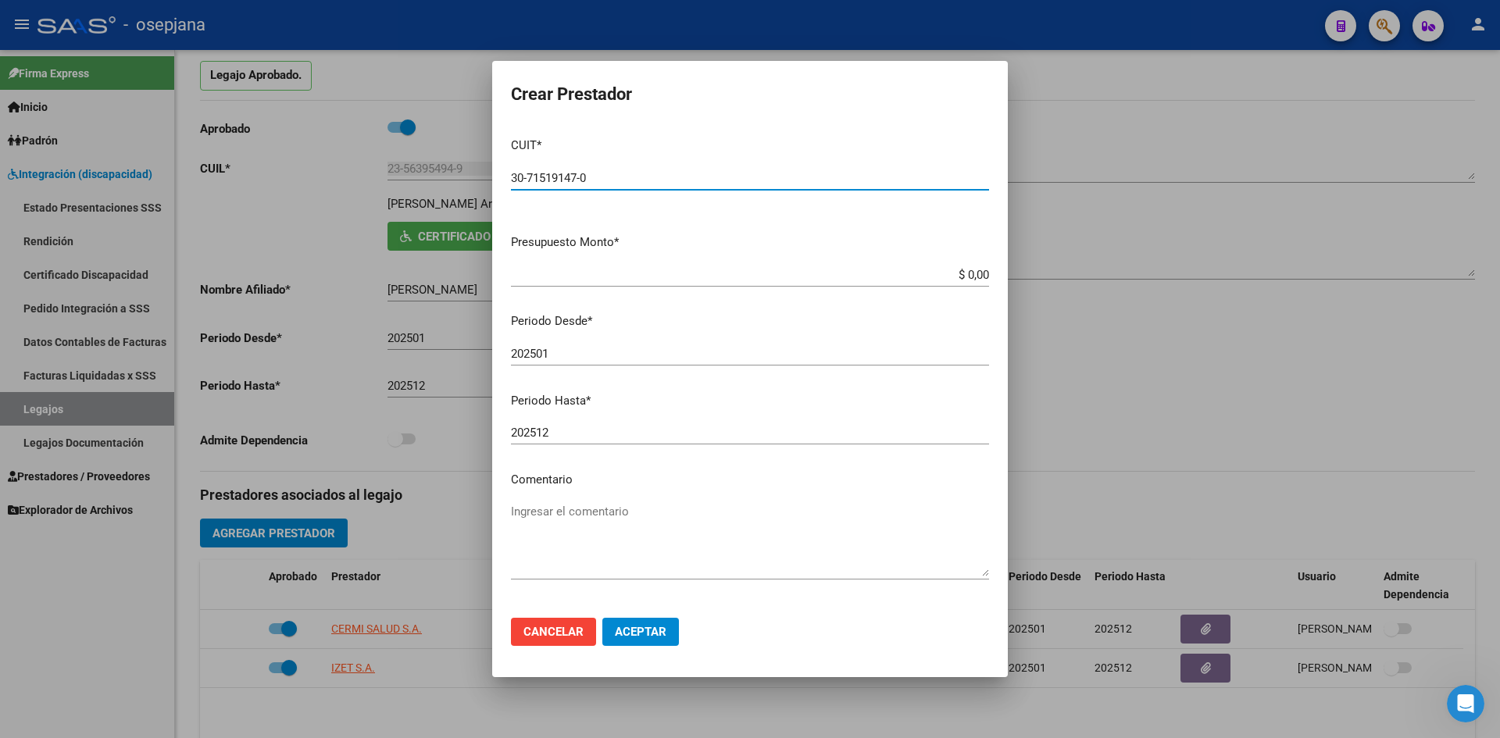
type input "30-71519147-0"
drag, startPoint x: 953, startPoint y: 274, endPoint x: 1031, endPoint y: 281, distance: 77.7
click at [1031, 281] on div "Crear Prestador CUIT * 30-71519147-0 Ingresar CUIT ARCA Padrón Presupuesto Mont…" at bounding box center [750, 369] width 1500 height 738
click at [989, 284] on mat-dialog-content "CUIT * 30-71519147-0 Ingresar CUIT ARCA Padrón Presupuesto Monto * $ 0,00 Ingre…" at bounding box center [750, 365] width 516 height 480
drag, startPoint x: 942, startPoint y: 271, endPoint x: 1022, endPoint y: 270, distance: 79.7
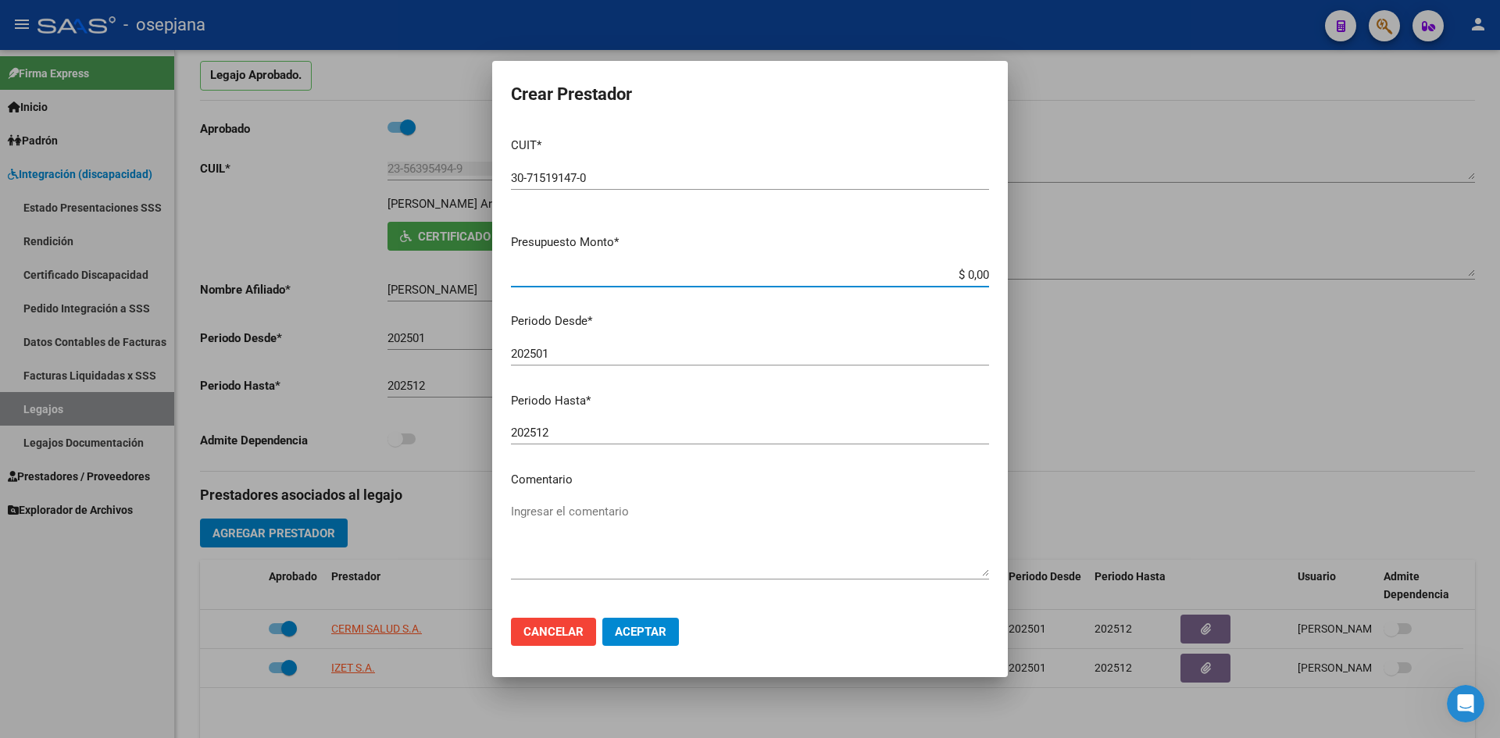
click at [1022, 270] on div "Crear Prestador CUIT * 30-71519147-0 Ingresar CUIT ARCA Padrón Presupuesto Mont…" at bounding box center [750, 369] width 1500 height 738
type input "$ 475.830,36"
click at [611, 356] on input "202501" at bounding box center [750, 354] width 478 height 14
type input "202509"
click at [642, 618] on button "Aceptar" at bounding box center [640, 632] width 77 height 28
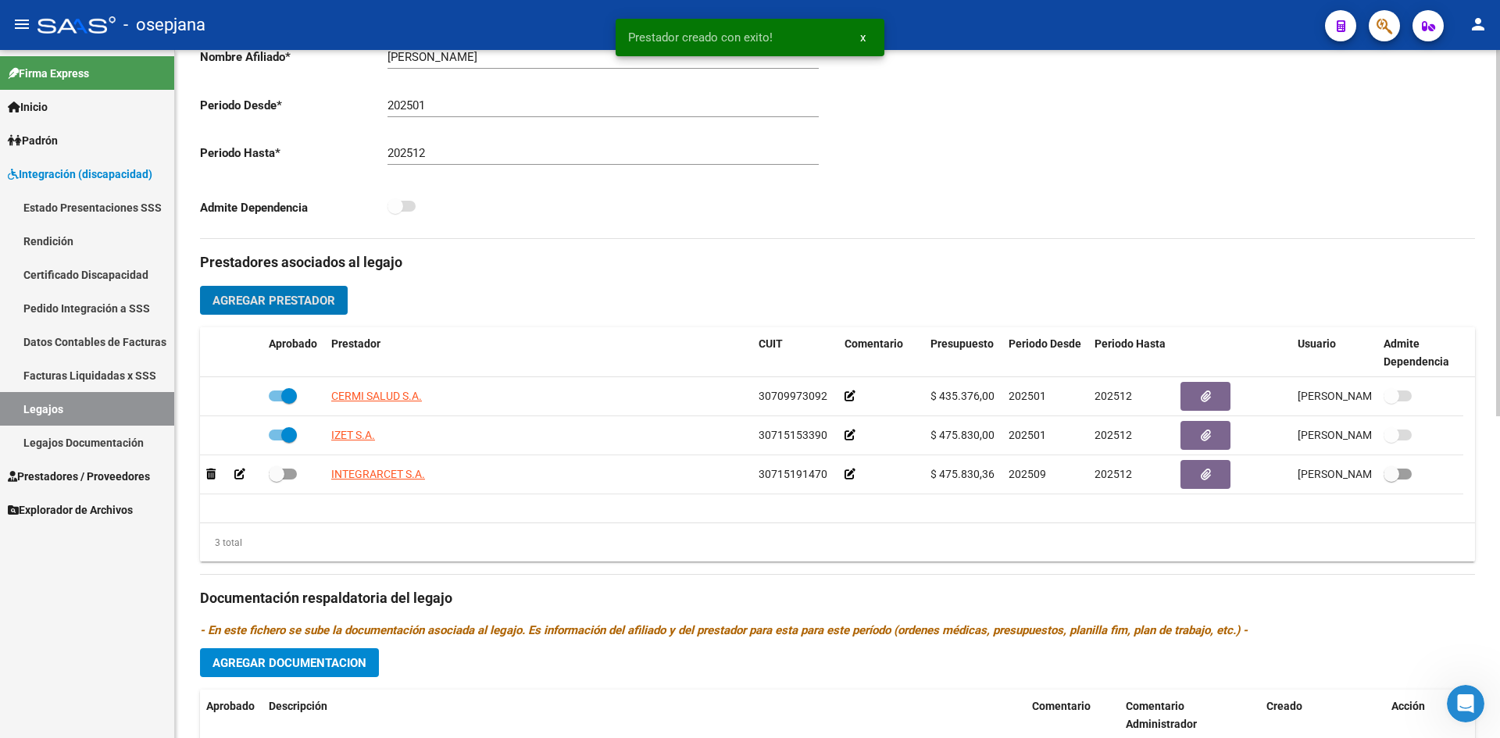
scroll to position [370, 0]
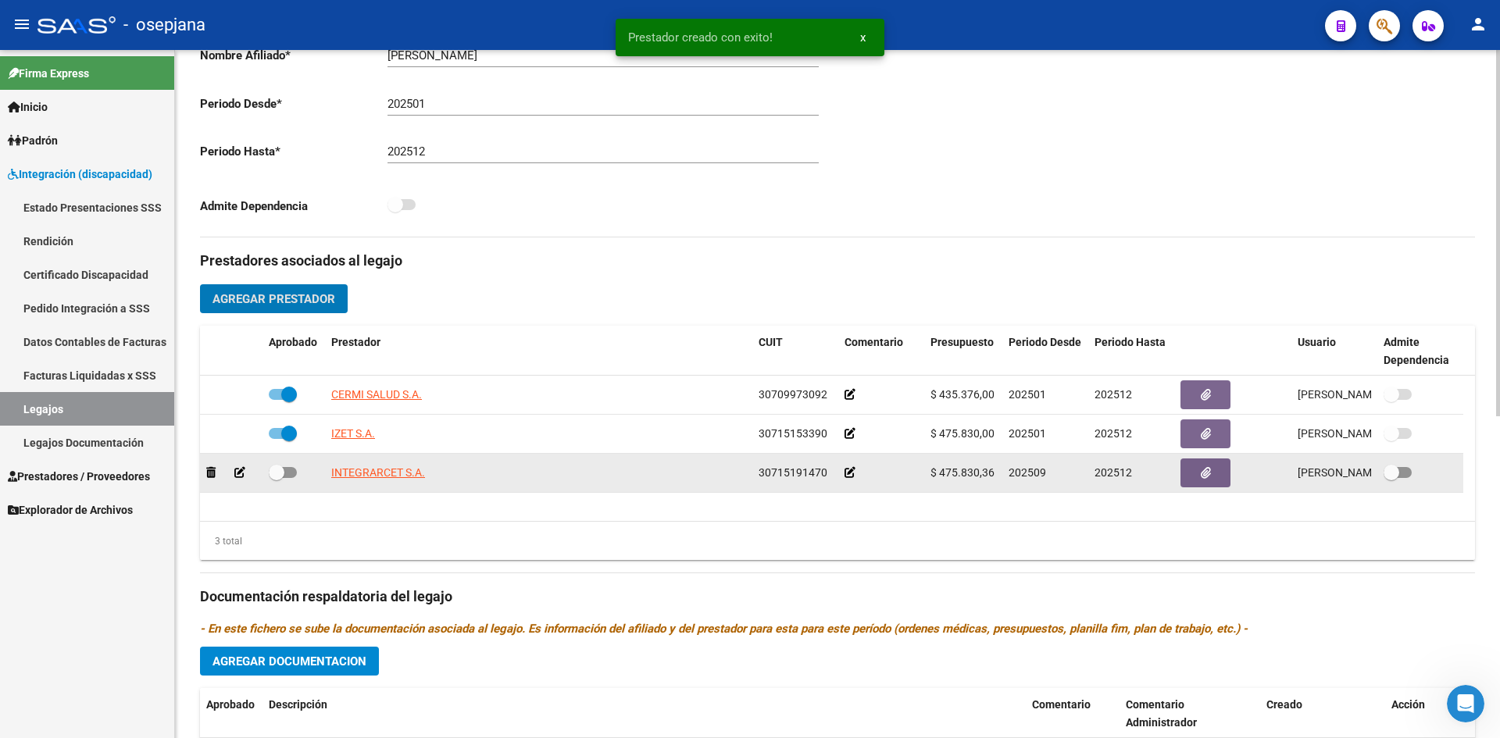
click at [294, 476] on span at bounding box center [283, 472] width 28 height 11
click at [277, 478] on input "checkbox" at bounding box center [276, 478] width 1 height 1
checkbox input "true"
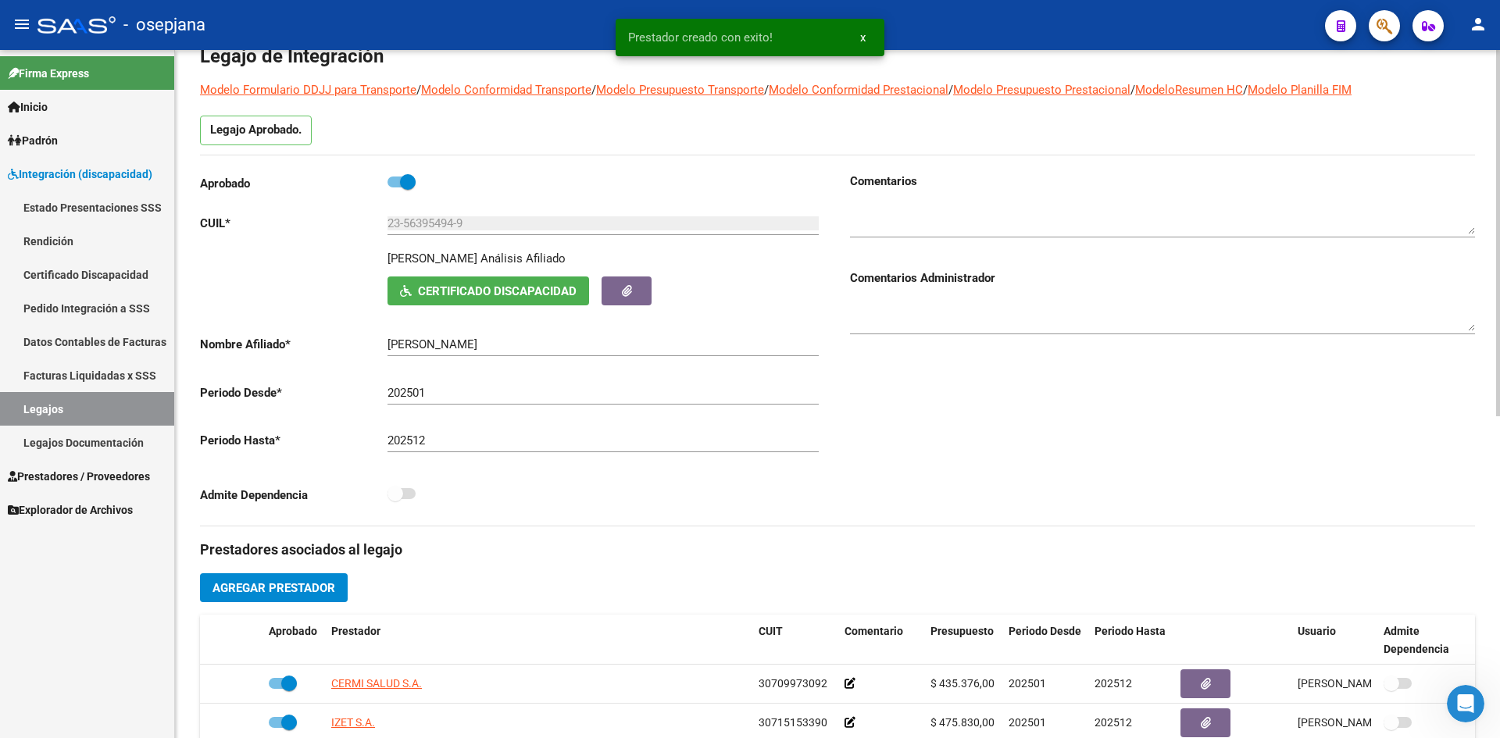
scroll to position [0, 0]
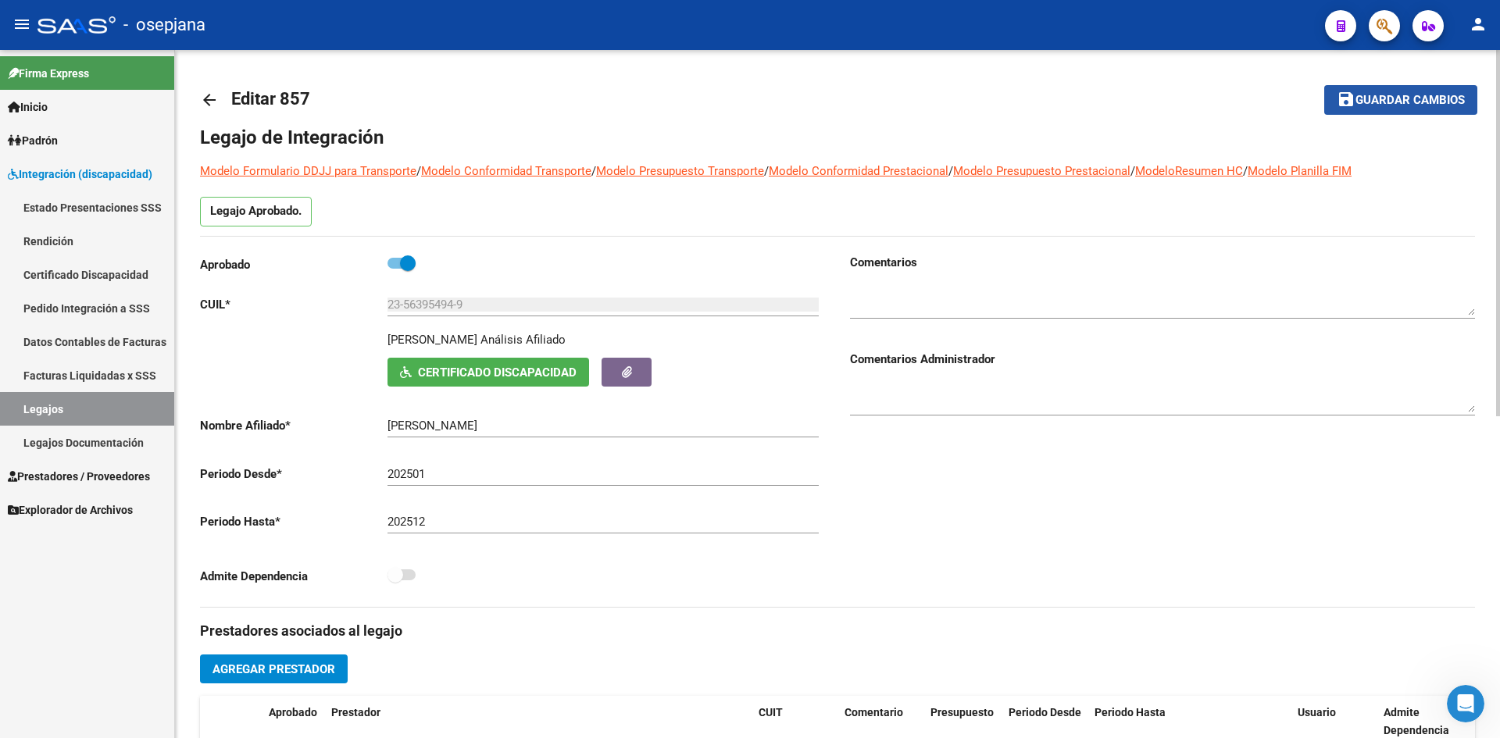
click at [1418, 101] on span "Guardar cambios" at bounding box center [1410, 101] width 109 height 14
click at [1371, 97] on span "Guardar cambios" at bounding box center [1410, 101] width 109 height 14
click at [61, 411] on link "Legajos" at bounding box center [87, 409] width 174 height 34
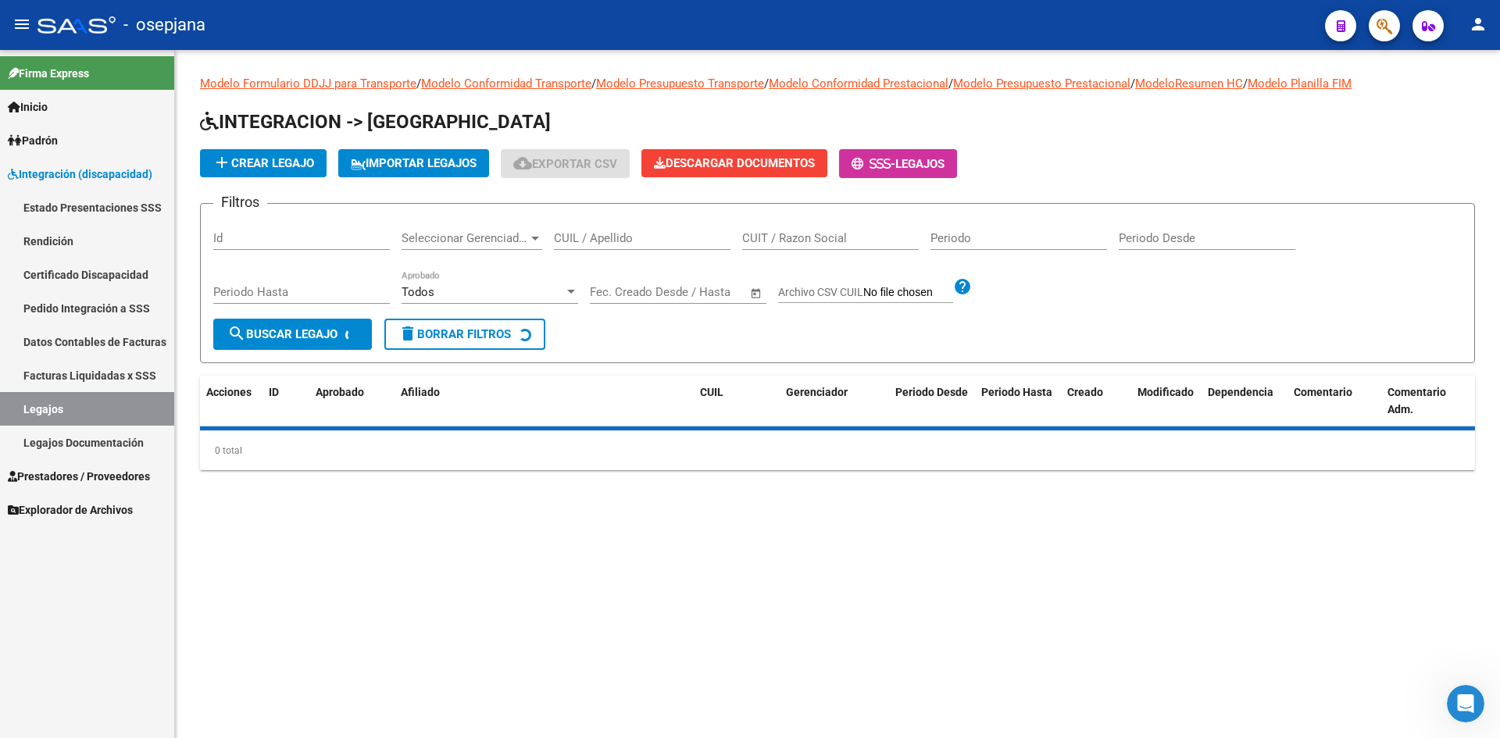
click at [590, 239] on input "CUIL / Apellido" at bounding box center [642, 238] width 177 height 14
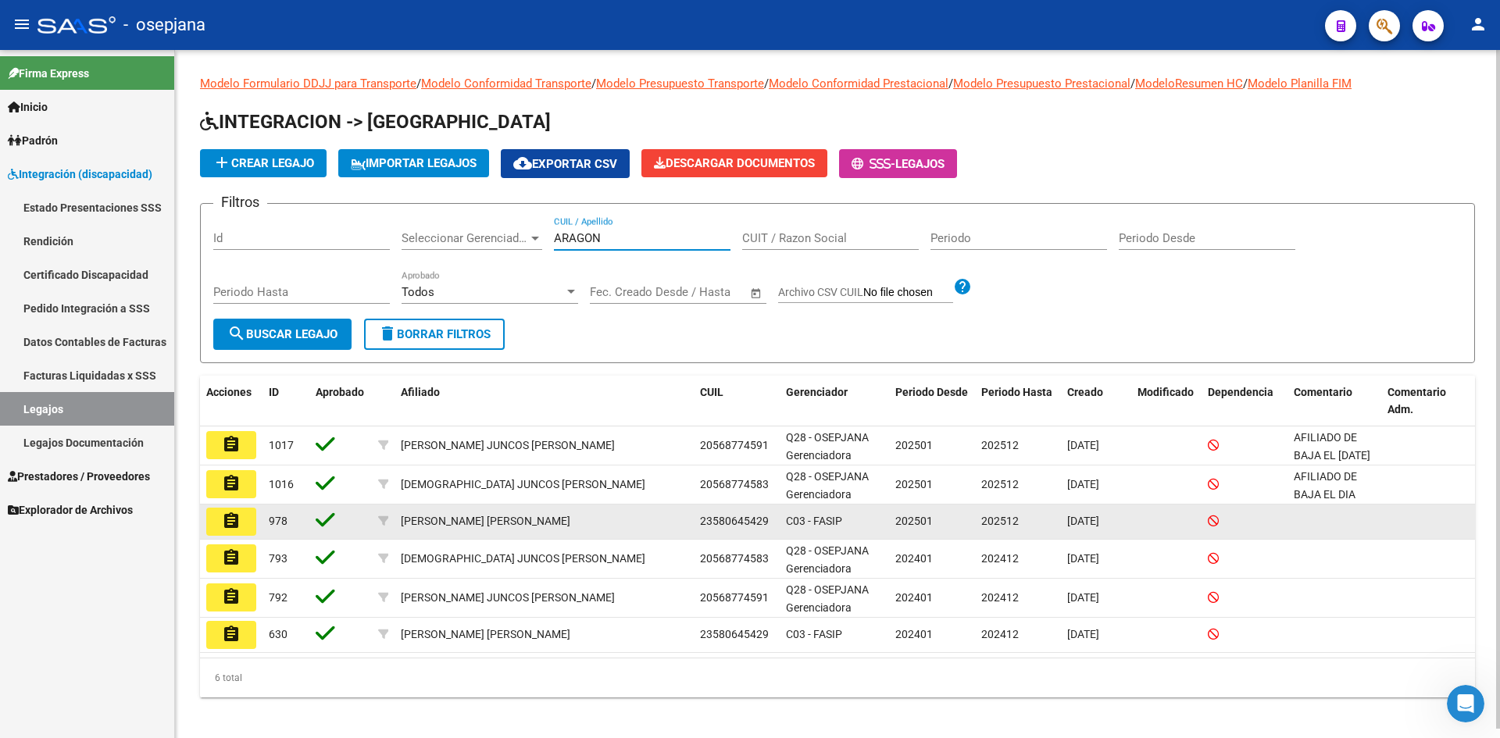
type input "ARAGON"
click at [241, 520] on button "assignment" at bounding box center [231, 522] width 50 height 28
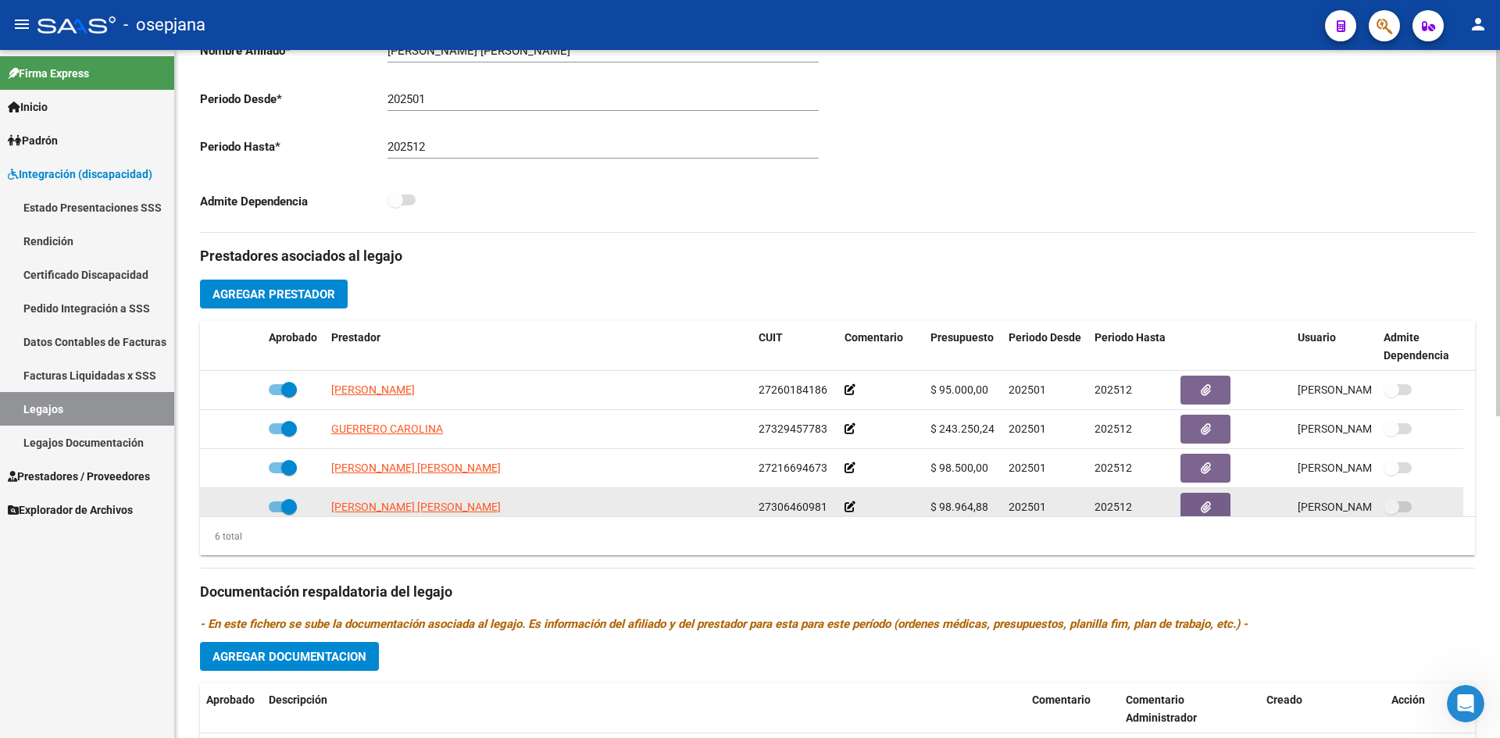
scroll to position [370, 0]
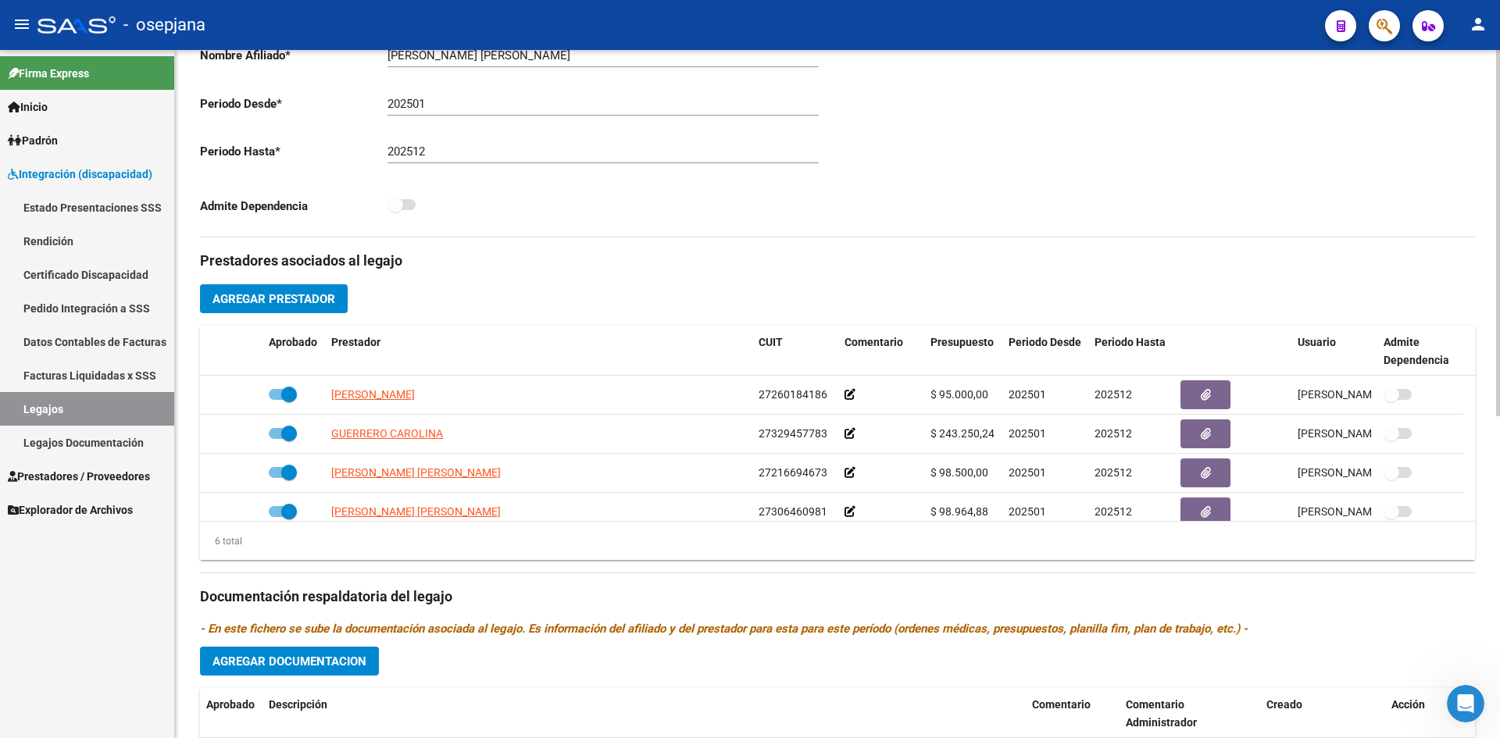
click at [299, 302] on span "Agregar Prestador" at bounding box center [274, 299] width 123 height 14
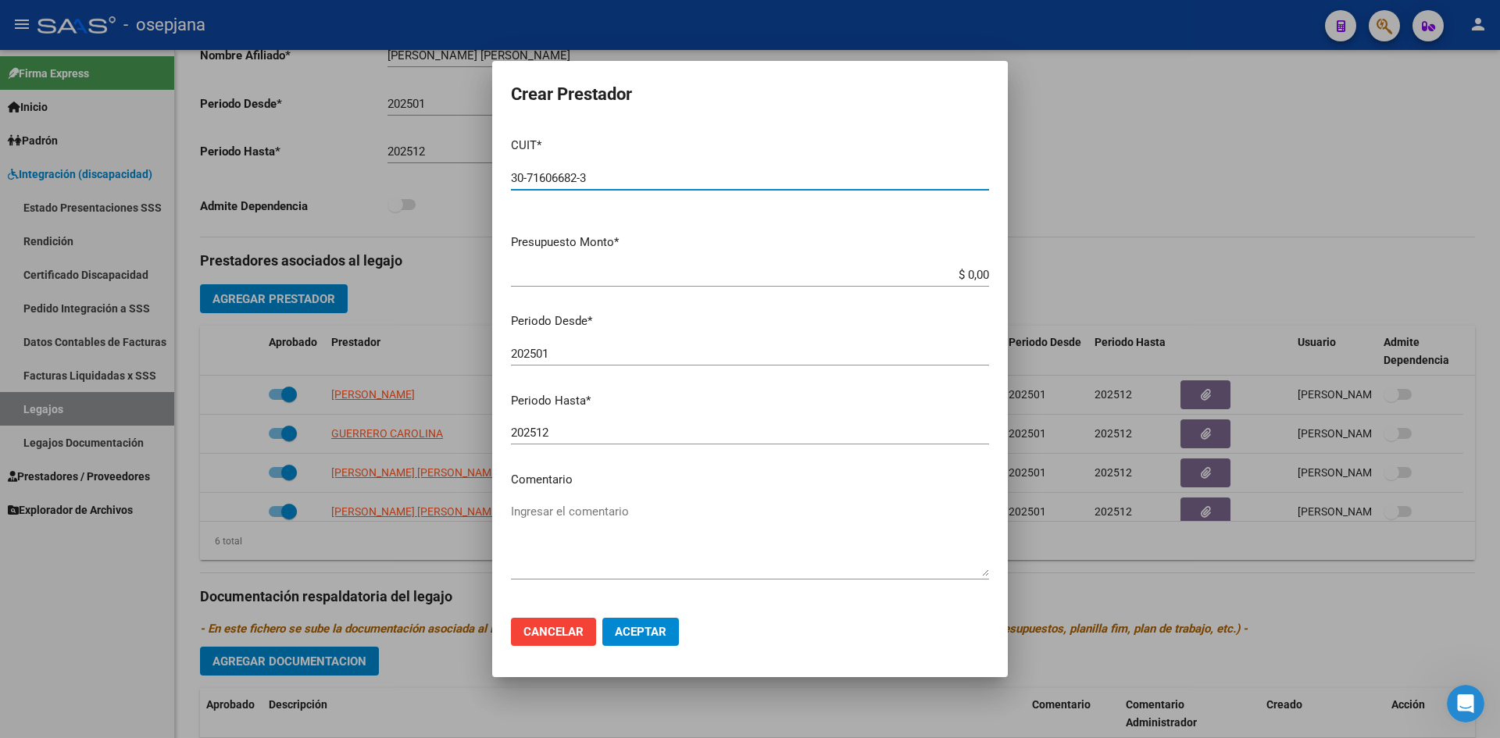
type input "30-71606682-3"
drag, startPoint x: 944, startPoint y: 273, endPoint x: 1014, endPoint y: 281, distance: 70.8
click at [1014, 281] on div "Crear Prestador CUIT * 30-71606682-3 Ingresar CUIT ARCA Padrón Presupuesto Mont…" at bounding box center [750, 369] width 1500 height 738
type input "$ 475.830,36"
click at [846, 343] on div "202501 Ingresar el periodo" at bounding box center [750, 353] width 478 height 23
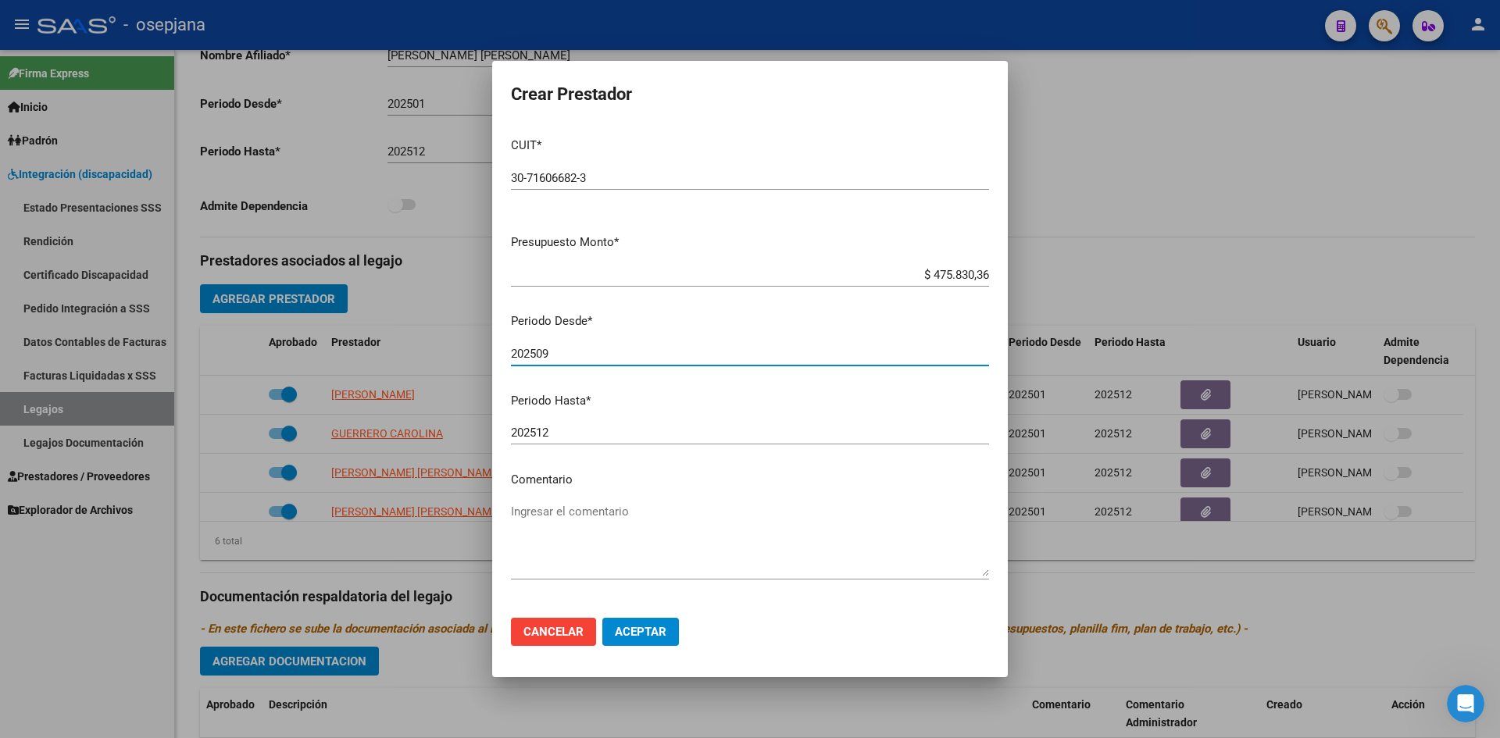
type input "202509"
click at [642, 631] on span "Aceptar" at bounding box center [641, 632] width 52 height 14
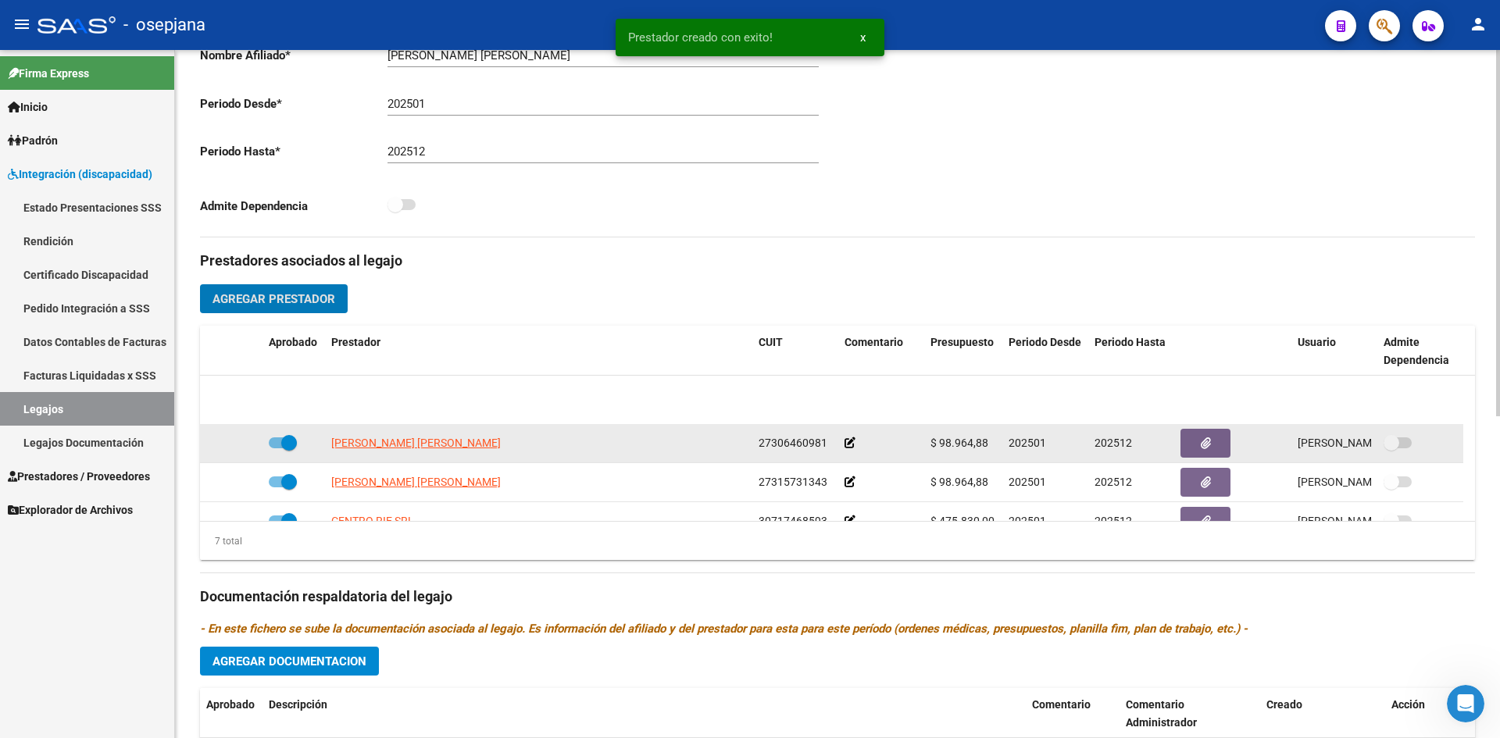
scroll to position [133, 0]
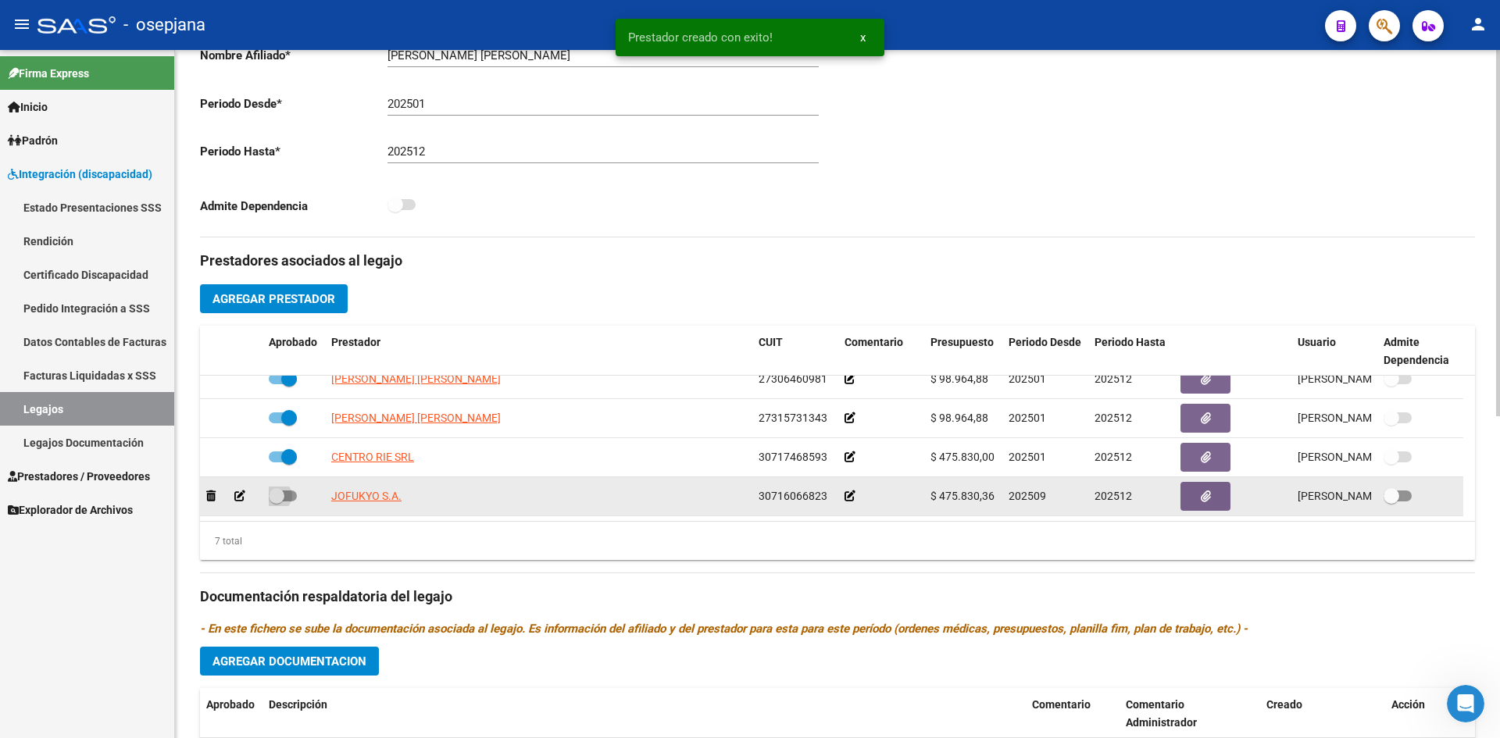
click at [288, 494] on span at bounding box center [283, 496] width 28 height 11
click at [277, 502] on input "checkbox" at bounding box center [276, 502] width 1 height 1
checkbox input "true"
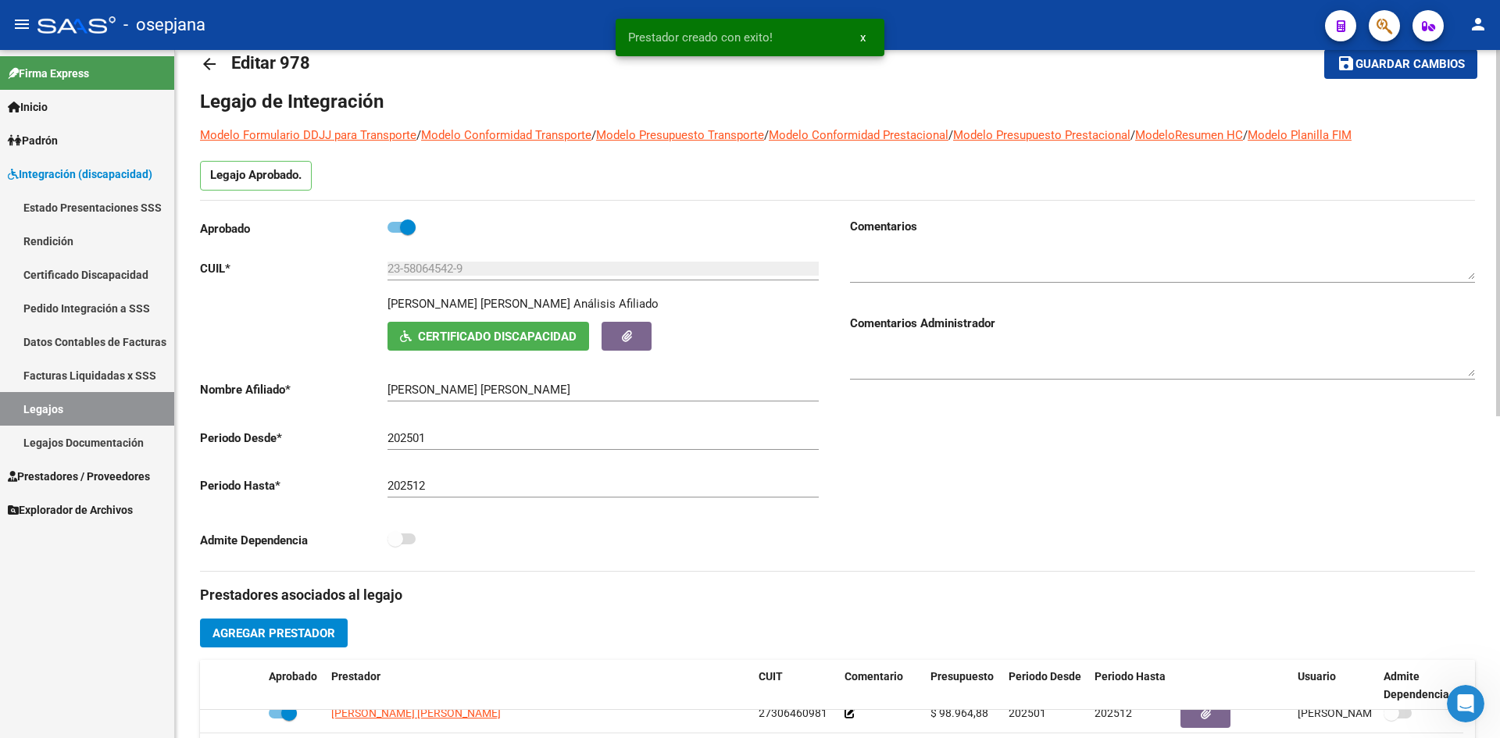
scroll to position [0, 0]
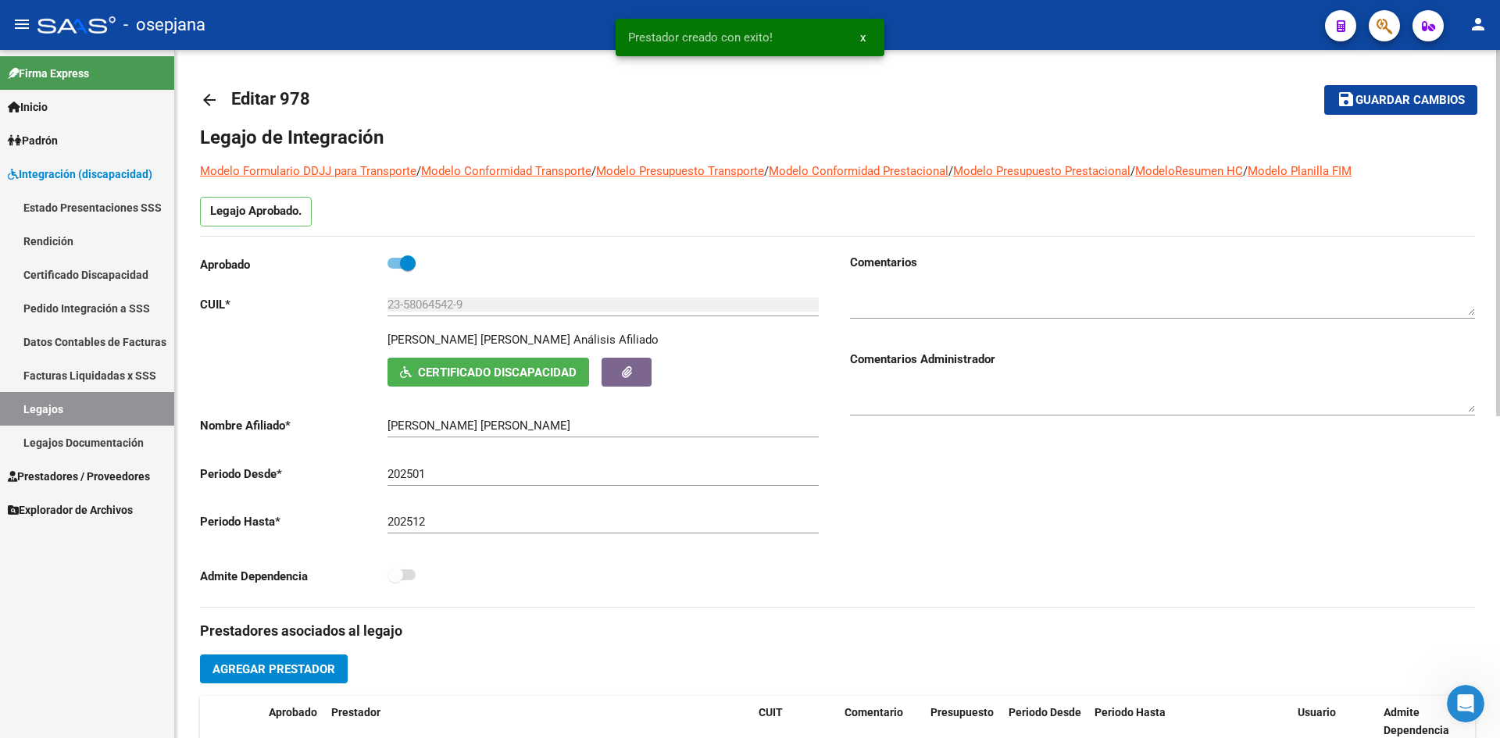
click at [1376, 88] on button "save Guardar cambios" at bounding box center [1401, 99] width 153 height 29
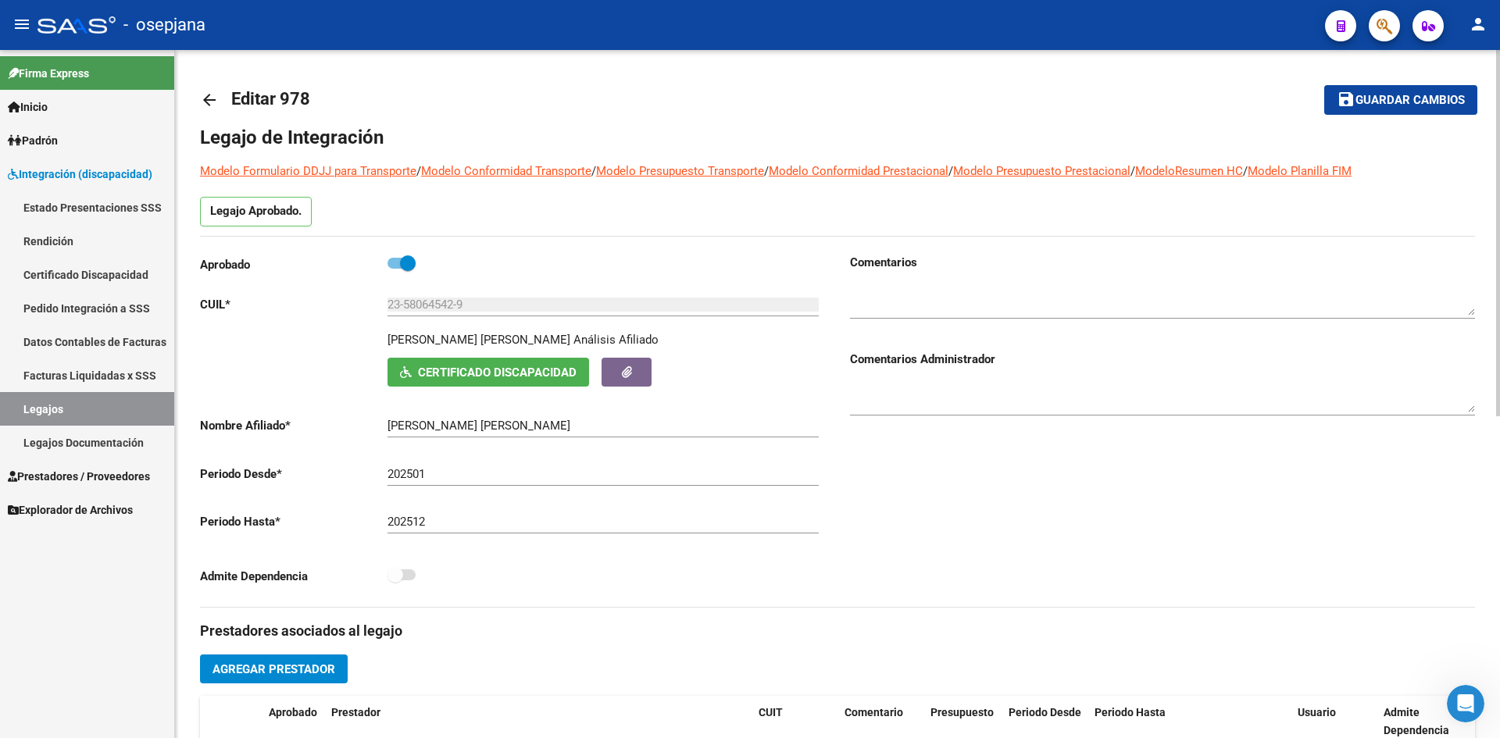
click at [1396, 104] on span "Guardar cambios" at bounding box center [1410, 101] width 109 height 14
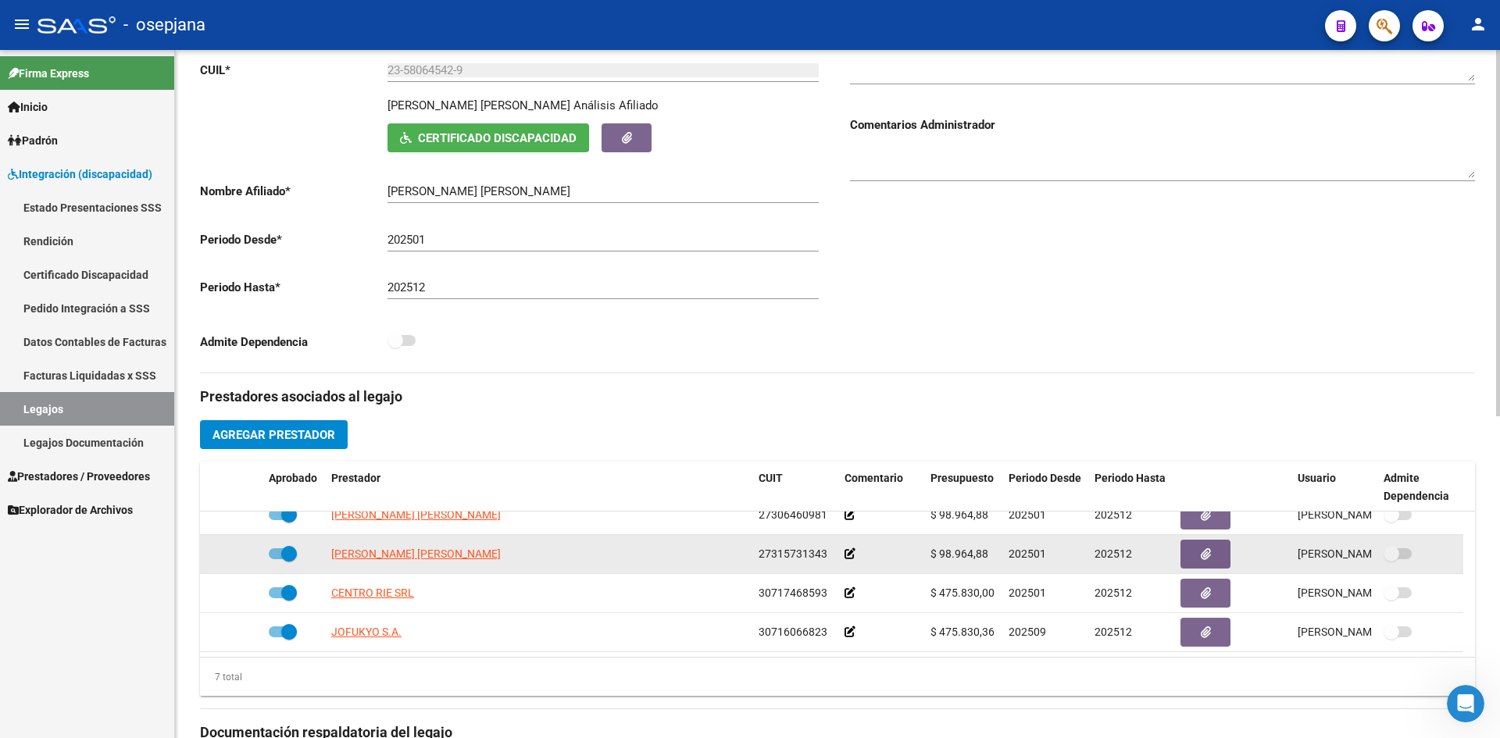
scroll to position [605, 0]
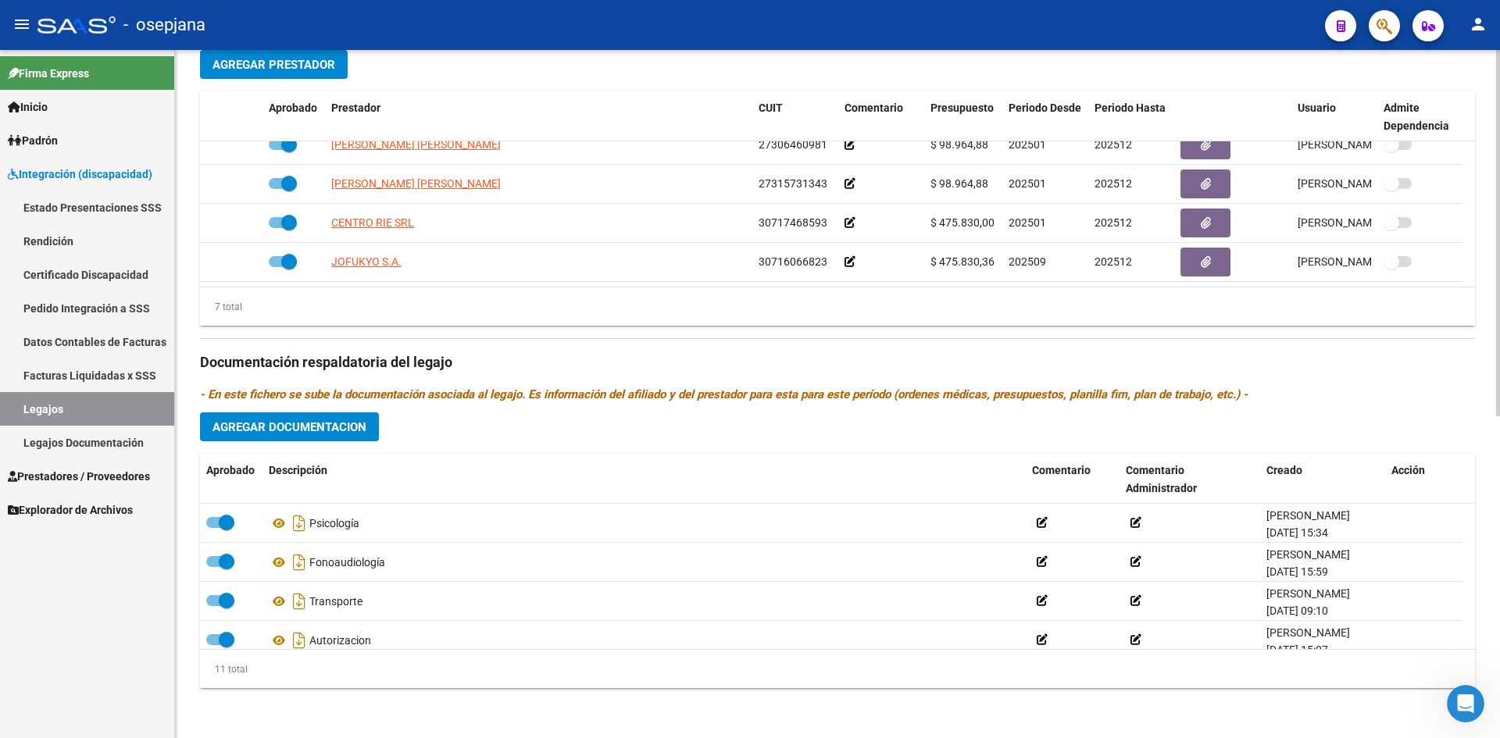
click at [324, 428] on span "Agregar Documentacion" at bounding box center [290, 427] width 154 height 14
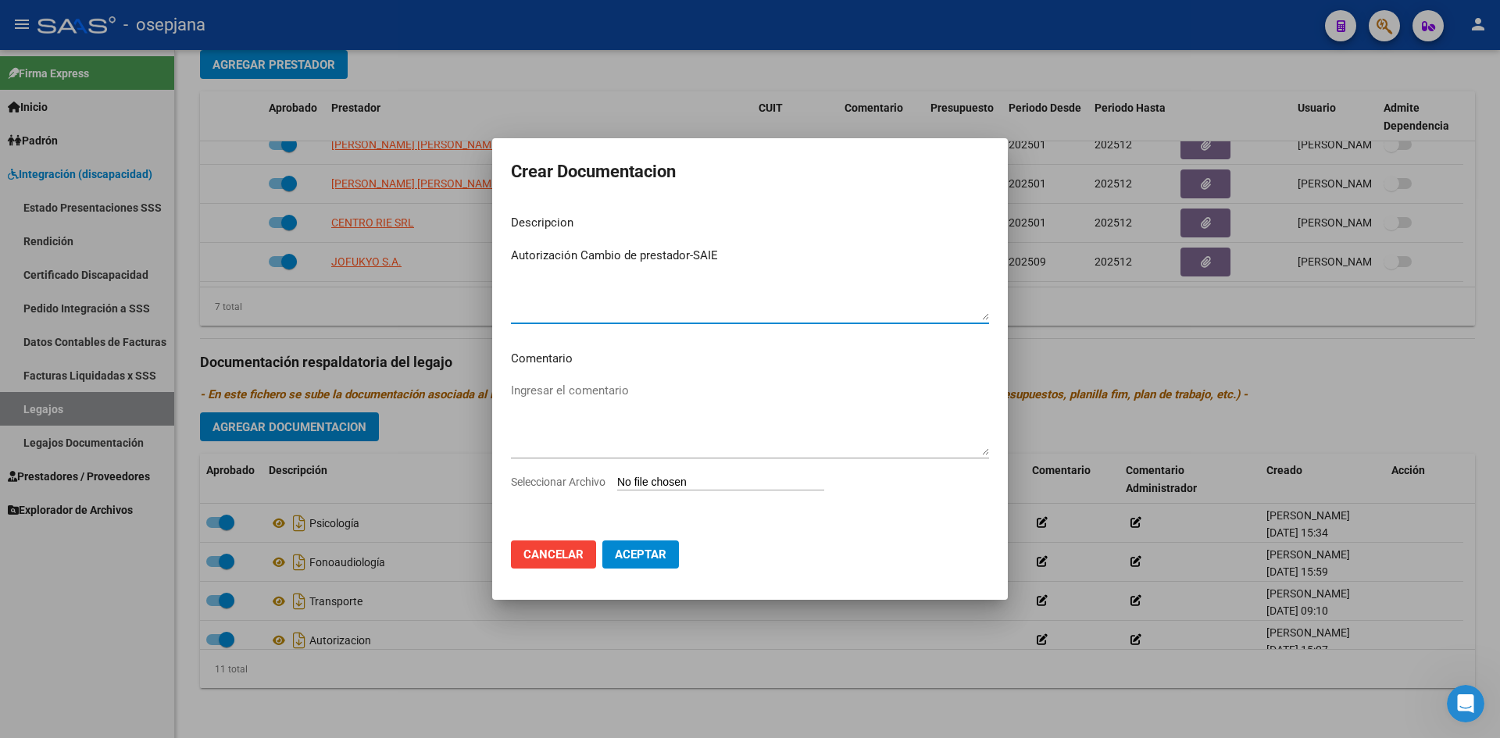
type textarea "Autorización Cambio de prestador-SAIE"
click at [684, 480] on input "Seleccionar Archivo" at bounding box center [720, 483] width 207 height 15
type input "C:\fakepath\[PERSON_NAME] AUTORI.pdf"
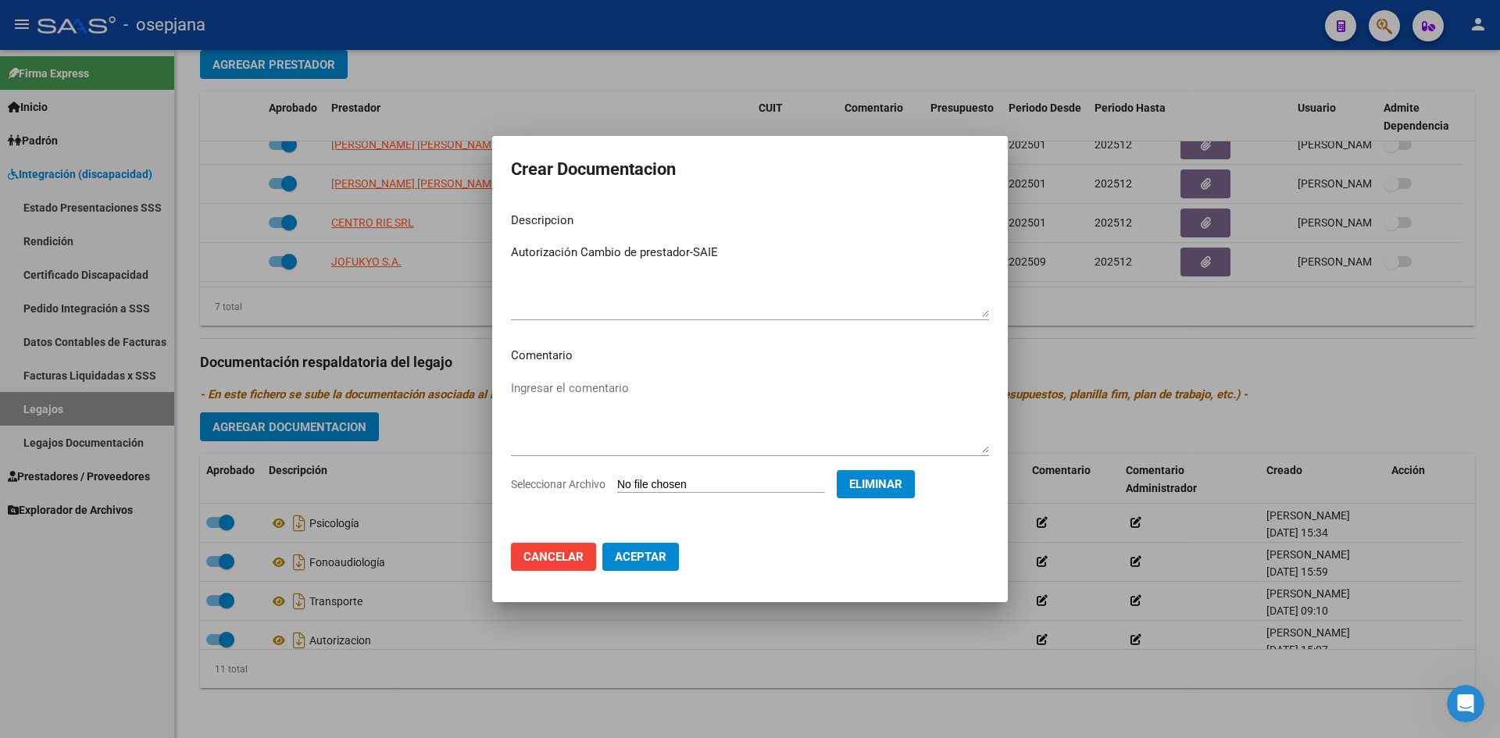
click at [617, 560] on span "Aceptar" at bounding box center [641, 557] width 52 height 14
checkbox input "false"
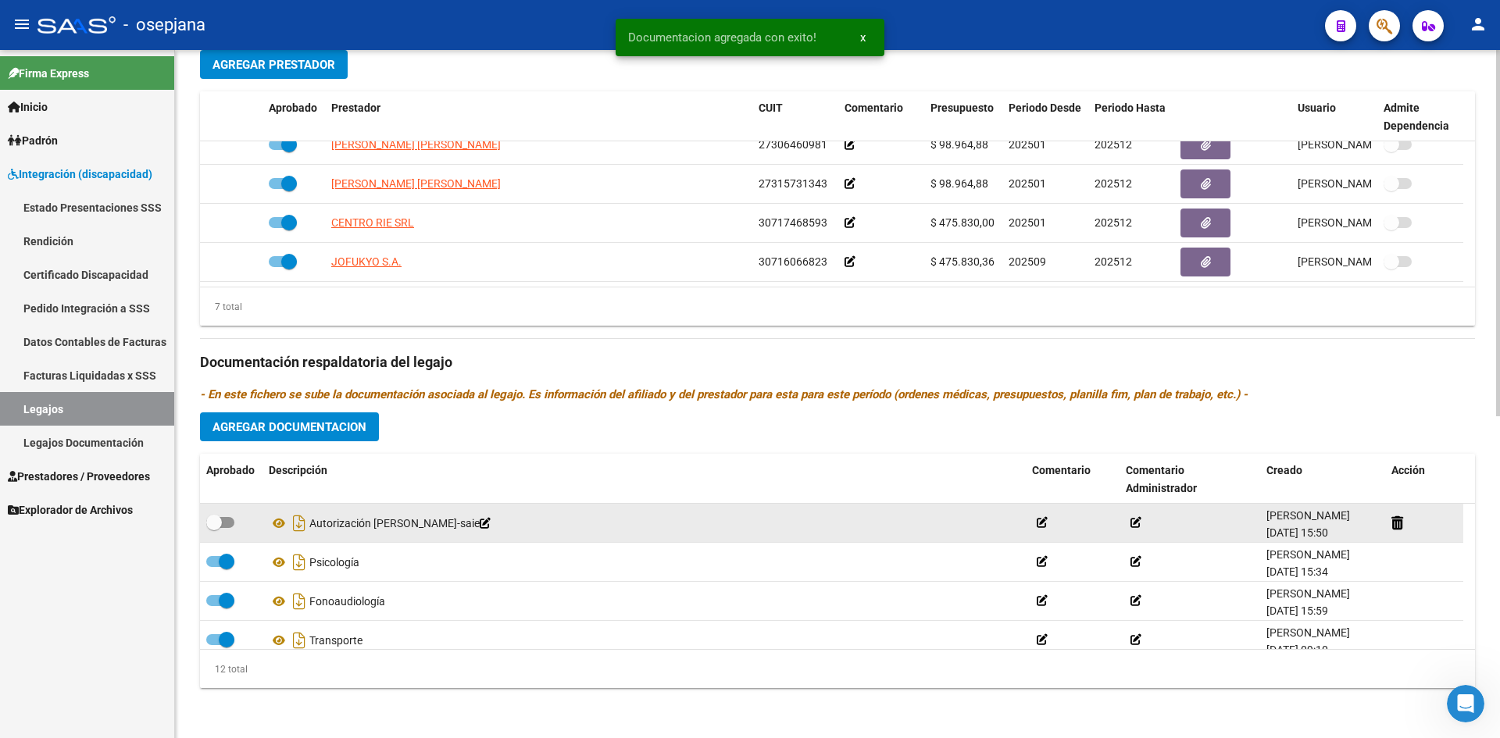
click at [491, 525] on icon at bounding box center [485, 523] width 11 height 11
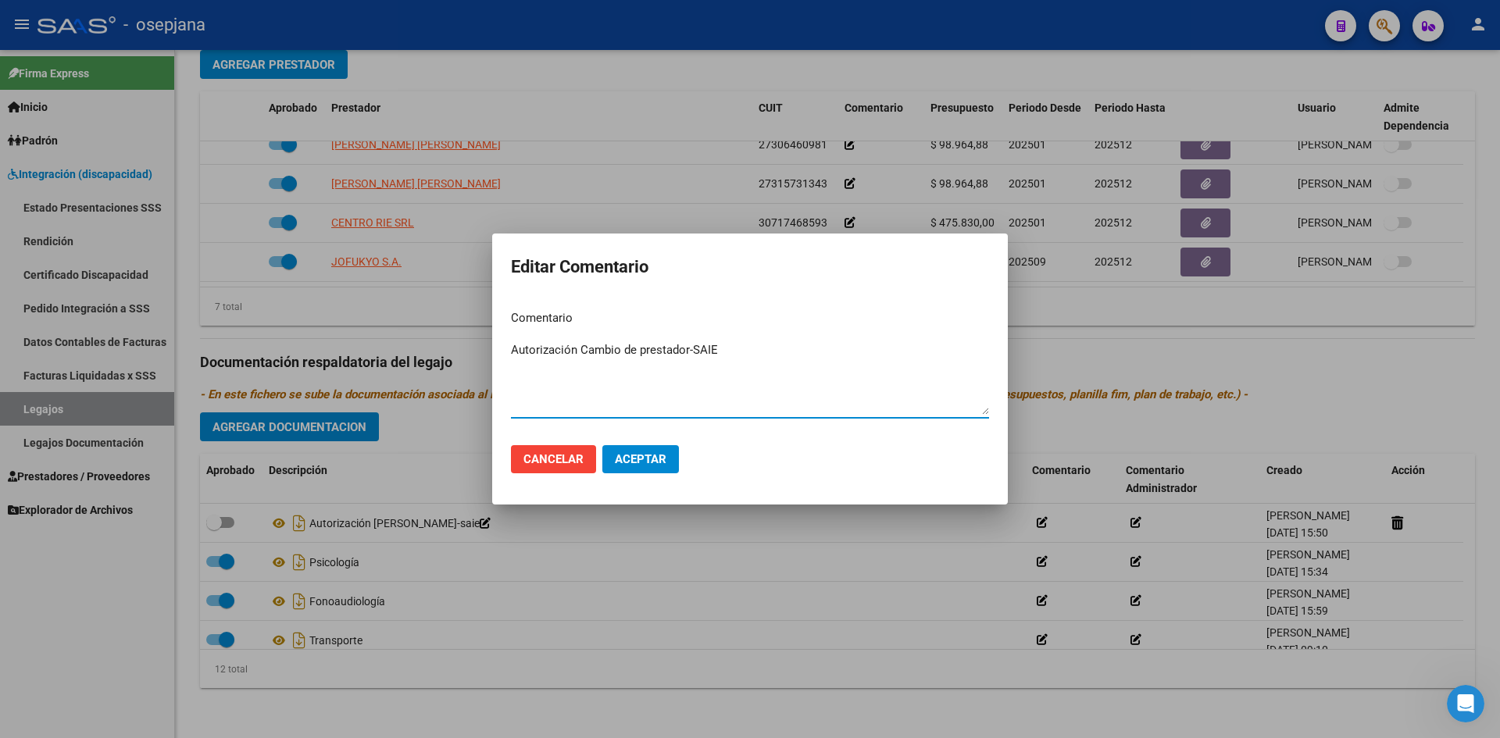
click at [634, 459] on span "Aceptar" at bounding box center [641, 459] width 52 height 14
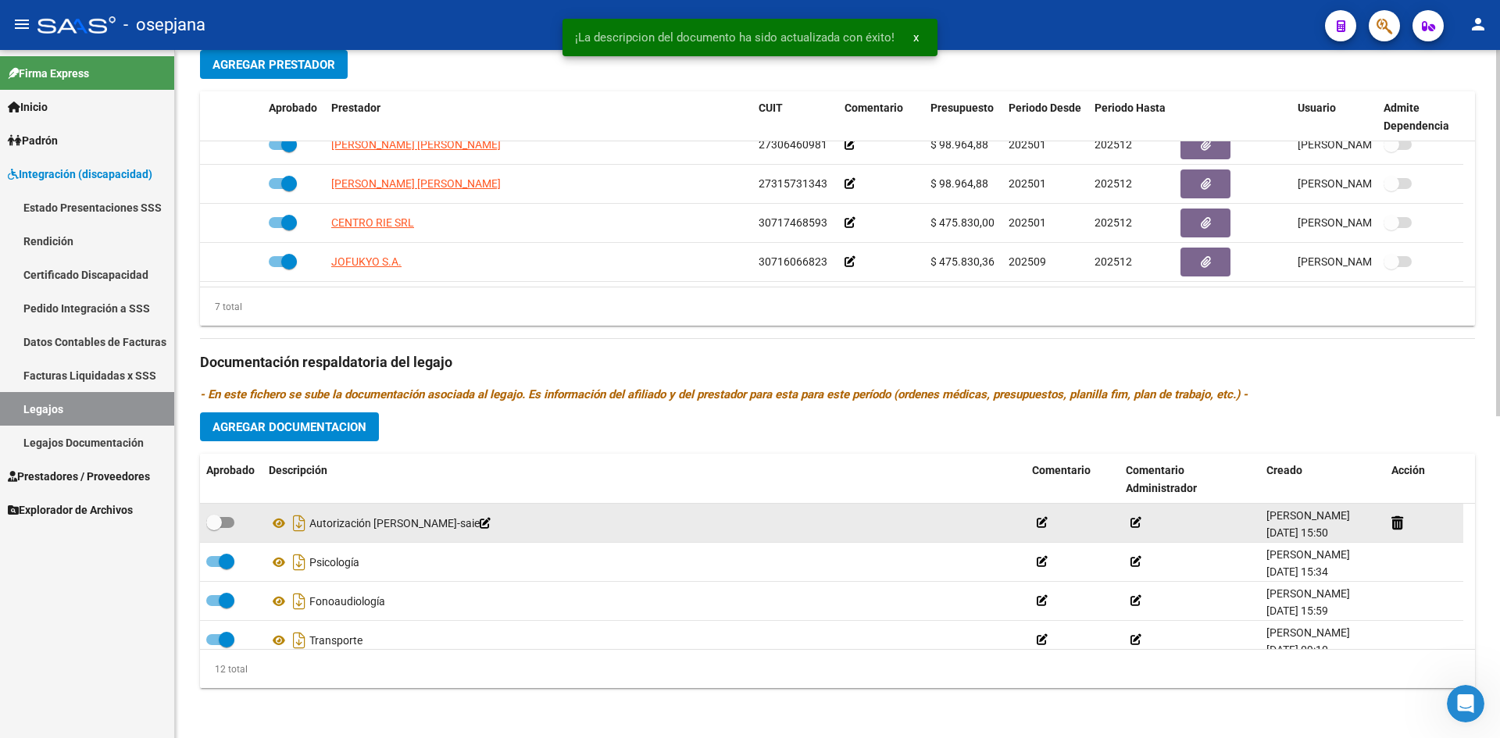
click at [491, 527] on icon at bounding box center [485, 523] width 11 height 11
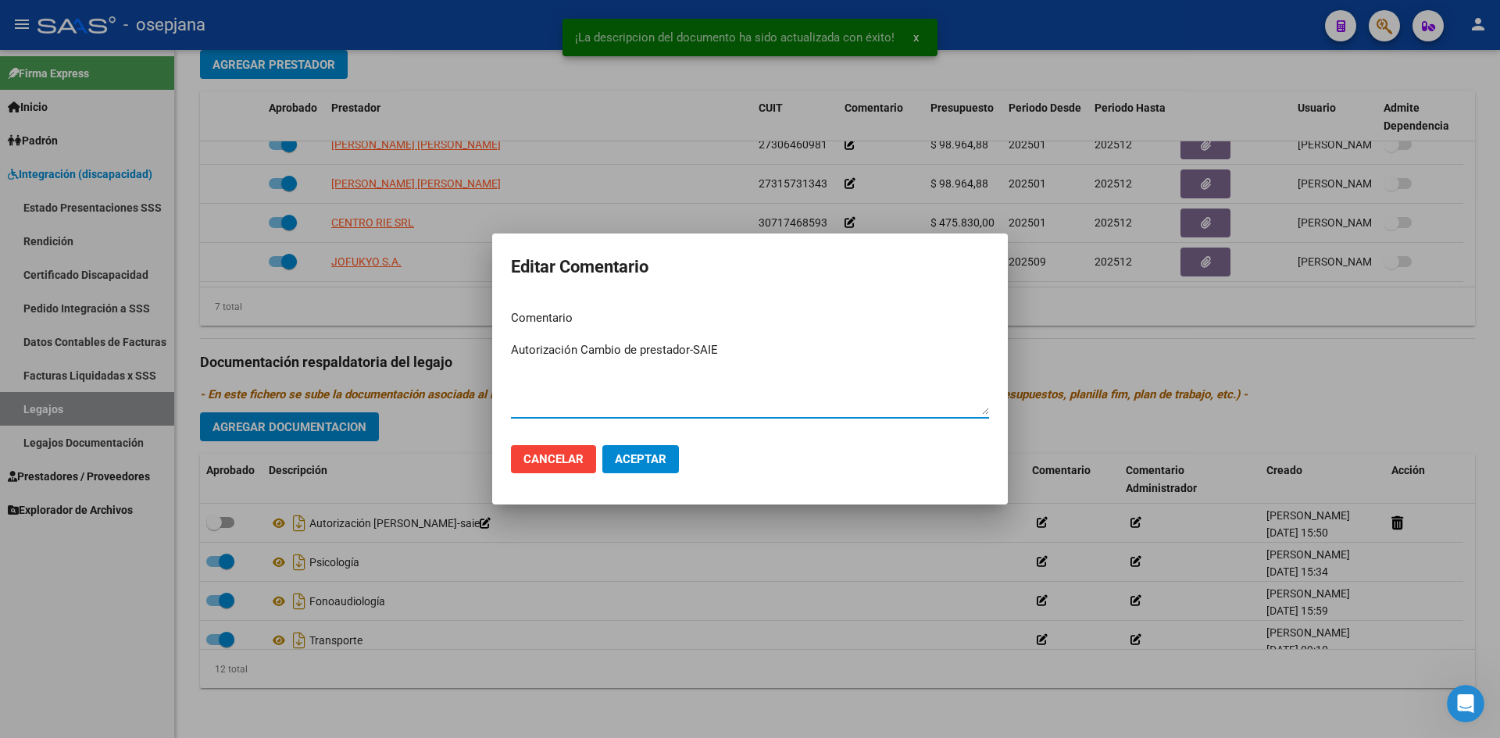
click at [695, 352] on textarea "Autorización Cambio de prestador-SAIE" at bounding box center [750, 377] width 478 height 73
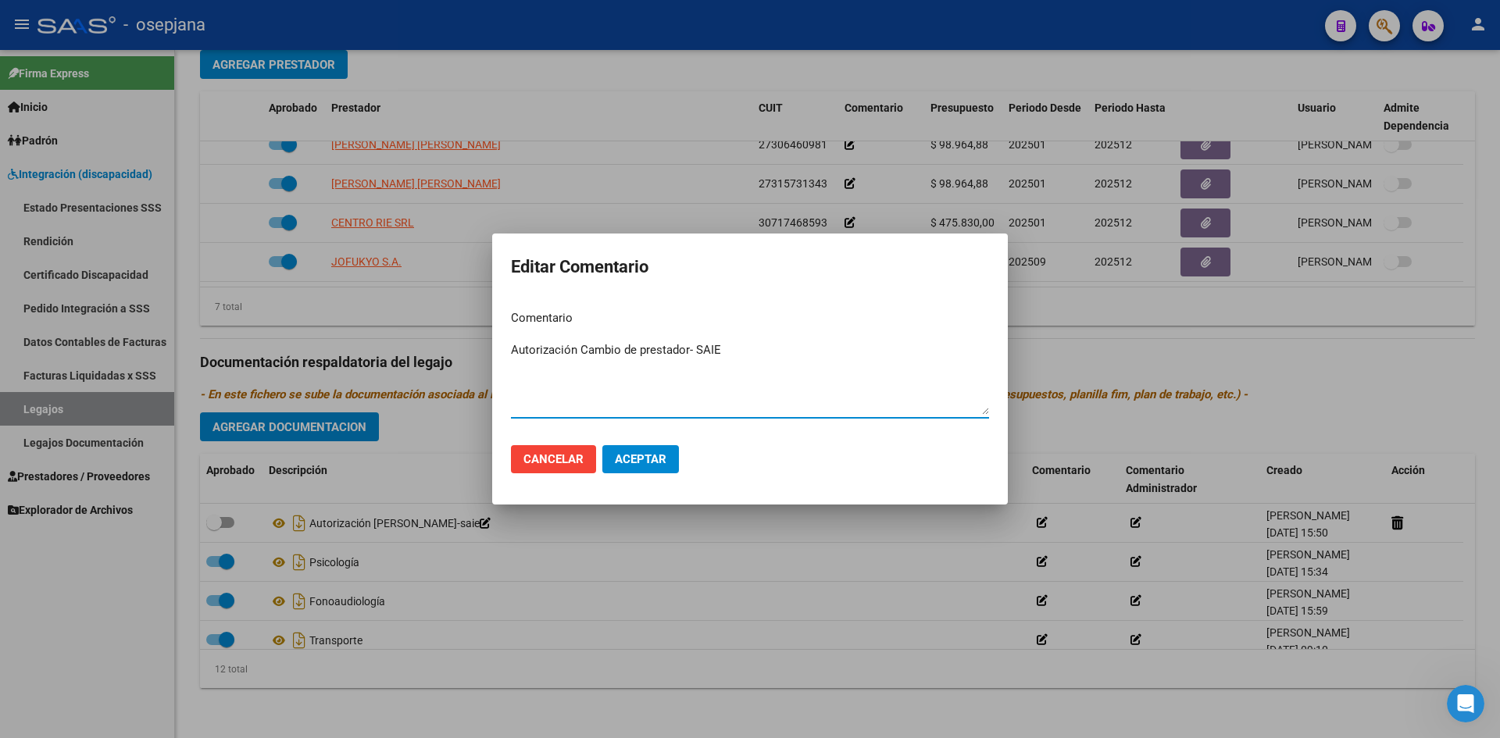
type textarea "Autorización Cambio de prestador- SAIE"
click at [609, 456] on button "Aceptar" at bounding box center [640, 459] width 77 height 28
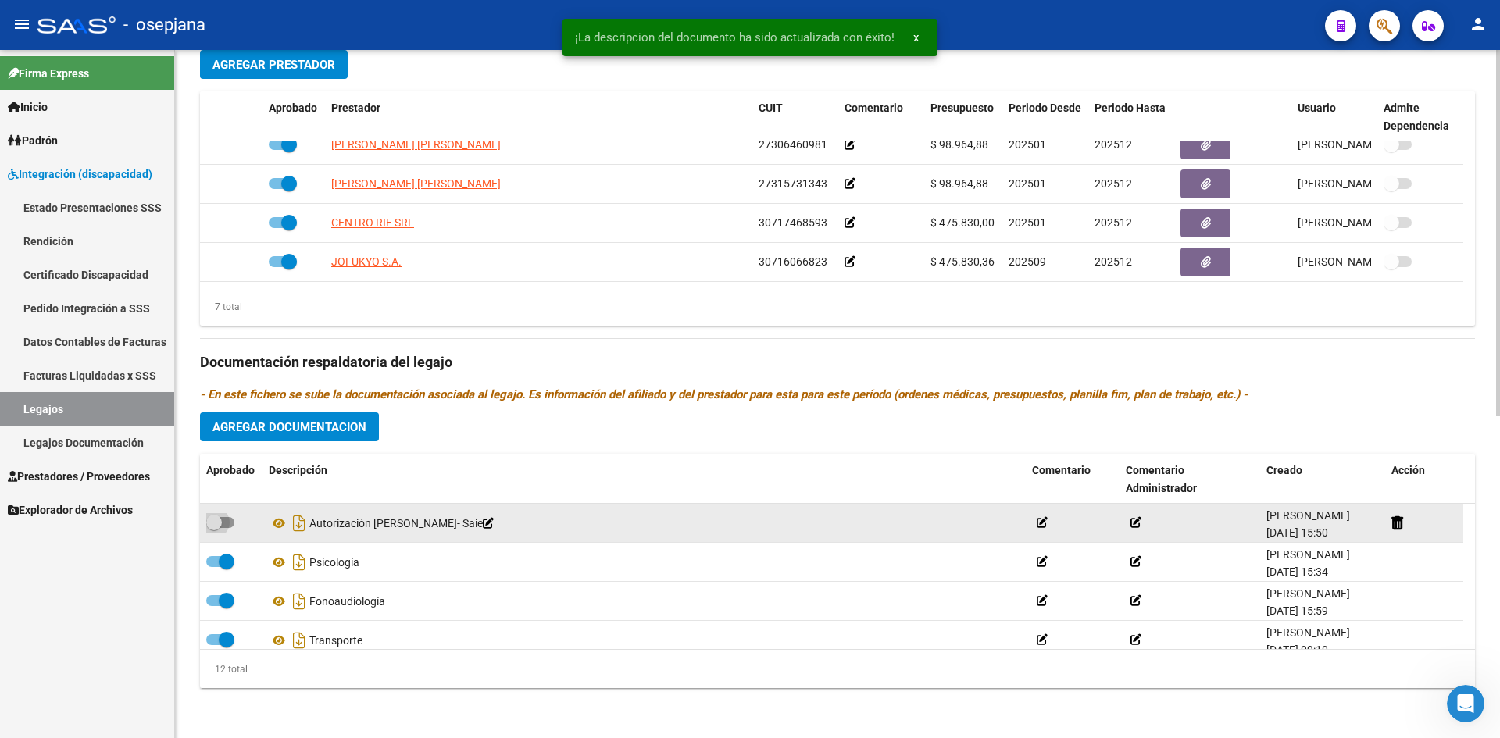
click at [228, 525] on span at bounding box center [220, 522] width 28 height 11
click at [214, 528] on input "checkbox" at bounding box center [213, 528] width 1 height 1
checkbox input "true"
click at [281, 524] on icon at bounding box center [279, 523] width 20 height 19
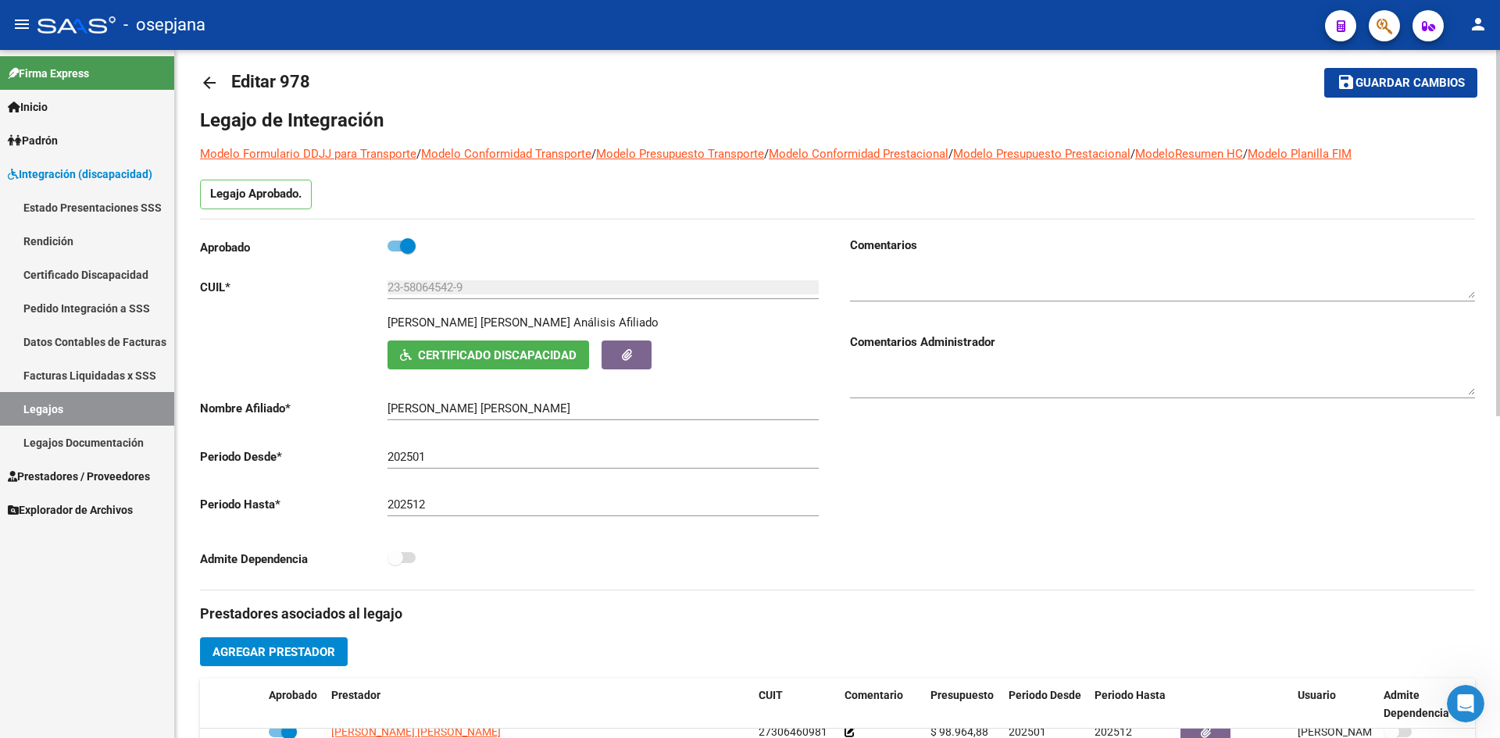
scroll to position [0, 0]
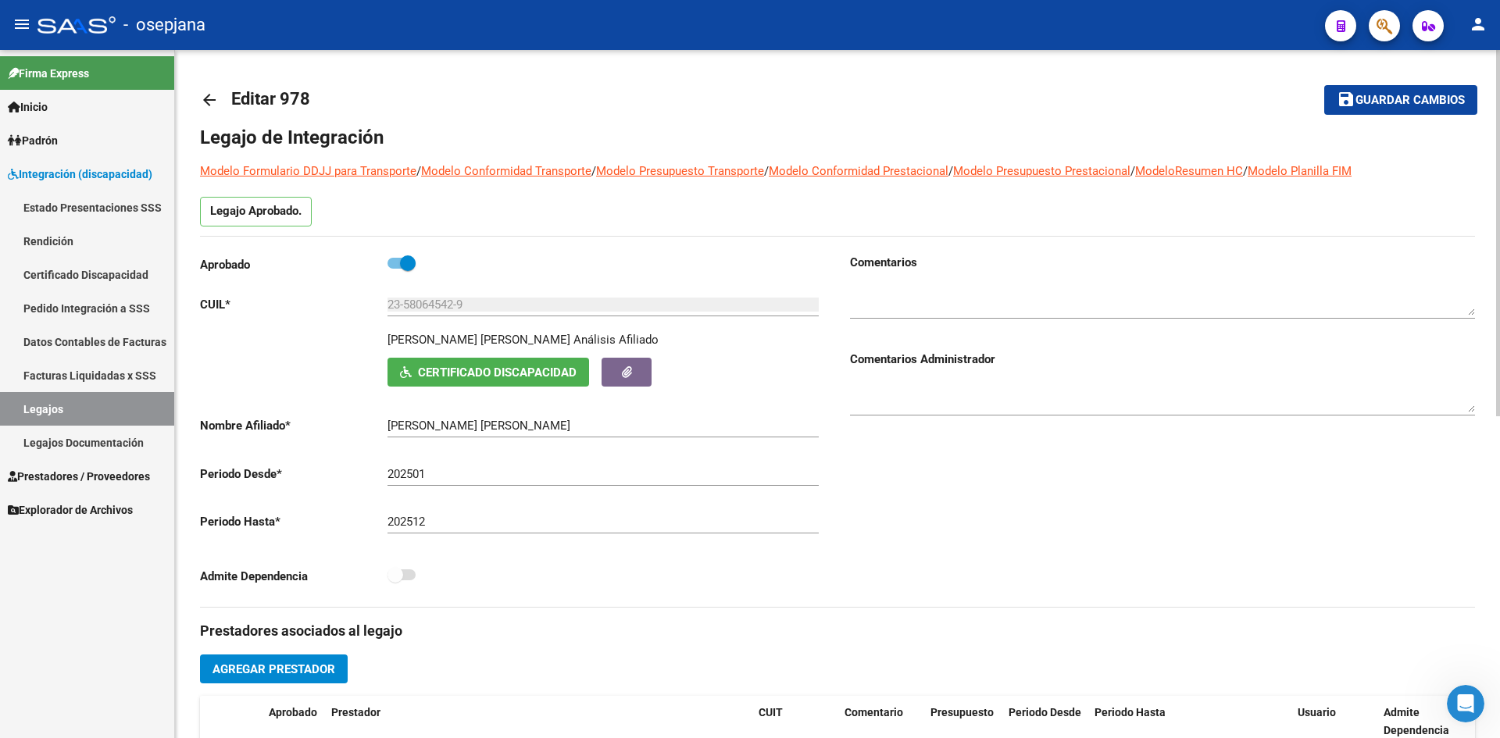
click at [1353, 95] on mat-icon "save" at bounding box center [1346, 99] width 19 height 19
click at [1384, 102] on span "Guardar cambios" at bounding box center [1410, 101] width 109 height 14
click at [1436, 94] on span "Guardar cambios" at bounding box center [1410, 101] width 109 height 14
click at [1409, 90] on button "save Guardar cambios" at bounding box center [1401, 99] width 153 height 29
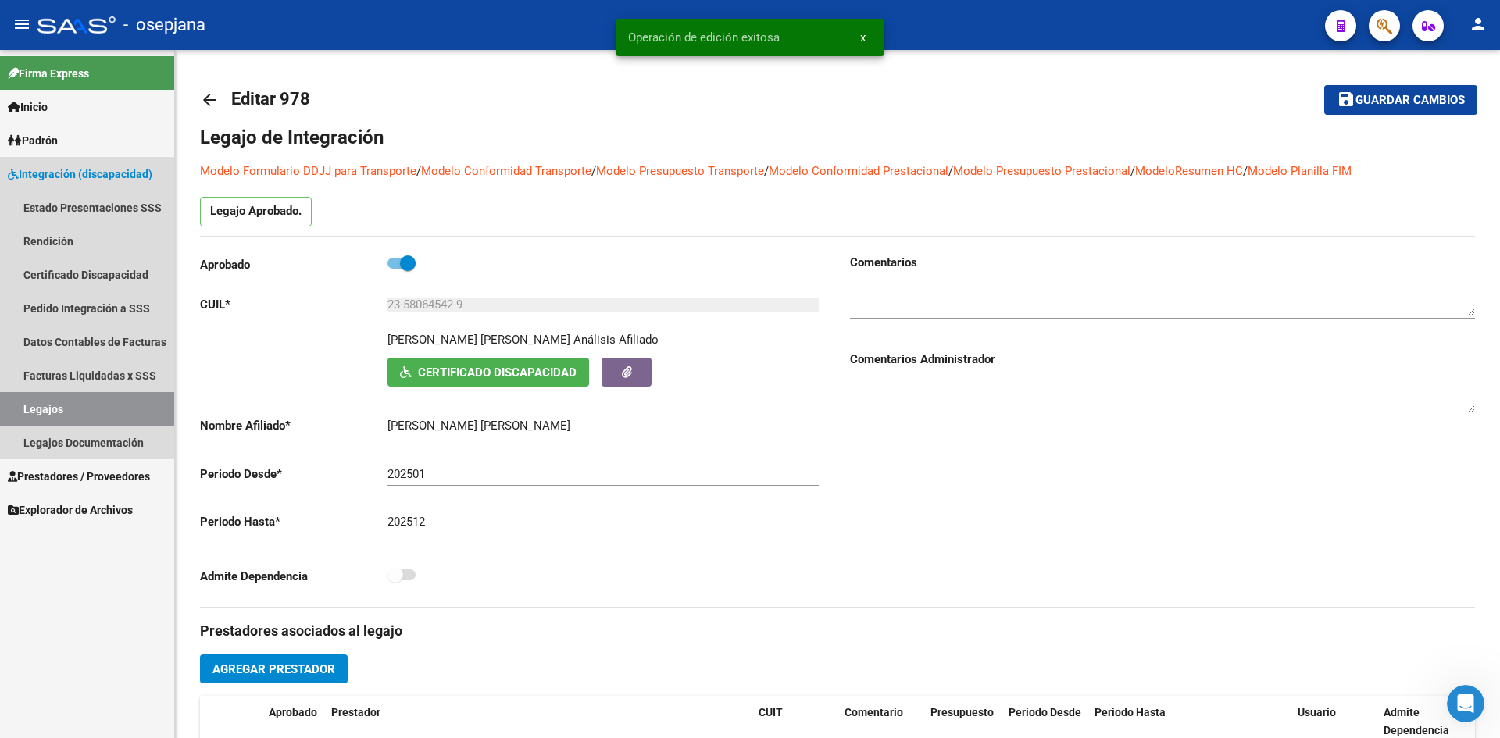
click at [29, 413] on link "Legajos" at bounding box center [87, 409] width 174 height 34
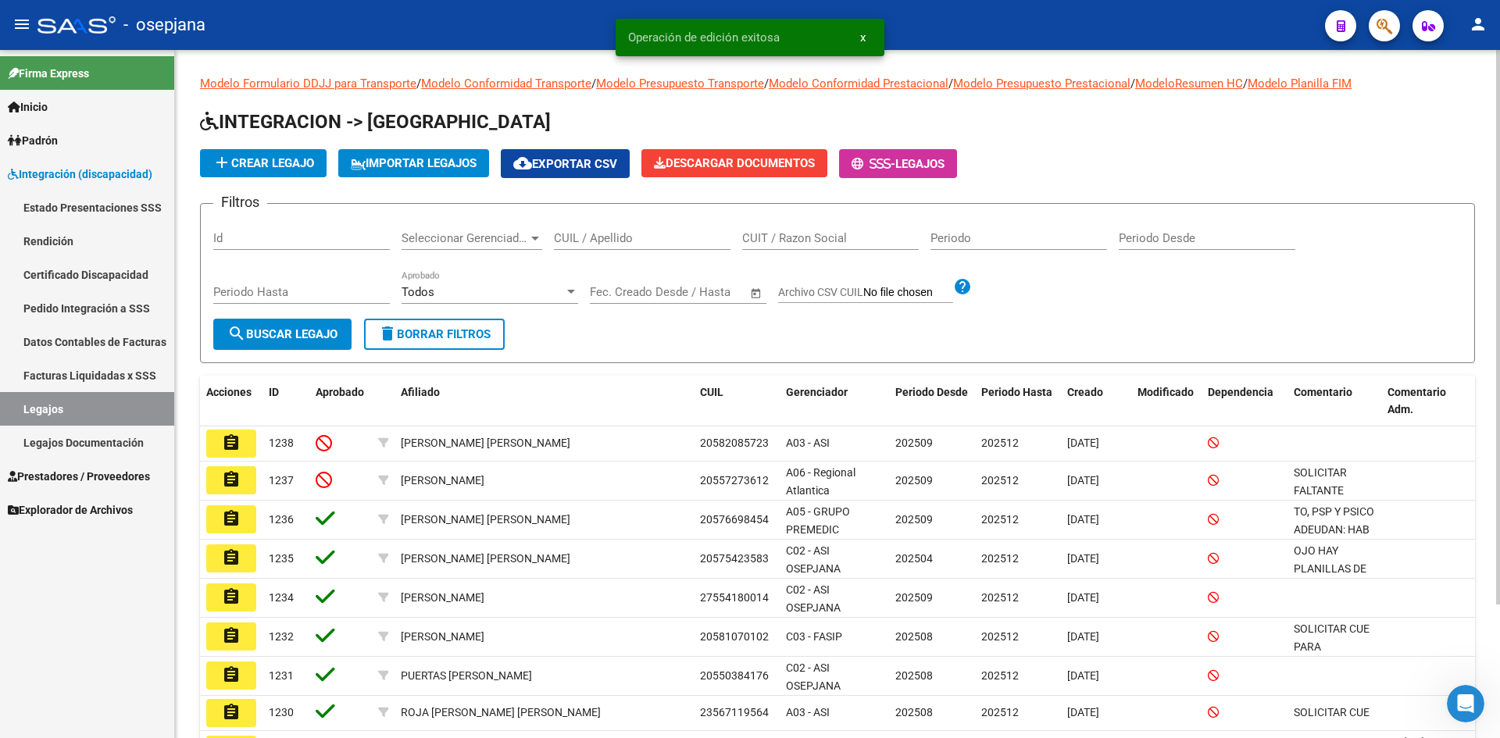
click at [583, 237] on input "CUIL / Apellido" at bounding box center [642, 238] width 177 height 14
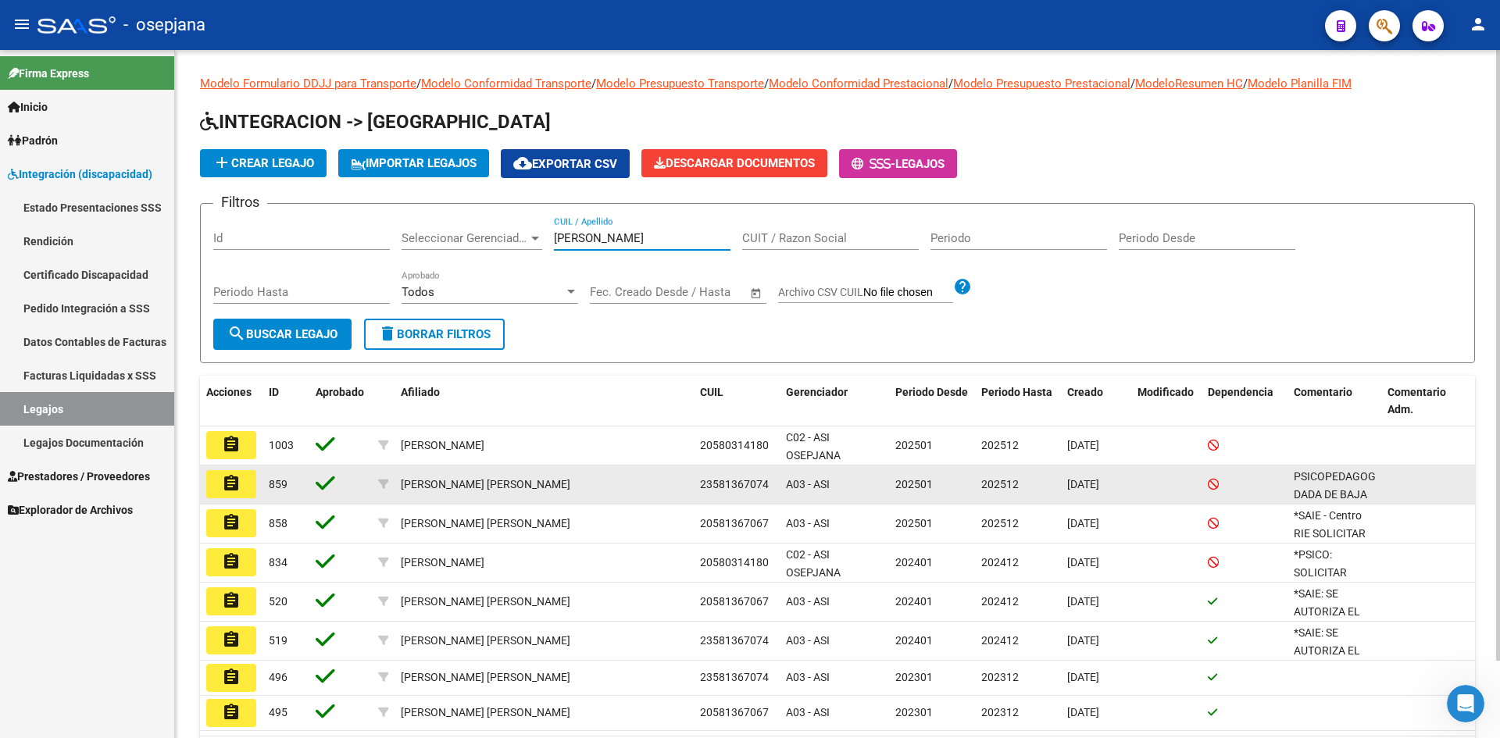
type input "[PERSON_NAME]"
click at [236, 487] on mat-icon "assignment" at bounding box center [231, 483] width 19 height 19
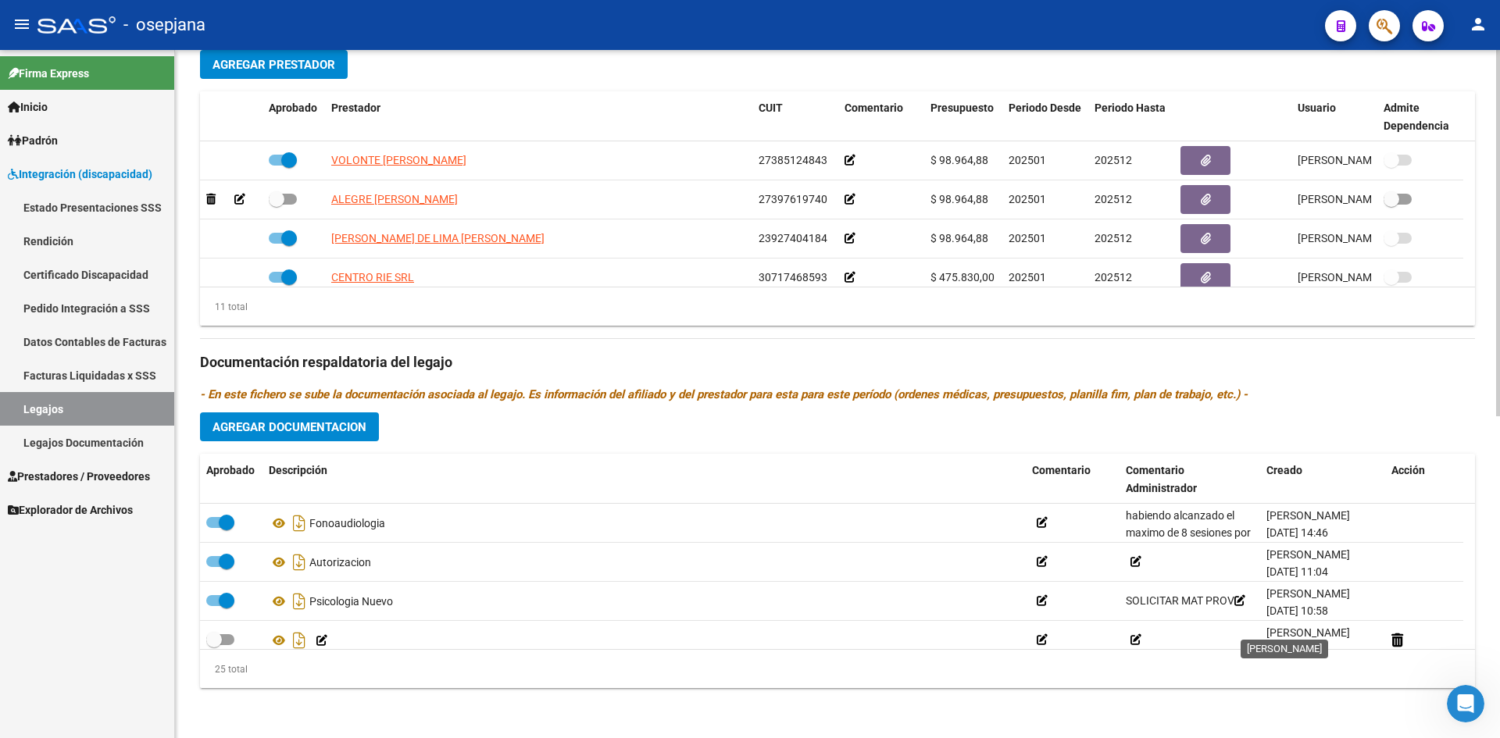
scroll to position [680, 0]
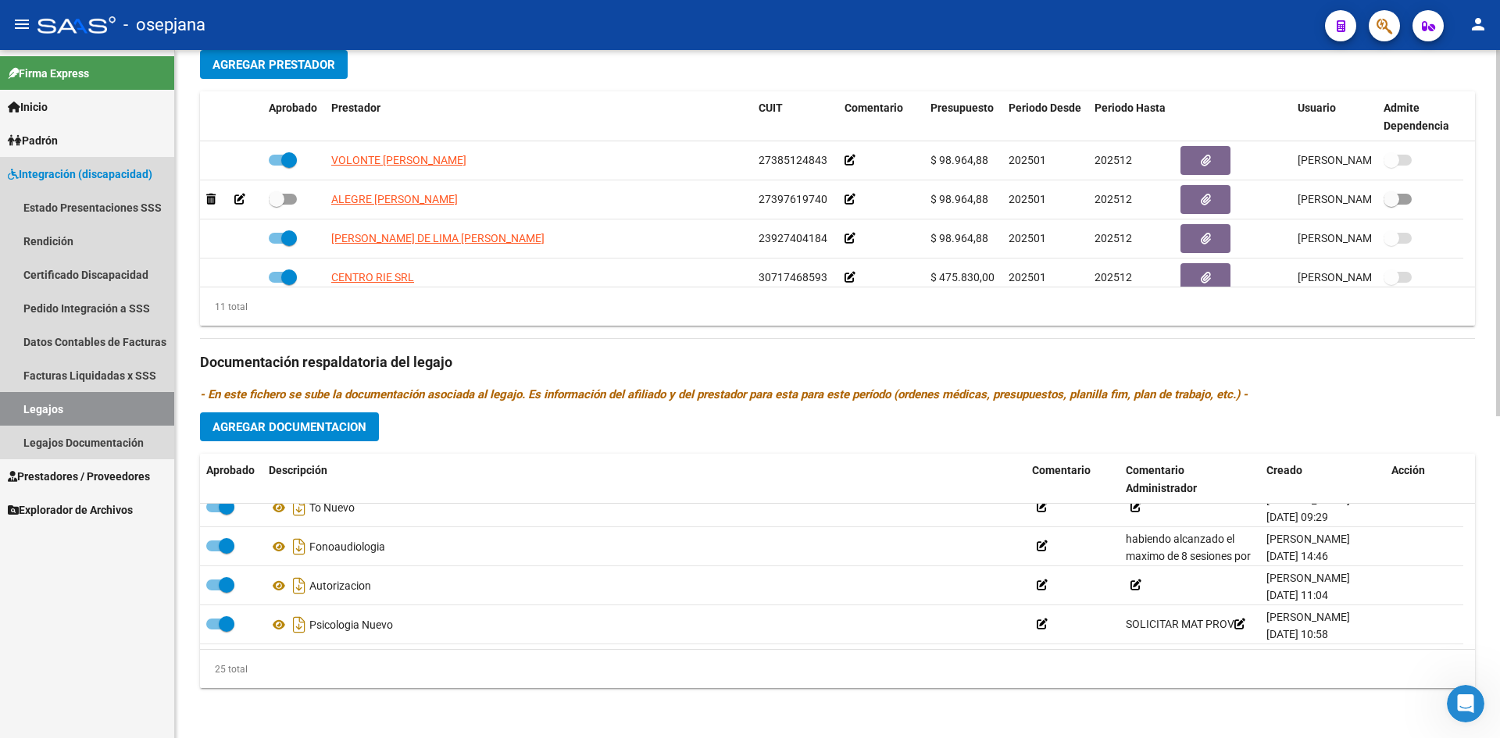
click at [58, 401] on link "Legajos" at bounding box center [87, 409] width 174 height 34
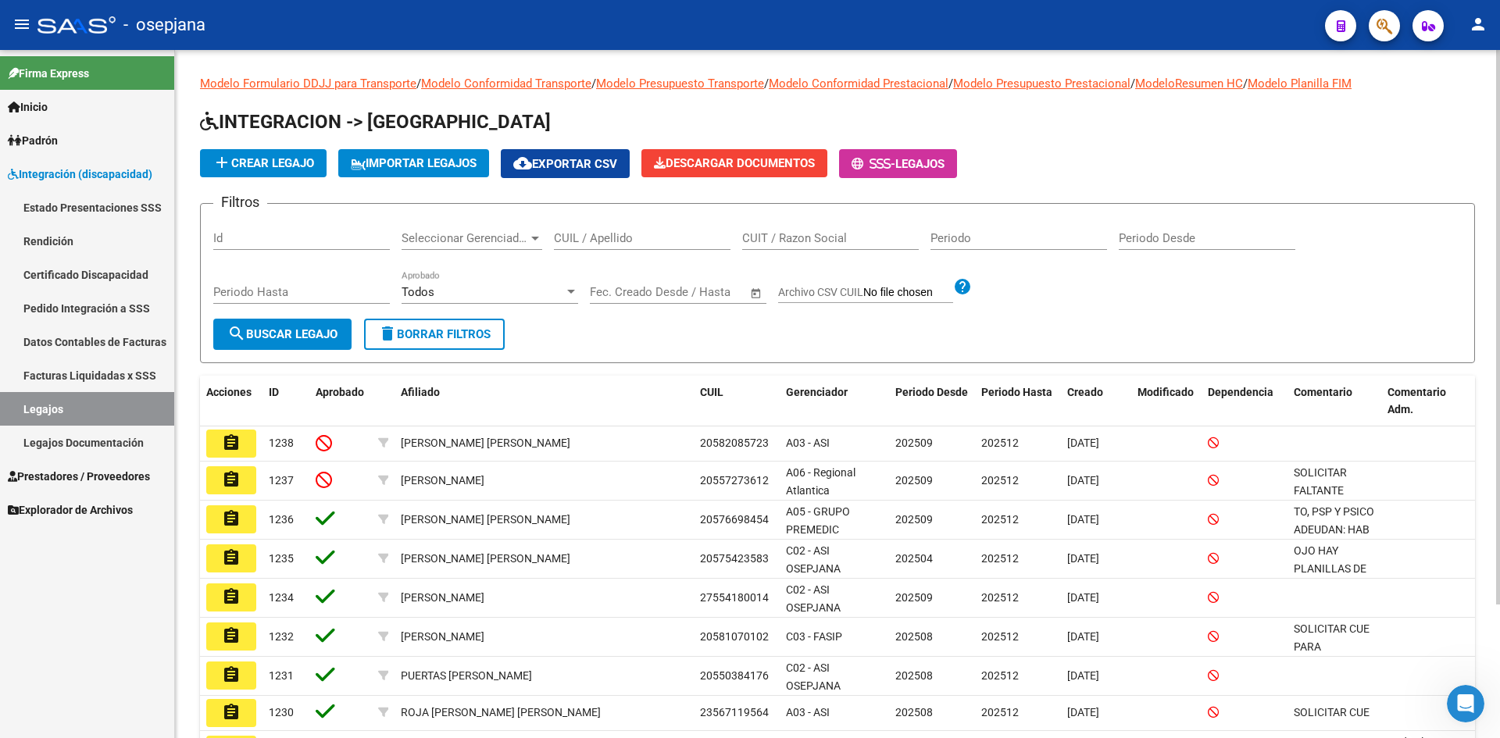
click at [617, 238] on input "CUIL / Apellido" at bounding box center [642, 238] width 177 height 14
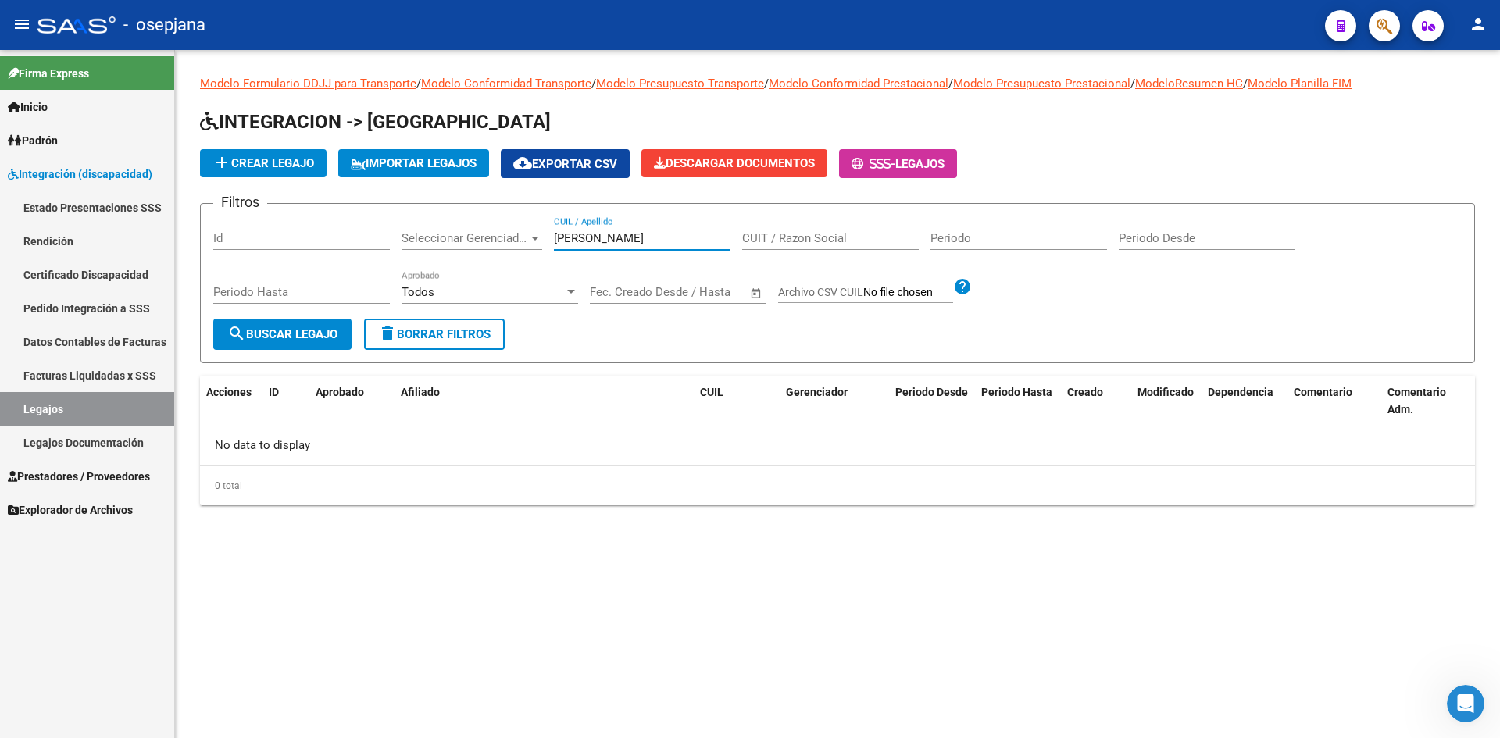
click at [55, 400] on link "Legajos" at bounding box center [87, 409] width 174 height 34
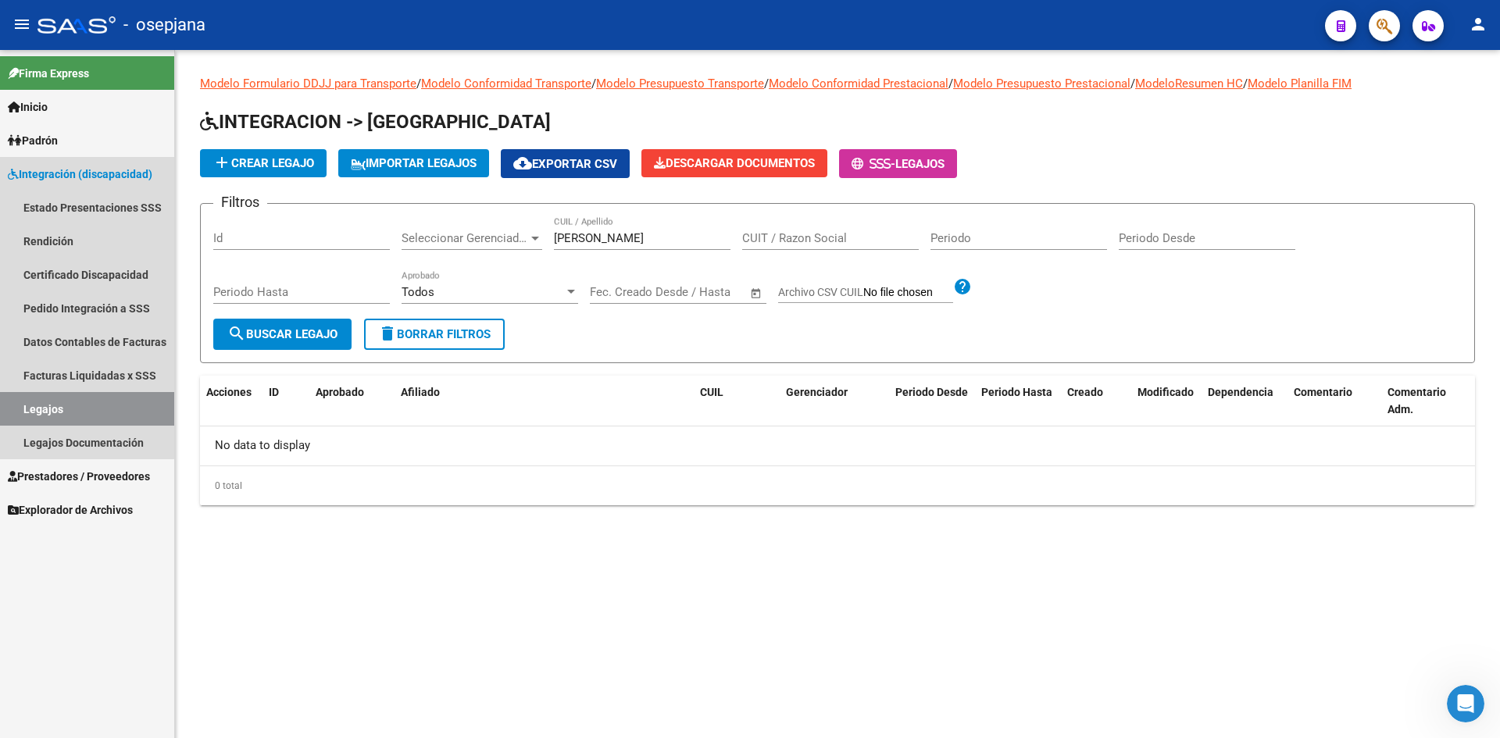
click at [85, 172] on span "Integración (discapacidad)" at bounding box center [80, 174] width 145 height 17
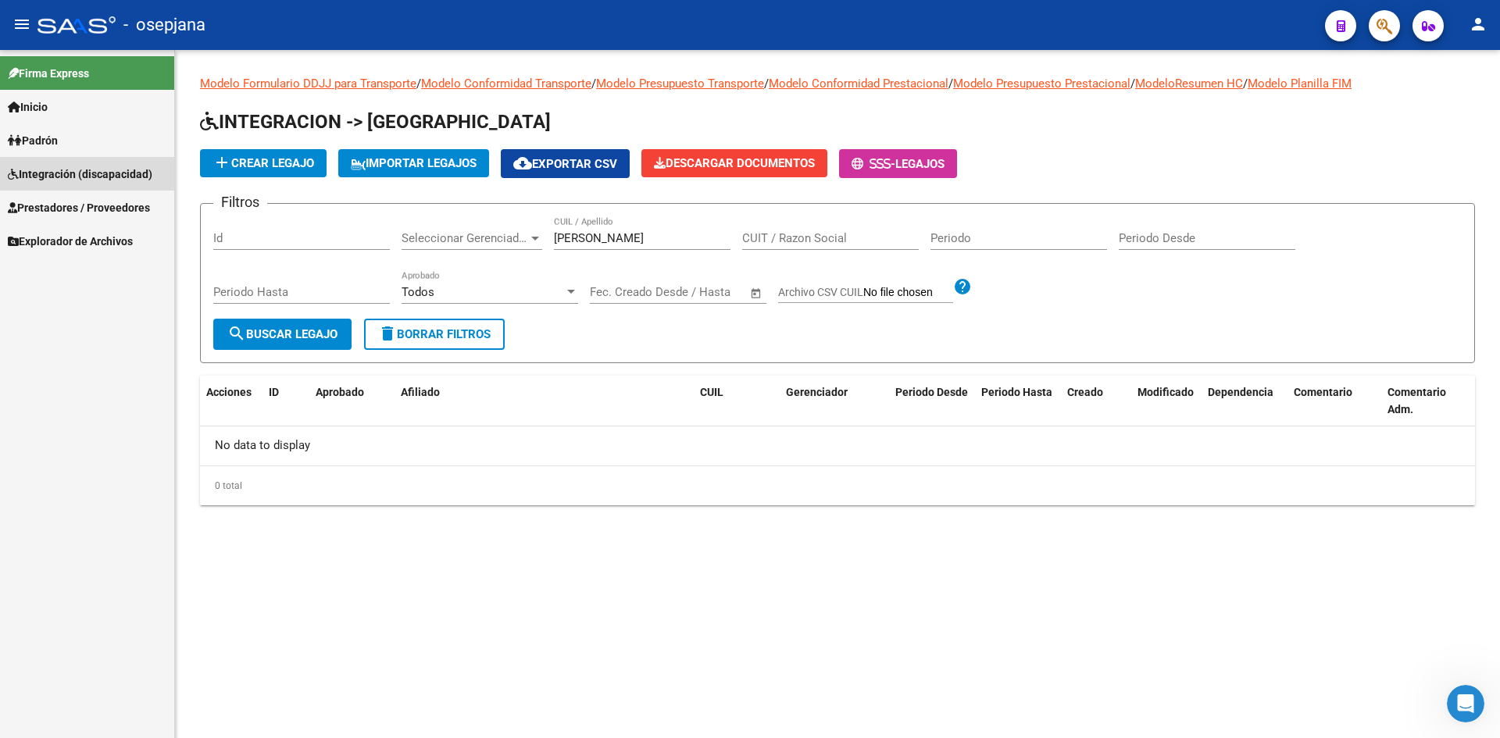
click at [68, 176] on span "Integración (discapacidad)" at bounding box center [80, 174] width 145 height 17
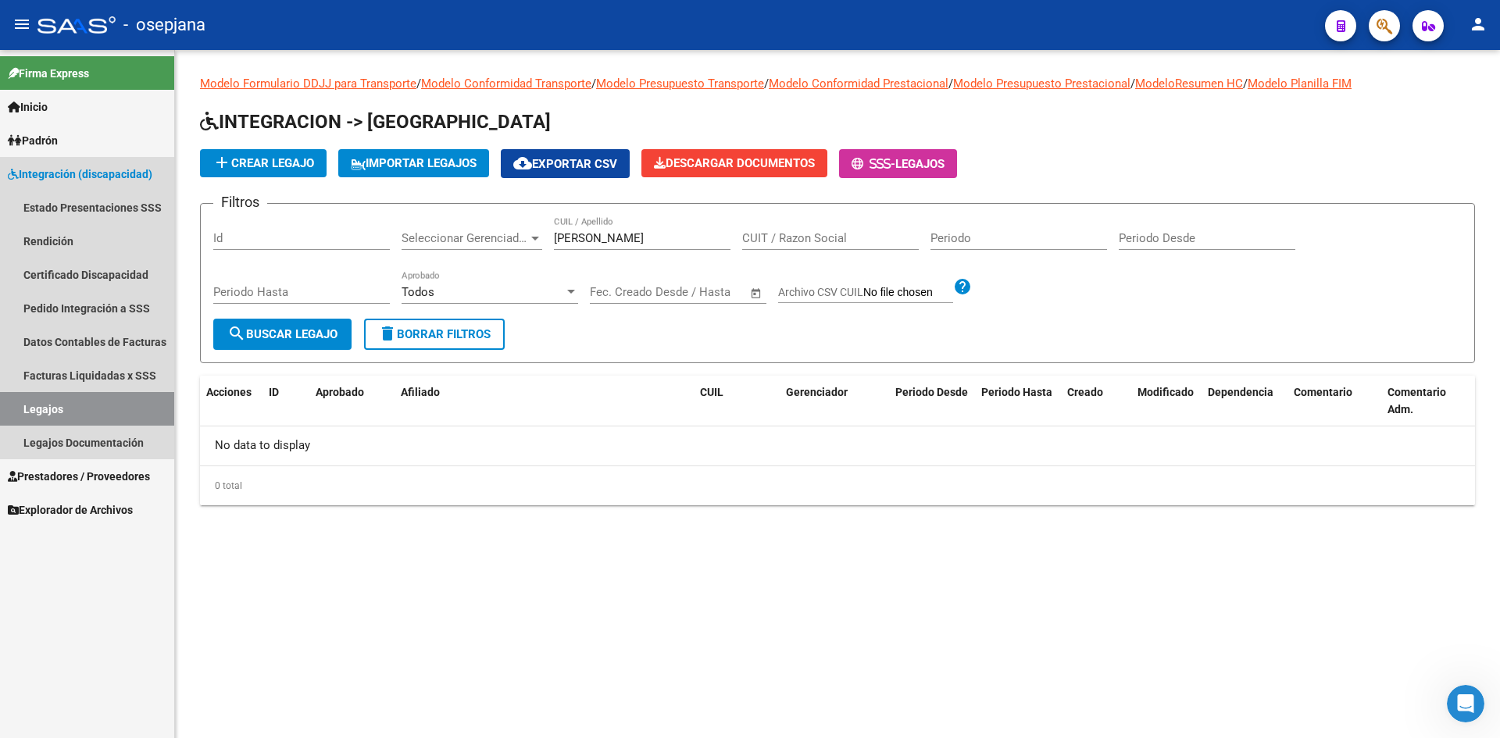
click at [72, 406] on link "Legajos" at bounding box center [87, 409] width 174 height 34
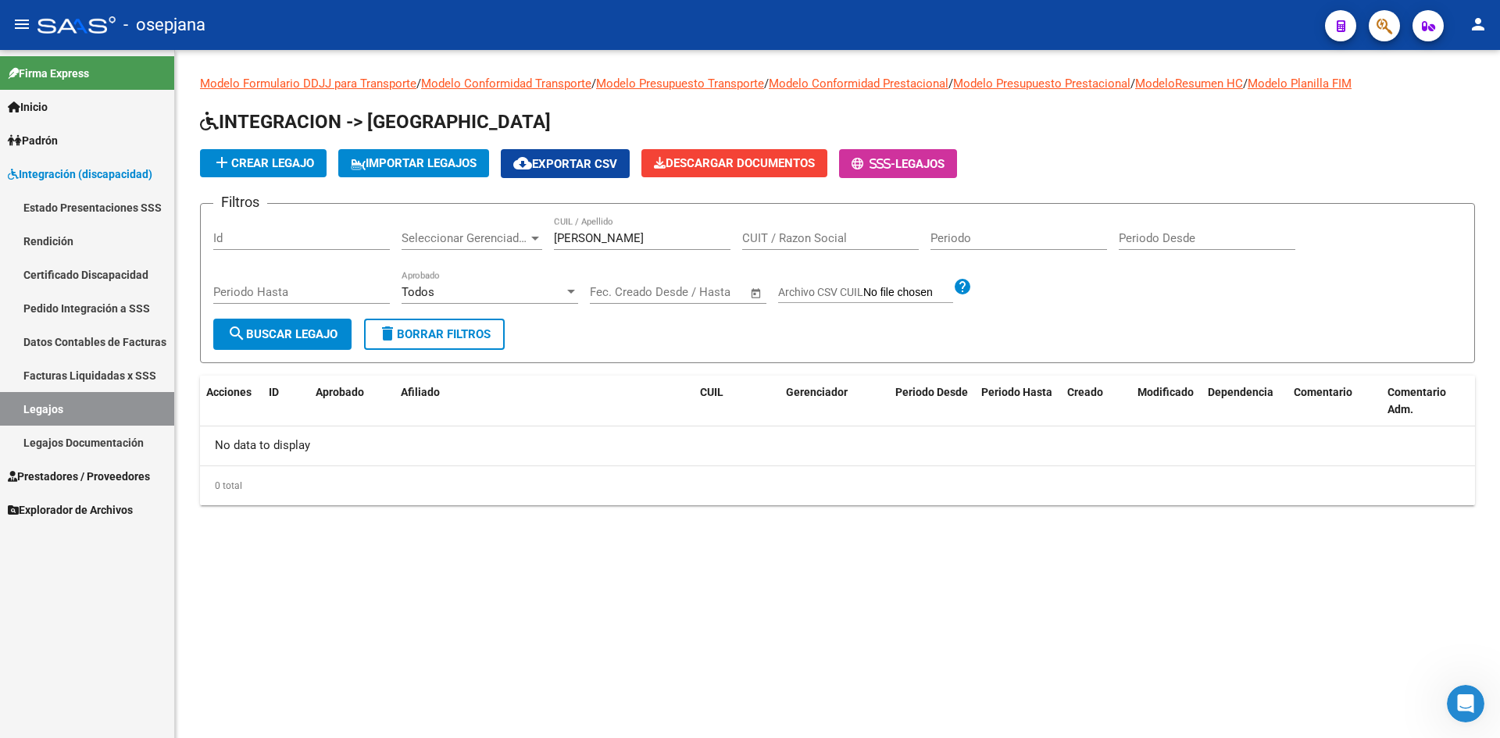
click at [109, 402] on link "Legajos" at bounding box center [87, 409] width 174 height 34
drag, startPoint x: 618, startPoint y: 238, endPoint x: 406, endPoint y: 238, distance: 212.6
click at [406, 238] on div "Filtros Id Seleccionar Gerenciador Seleccionar Gerenciador [PERSON_NAME] CUIL /…" at bounding box center [837, 267] width 1249 height 102
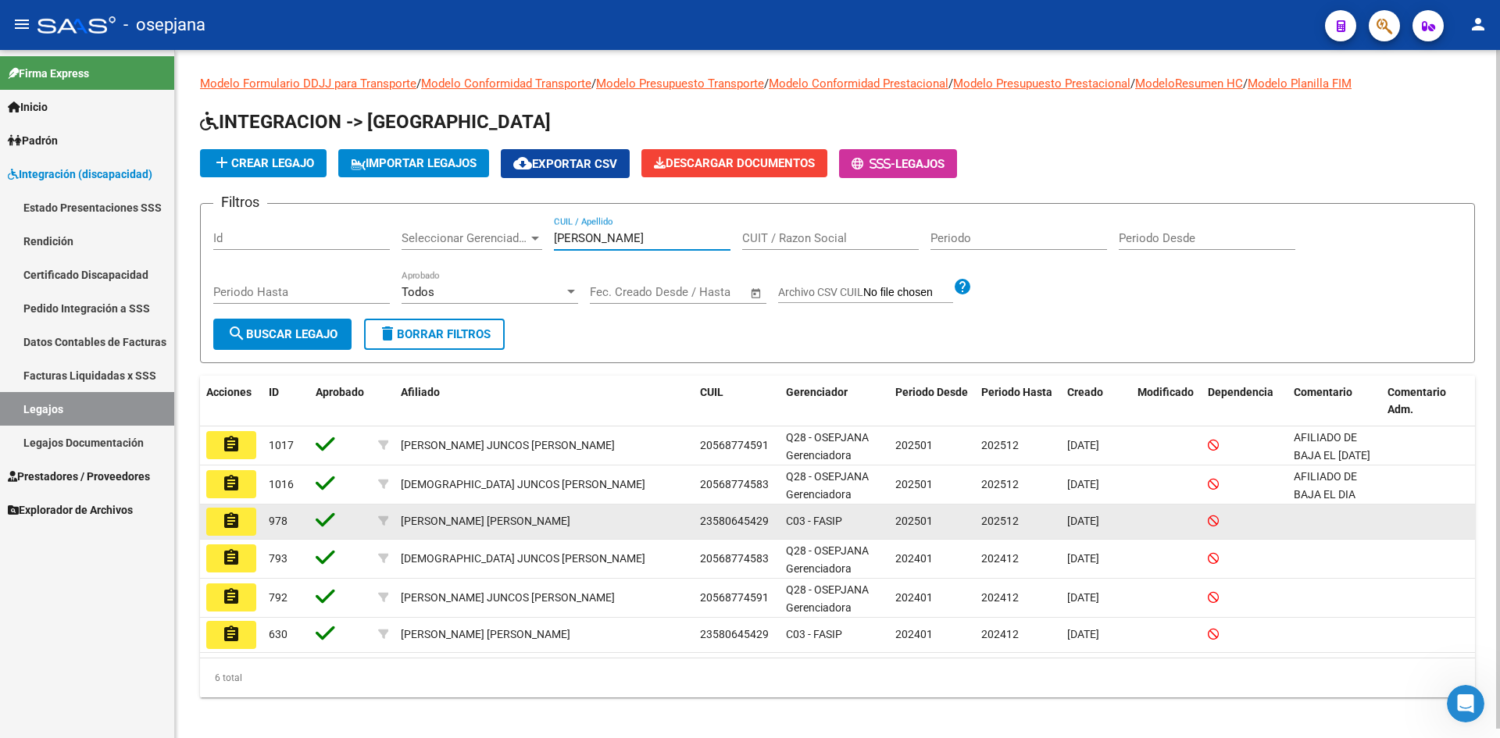
type input "[PERSON_NAME]"
click at [239, 519] on mat-icon "assignment" at bounding box center [231, 521] width 19 height 19
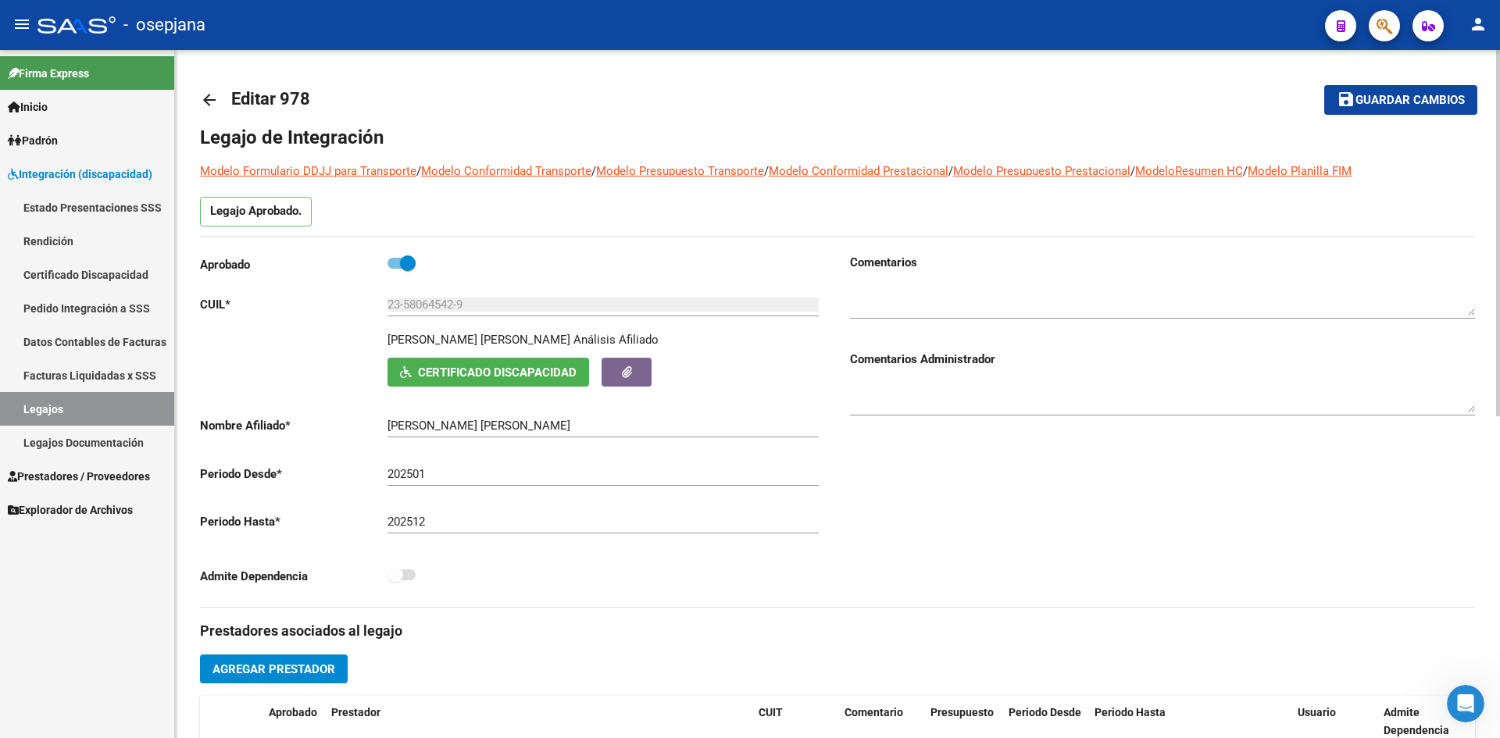
click at [1404, 101] on span "Guardar cambios" at bounding box center [1410, 101] width 109 height 14
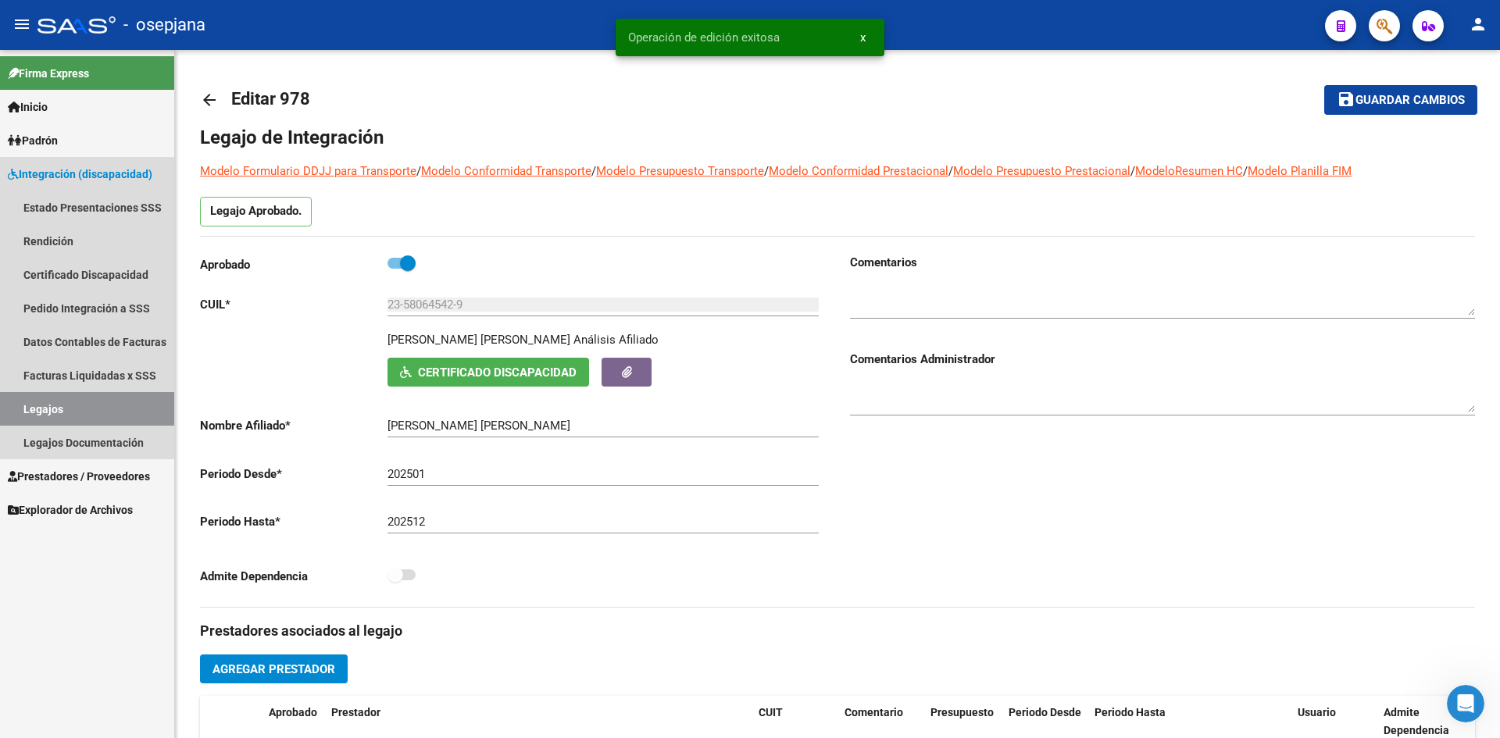
click at [91, 409] on link "Legajos" at bounding box center [87, 409] width 174 height 34
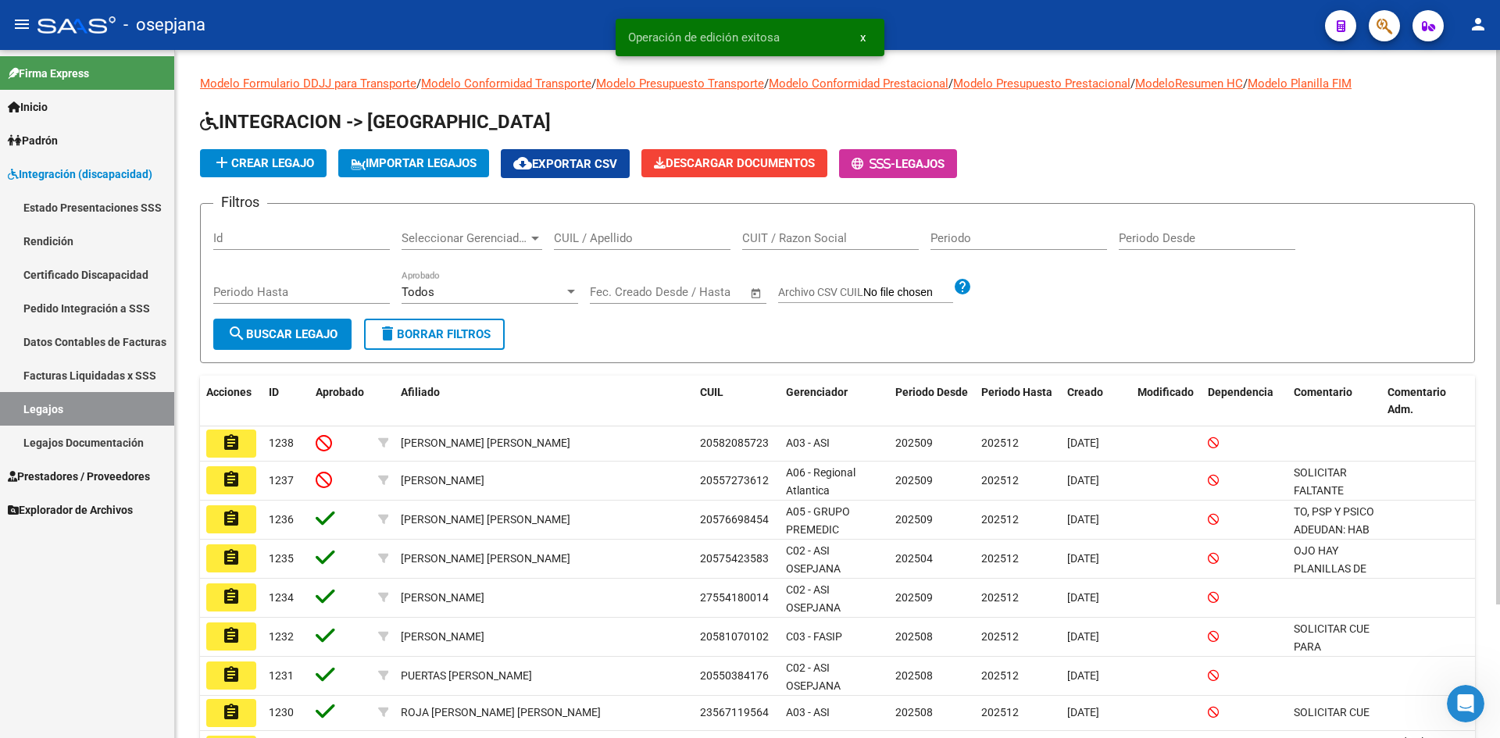
click at [645, 233] on input "CUIL / Apellido" at bounding box center [642, 238] width 177 height 14
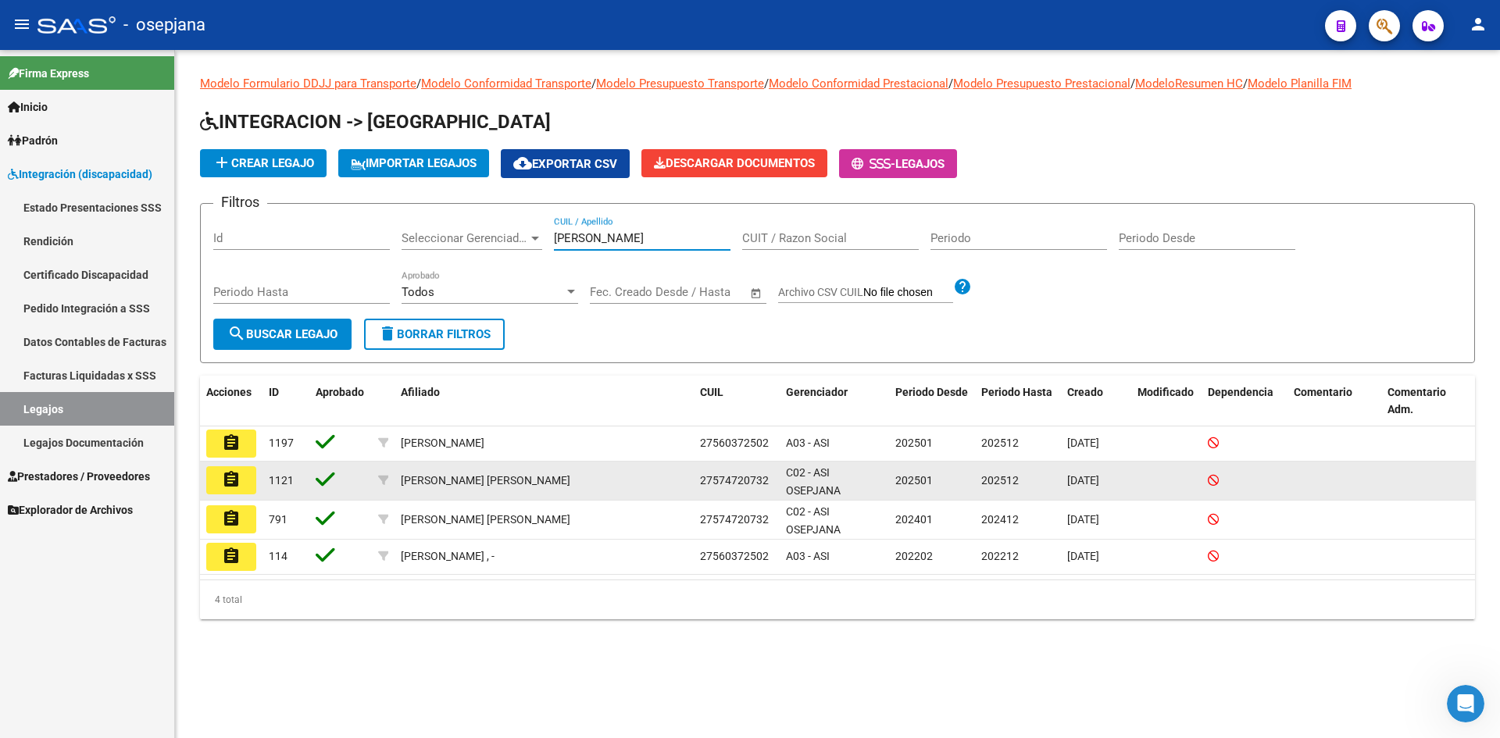
type input "[PERSON_NAME]"
click at [234, 481] on mat-icon "assignment" at bounding box center [231, 479] width 19 height 19
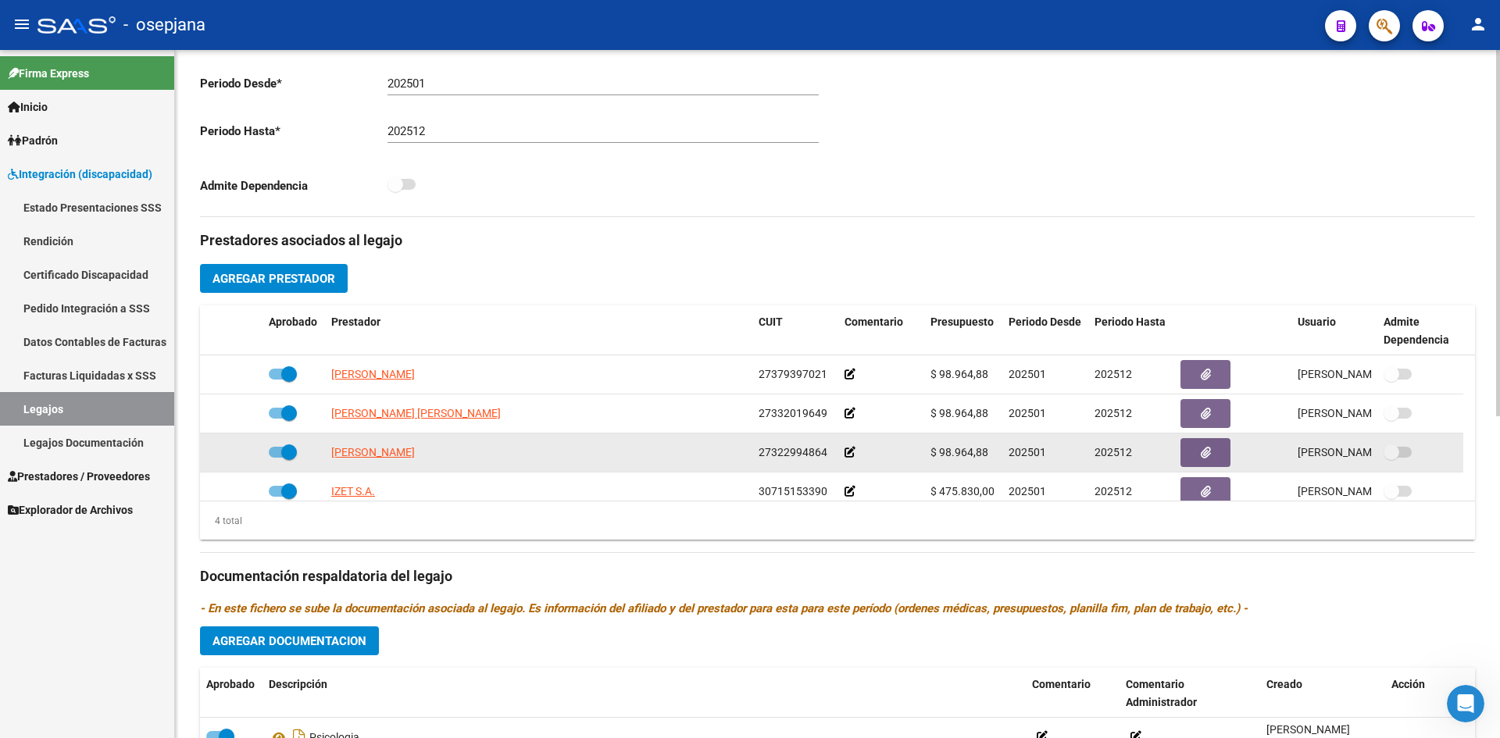
scroll to position [16, 0]
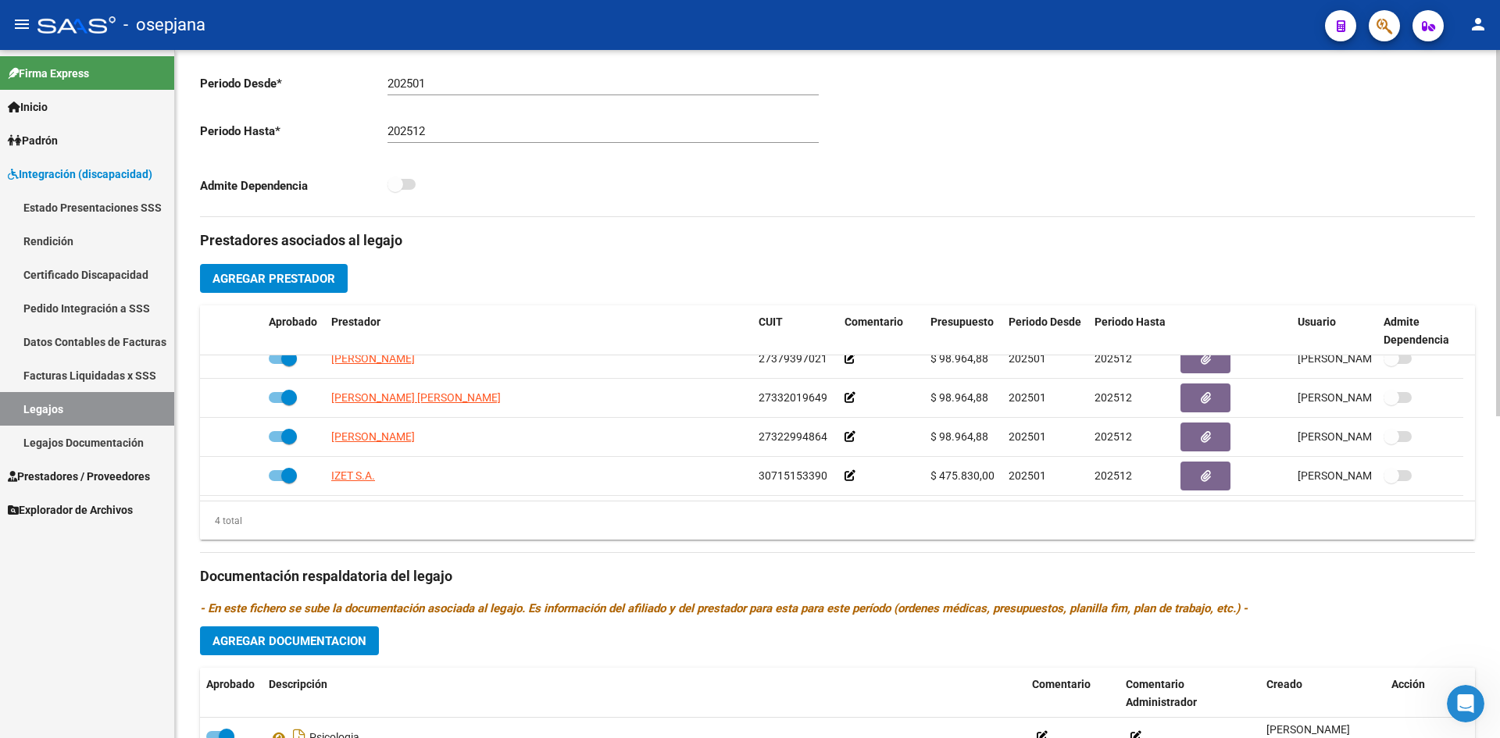
click at [315, 281] on span "Agregar Prestador" at bounding box center [274, 279] width 123 height 14
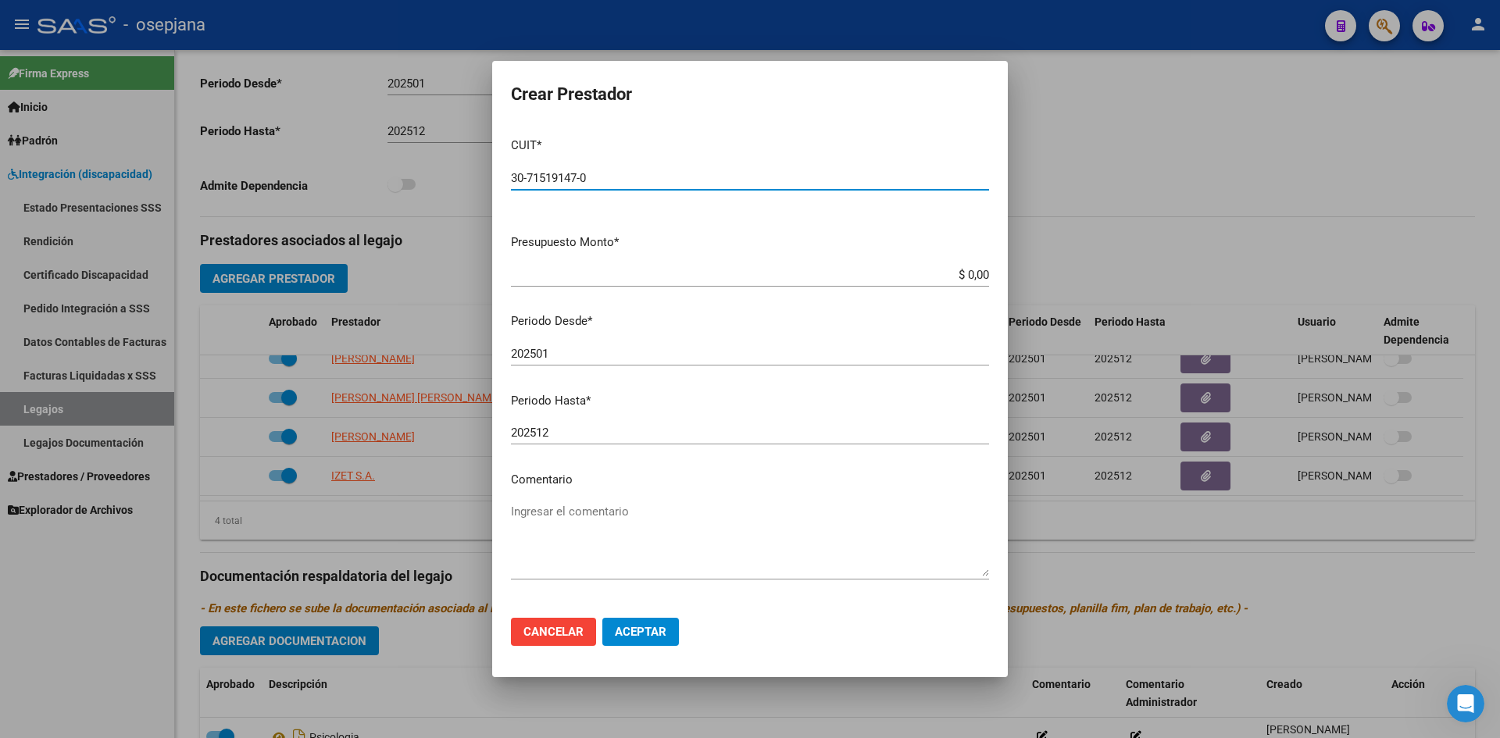
type input "30-71519147-0"
drag, startPoint x: 934, startPoint y: 266, endPoint x: 1036, endPoint y: 285, distance: 104.1
click at [1036, 285] on div "Crear Prestador CUIT * 30-71519147-0 Ingresar CUIT ARCA Padrón Presupuesto Mont…" at bounding box center [750, 369] width 1500 height 738
drag, startPoint x: 932, startPoint y: 277, endPoint x: 990, endPoint y: 277, distance: 57.8
click at [990, 277] on mat-dialog-content "CUIT * 30-71519147-0 Ingresar CUIT ARCA Padrón Presupuesto Monto * $ 0,00 Ingre…" at bounding box center [750, 365] width 516 height 480
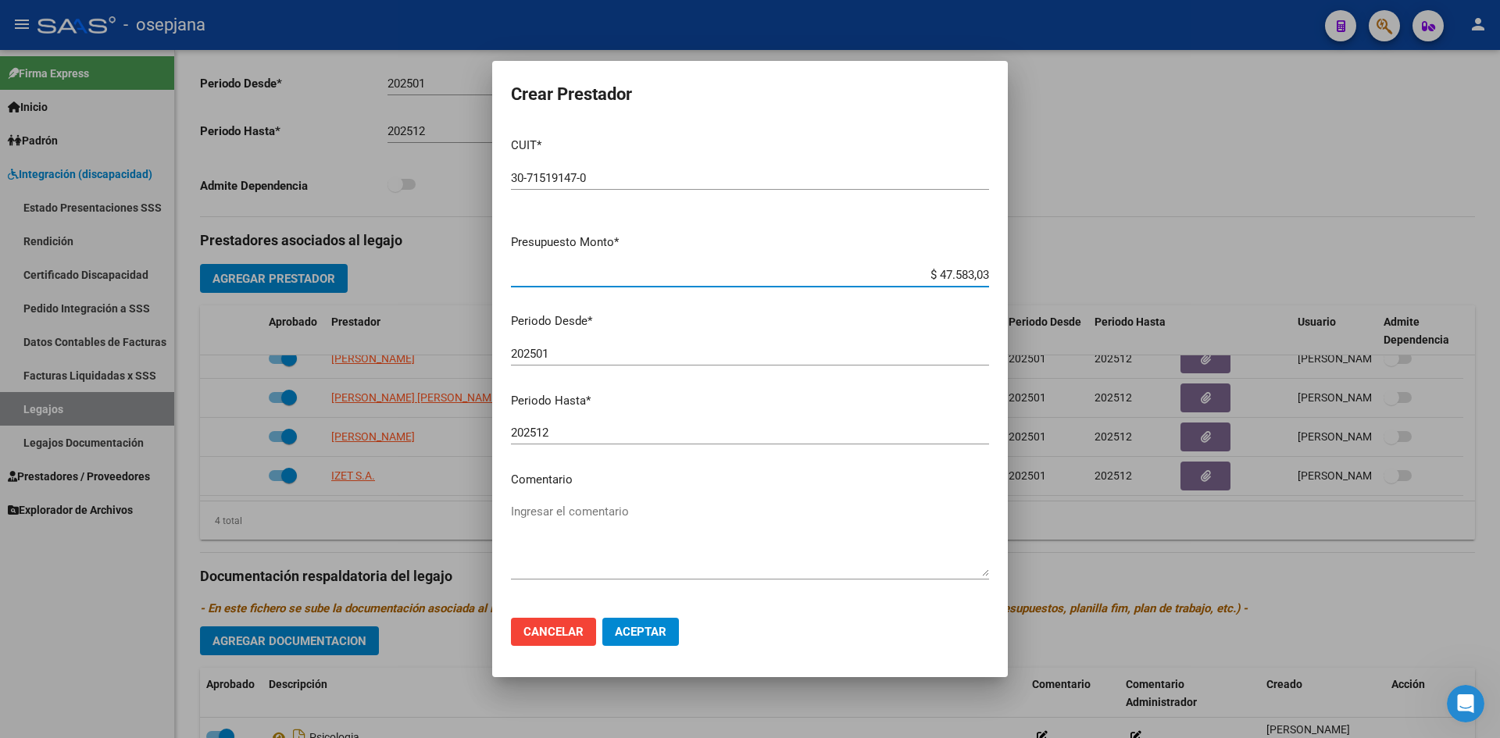
type input "$ 475.830,36"
click at [674, 349] on input "202501" at bounding box center [750, 354] width 478 height 14
type input "202509"
click at [636, 630] on span "Aceptar" at bounding box center [641, 632] width 52 height 14
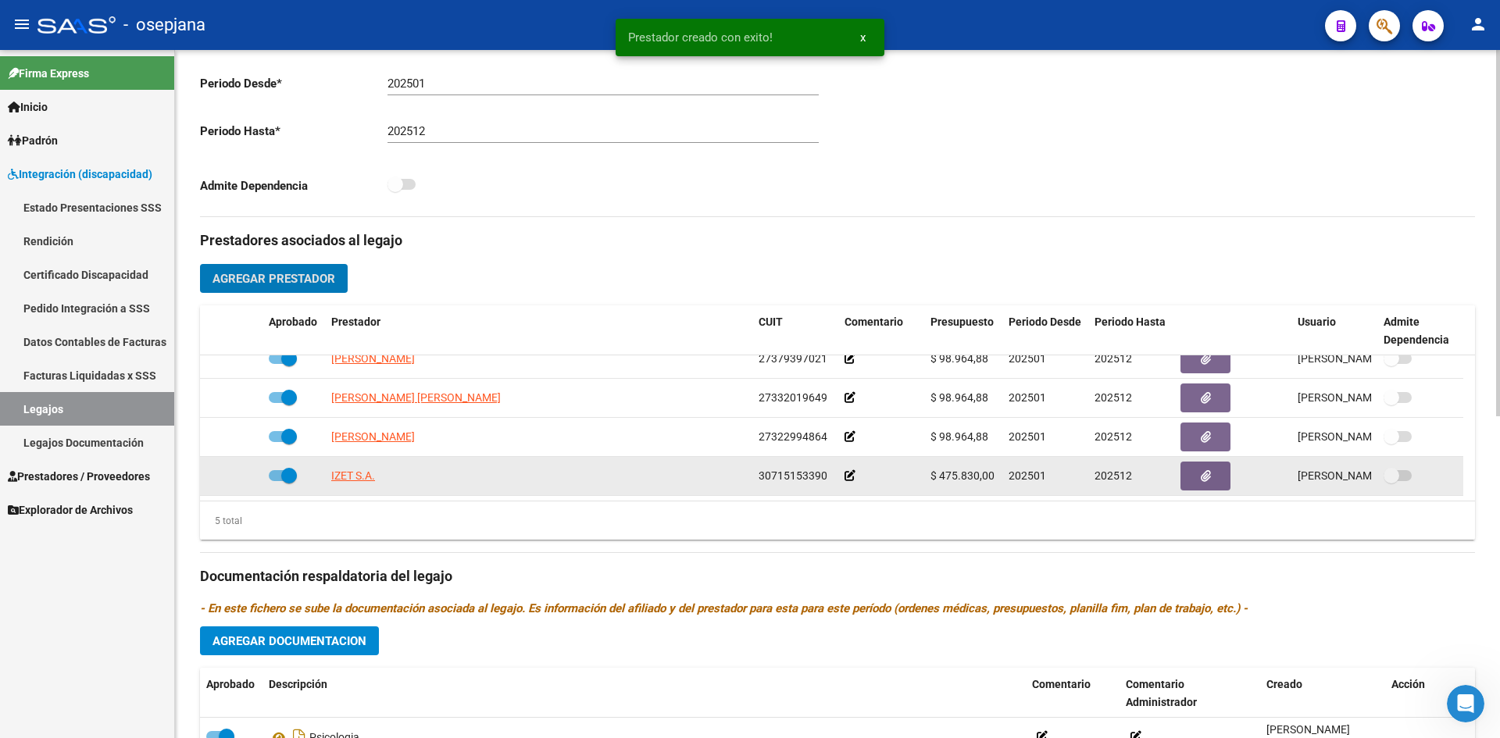
scroll to position [55, 0]
click at [290, 478] on span at bounding box center [283, 475] width 28 height 11
click at [277, 481] on input "checkbox" at bounding box center [276, 481] width 1 height 1
checkbox input "true"
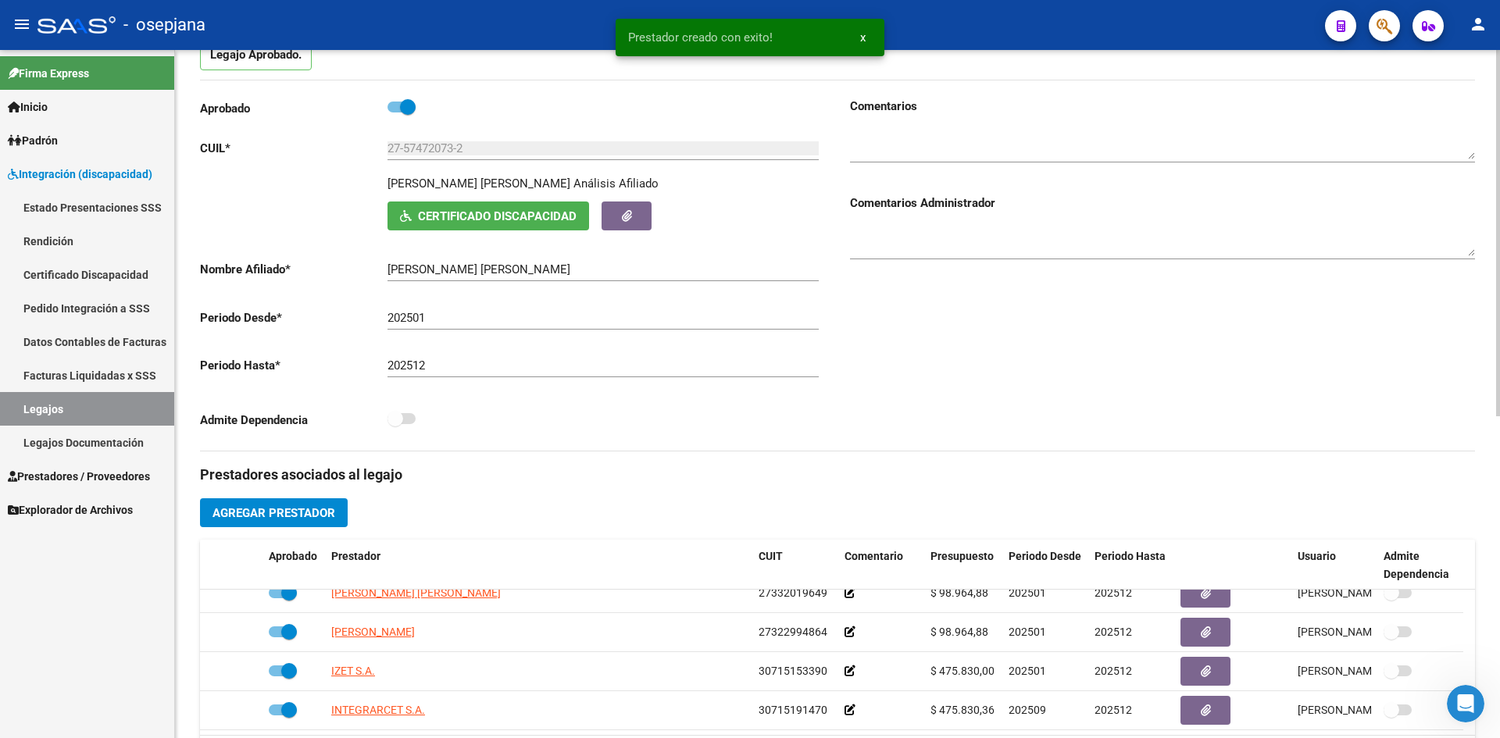
scroll to position [0, 0]
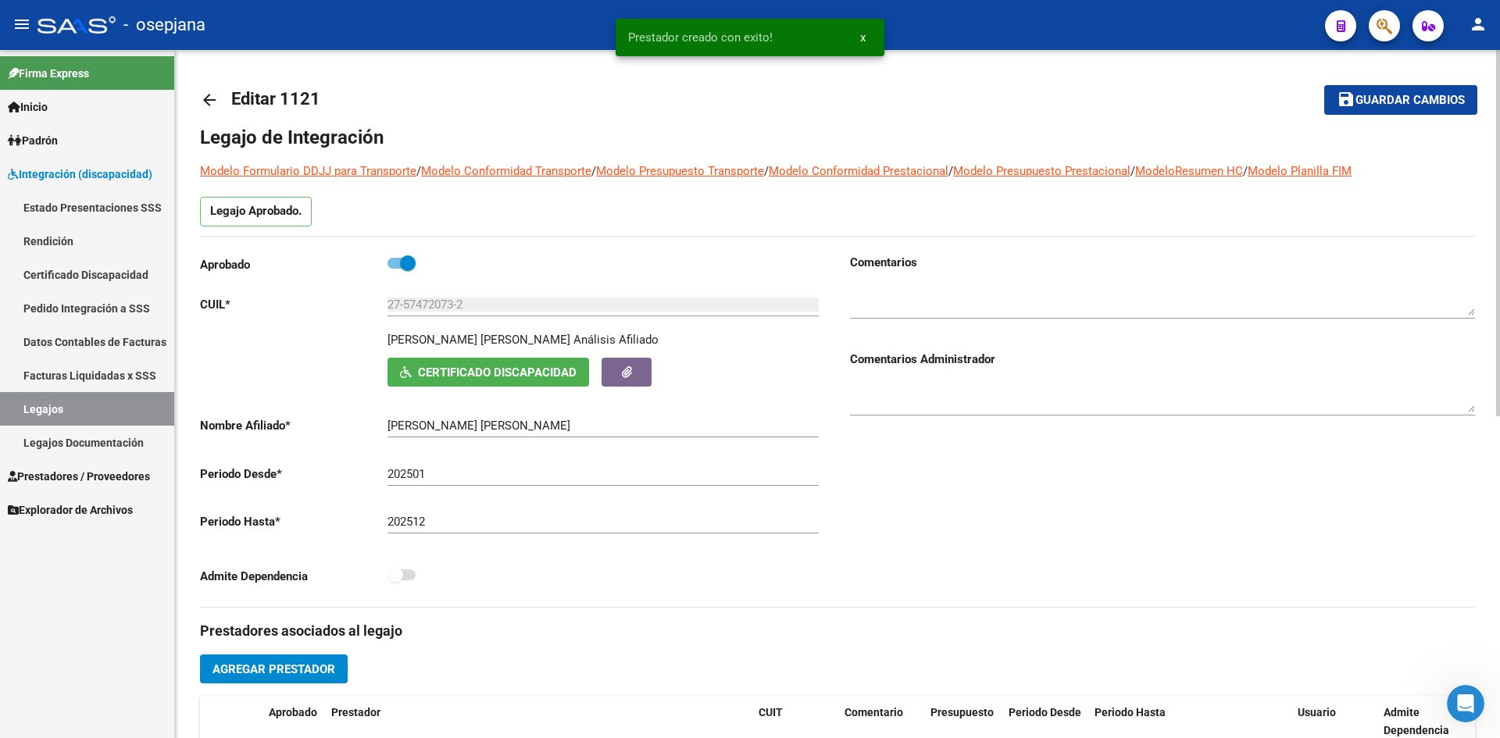
click at [1376, 108] on button "save Guardar cambios" at bounding box center [1401, 99] width 153 height 29
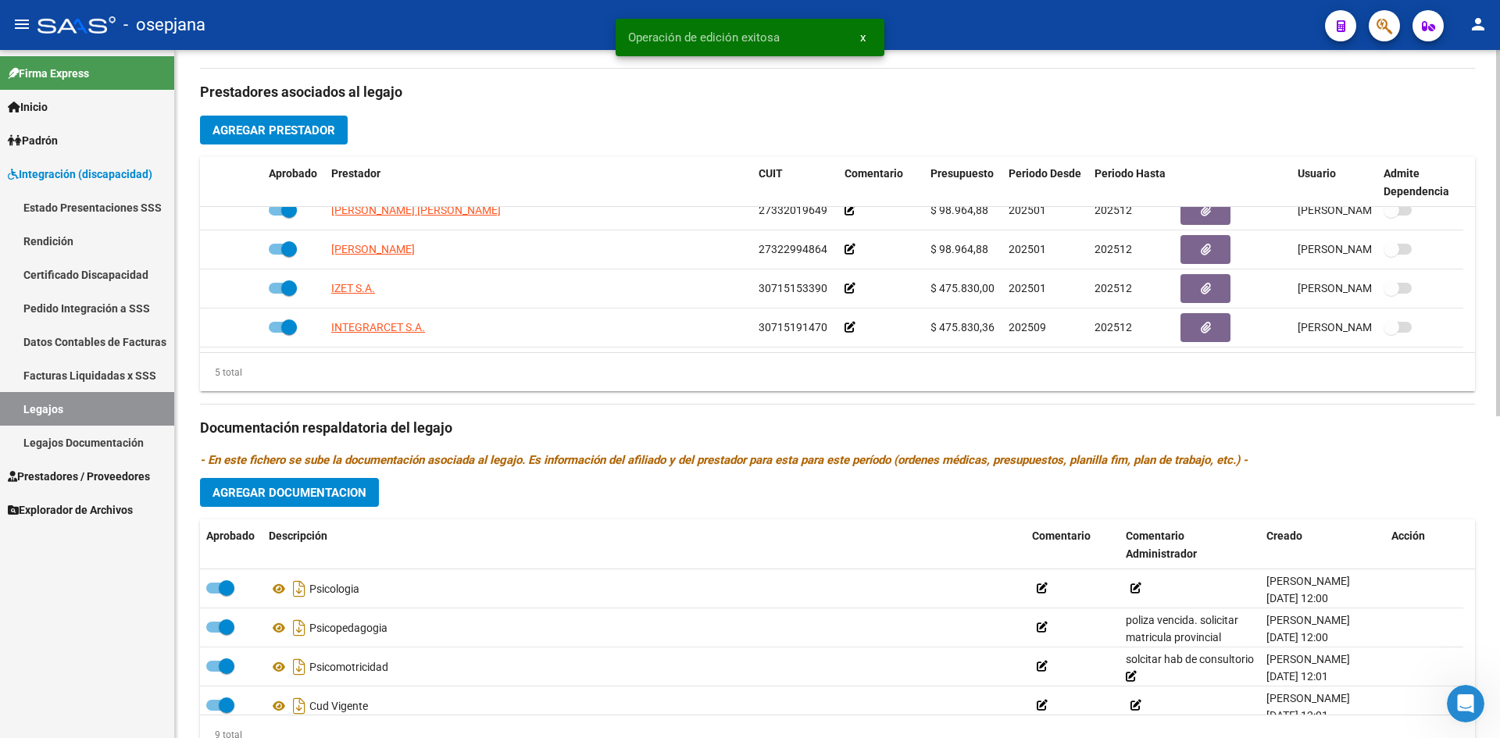
scroll to position [605, 0]
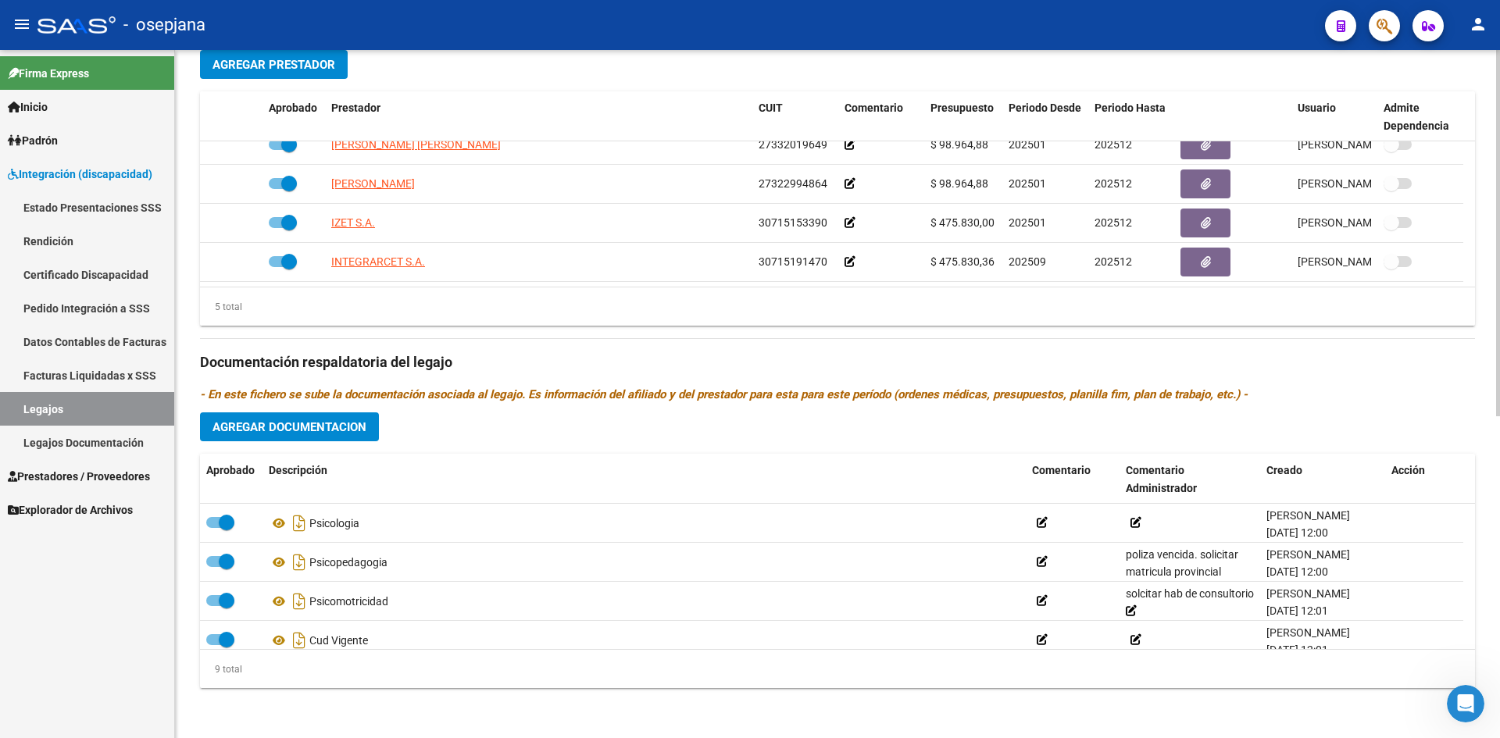
click at [295, 432] on span "Agregar Documentacion" at bounding box center [290, 427] width 154 height 14
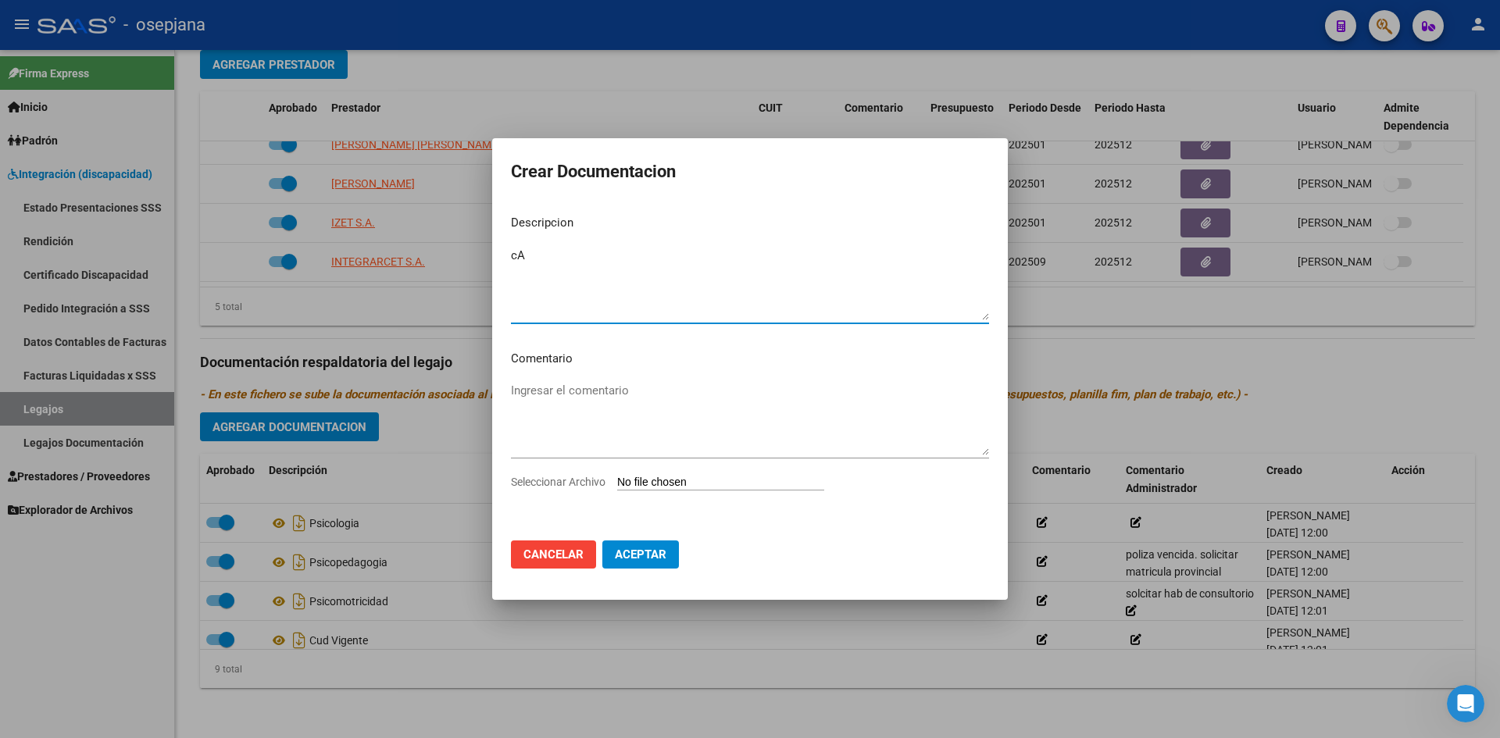
type textarea "c"
type textarea "Autorización de Cambio de Prestador- SAIE"
click at [677, 483] on input "Seleccionar Archivo" at bounding box center [720, 483] width 207 height 15
type input "C:\fakepath\[PERSON_NAME] AUTORI.pdf"
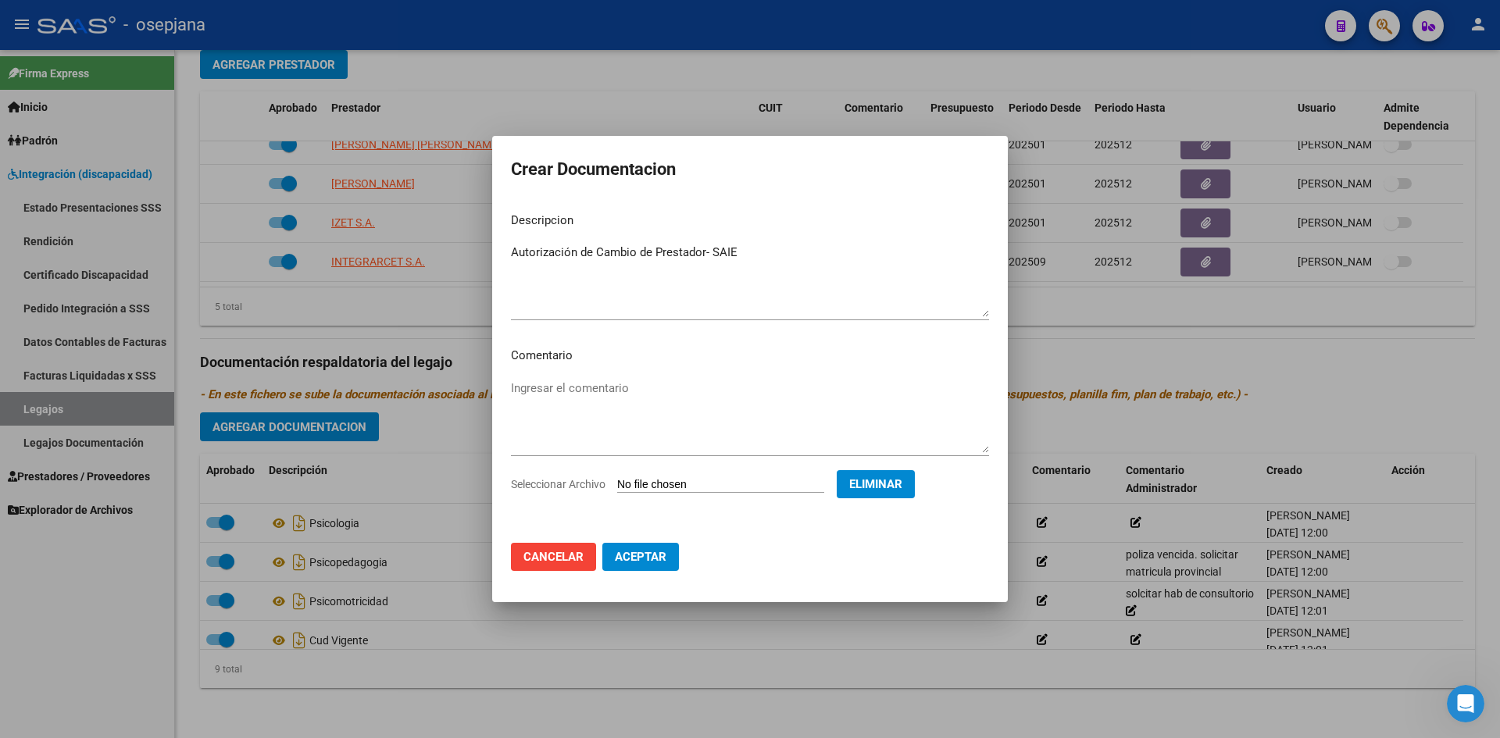
click at [649, 563] on span "Aceptar" at bounding box center [641, 557] width 52 height 14
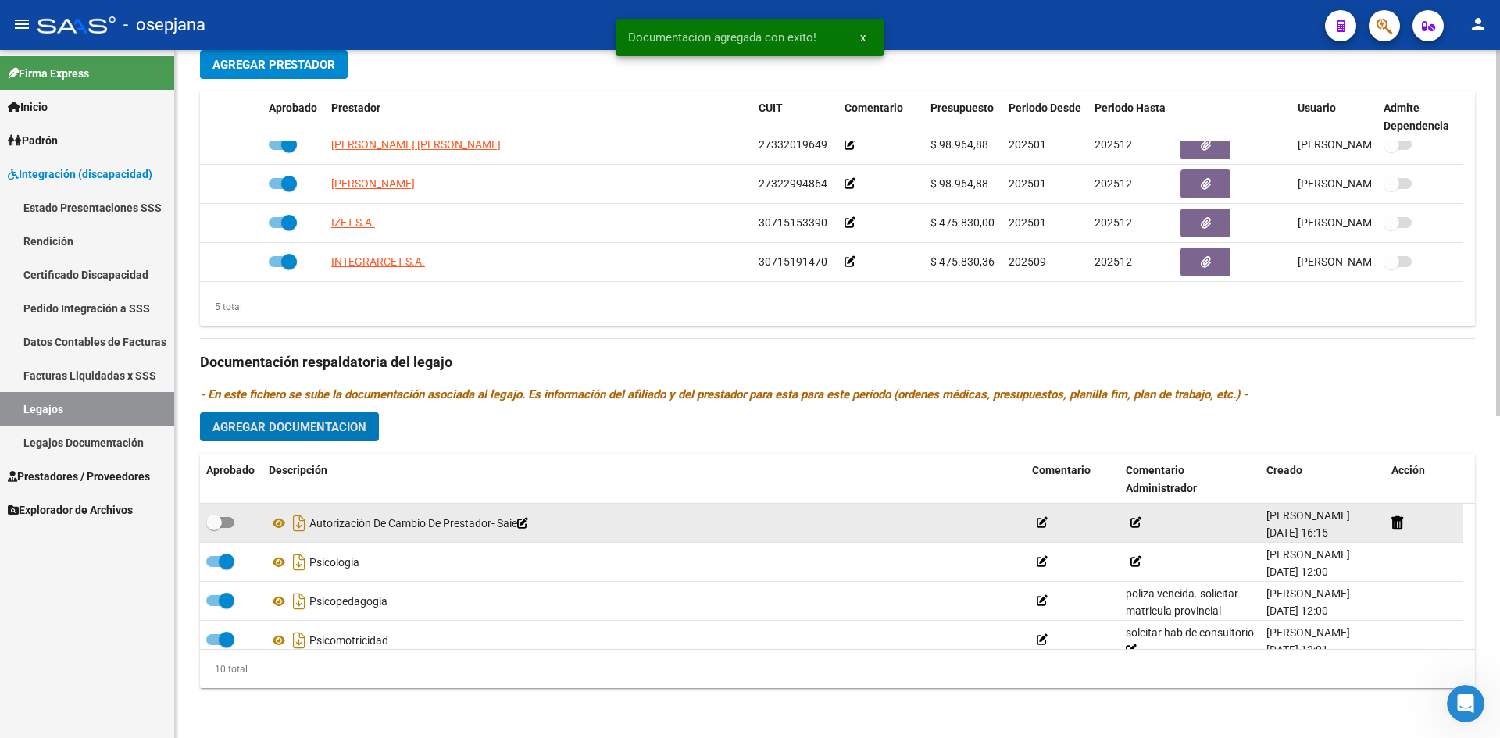
click at [220, 522] on span at bounding box center [214, 523] width 16 height 16
click at [214, 528] on input "checkbox" at bounding box center [213, 528] width 1 height 1
checkbox input "true"
click at [277, 527] on icon at bounding box center [279, 523] width 20 height 19
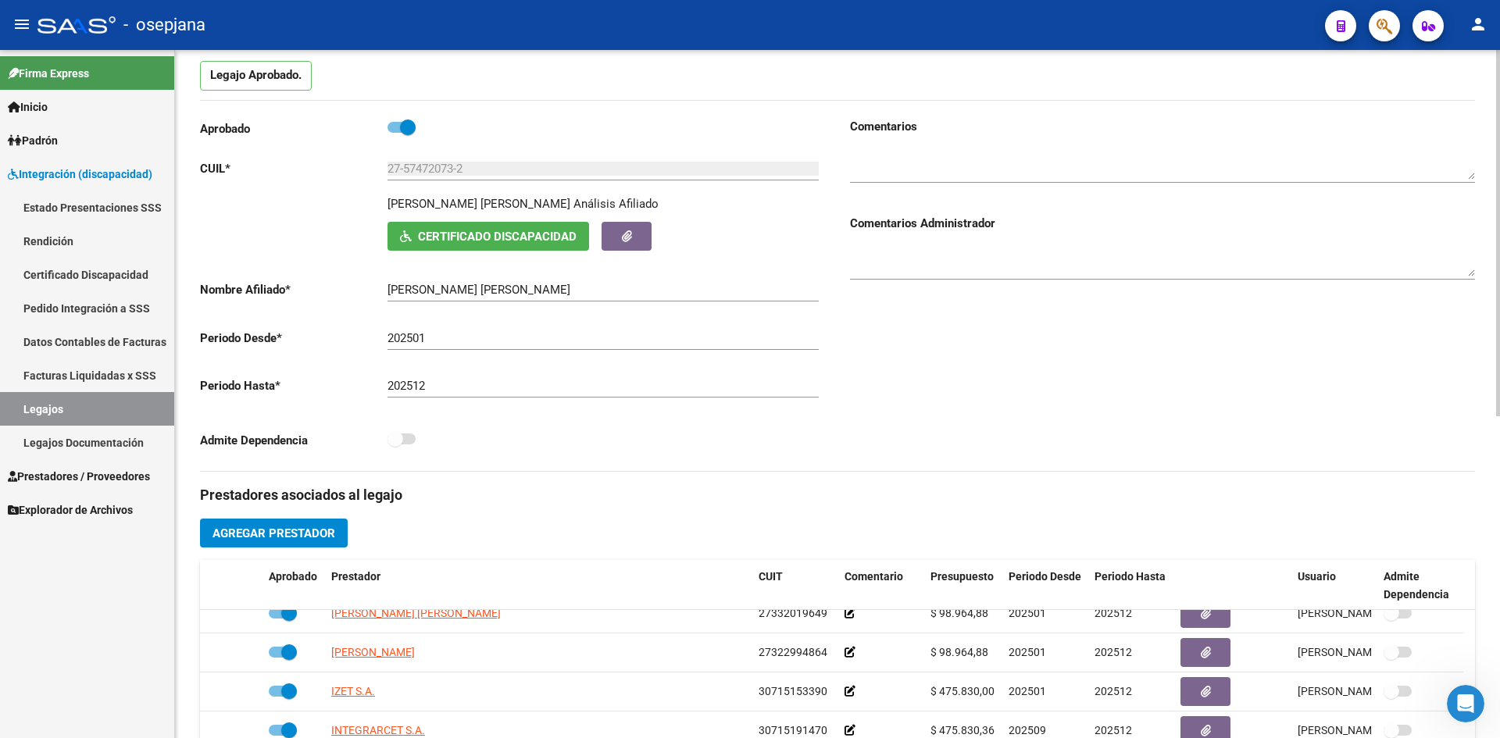
scroll to position [0, 0]
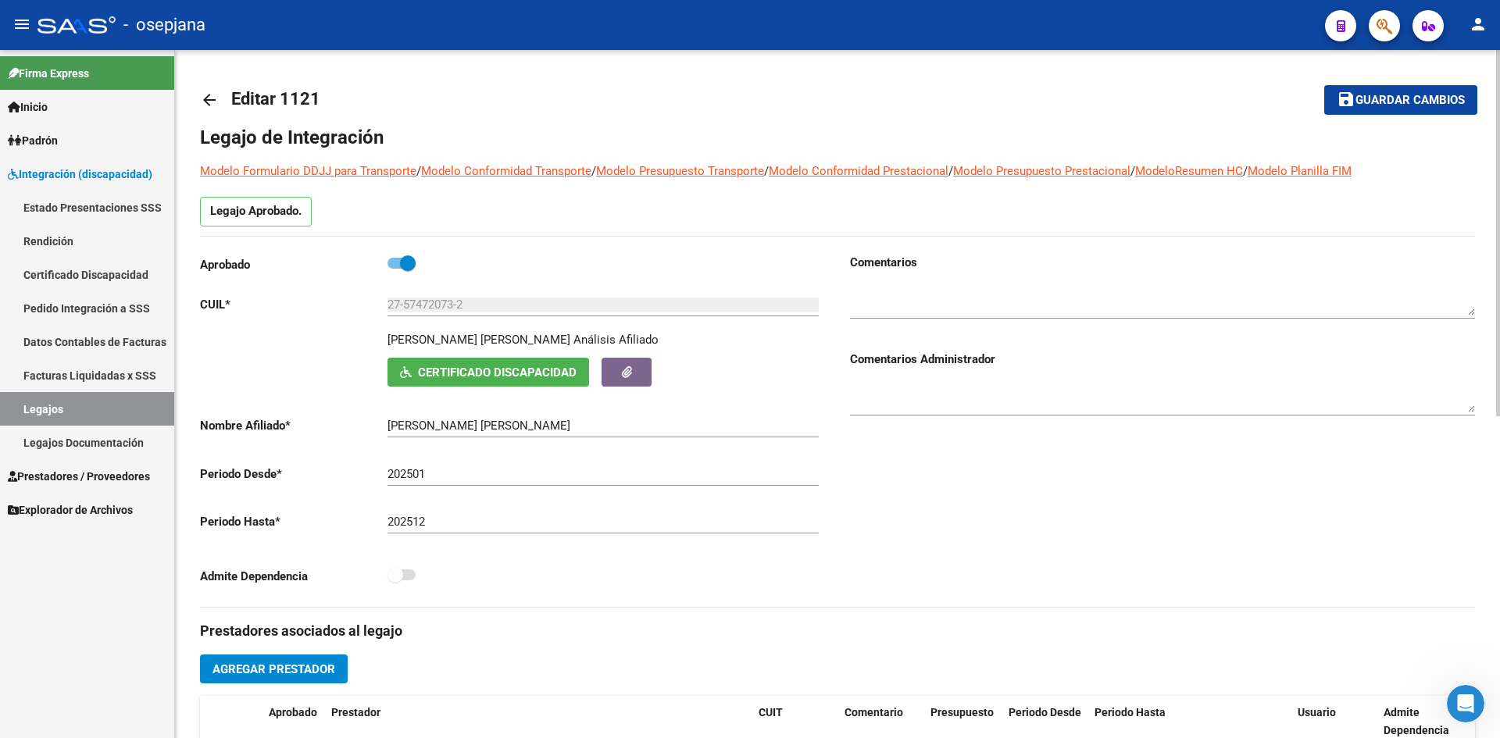
click at [1356, 95] on span "Guardar cambios" at bounding box center [1410, 101] width 109 height 14
click at [1385, 105] on span "Guardar cambios" at bounding box center [1410, 101] width 109 height 14
click at [1364, 102] on span "Guardar cambios" at bounding box center [1410, 101] width 109 height 14
